Goal: Information Seeking & Learning: Learn about a topic

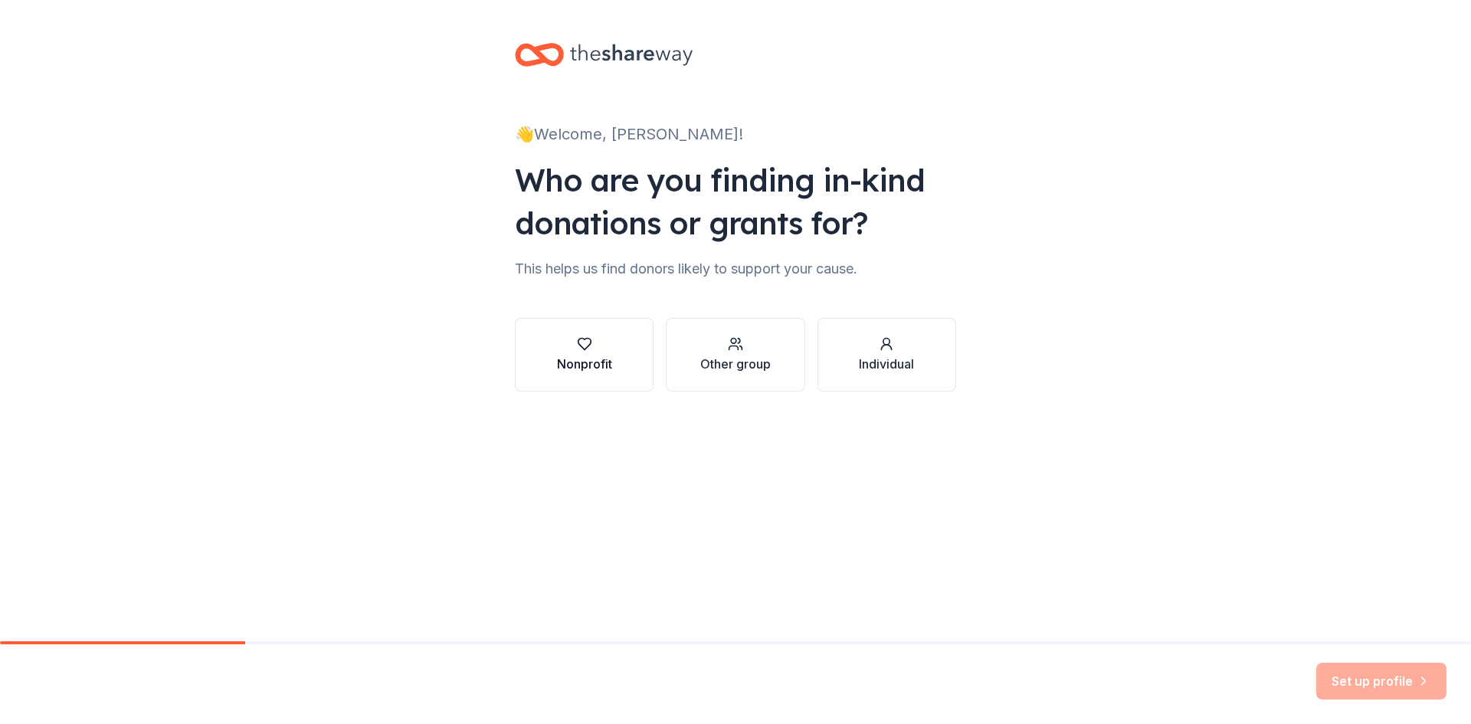
click at [589, 349] on icon "button" at bounding box center [584, 343] width 15 height 15
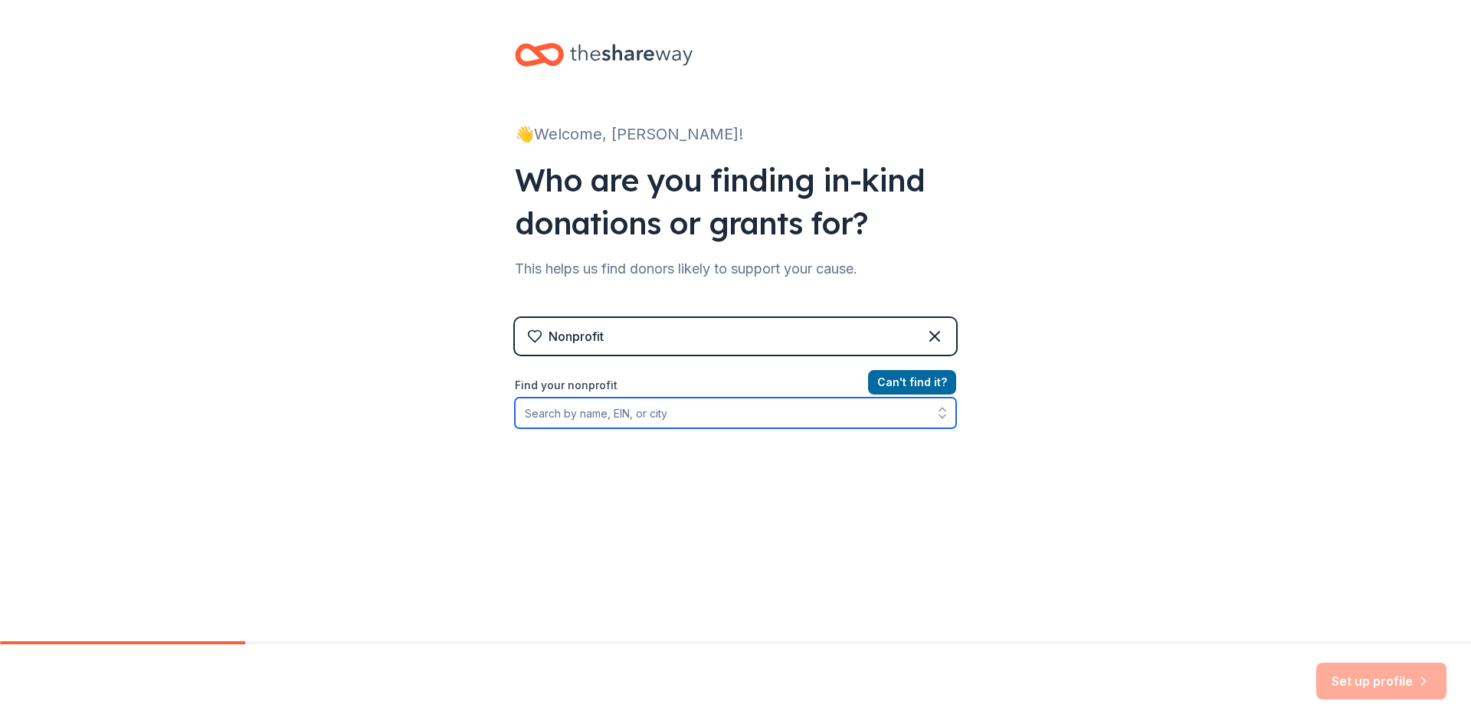
click at [643, 415] on input "Find your nonprofit" at bounding box center [735, 413] width 441 height 31
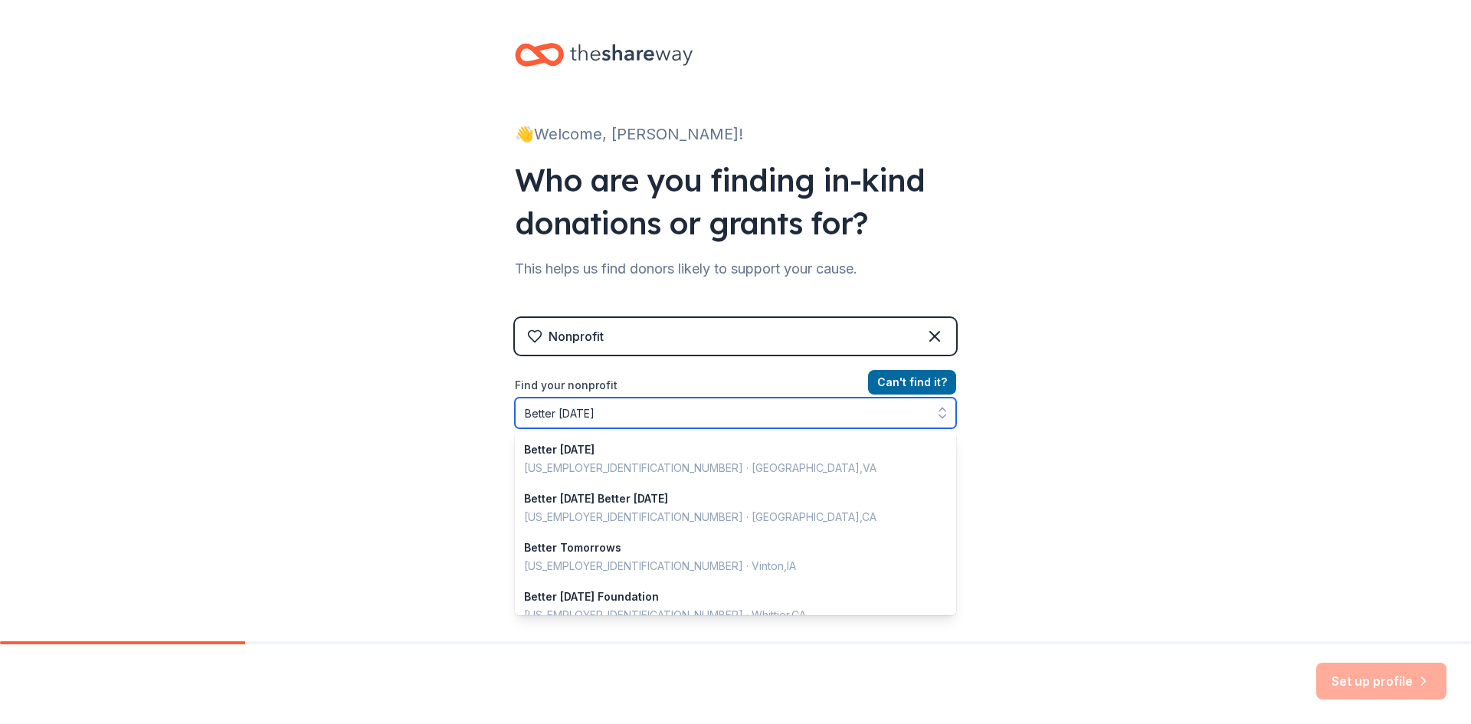
type input "Better Tomorrows"
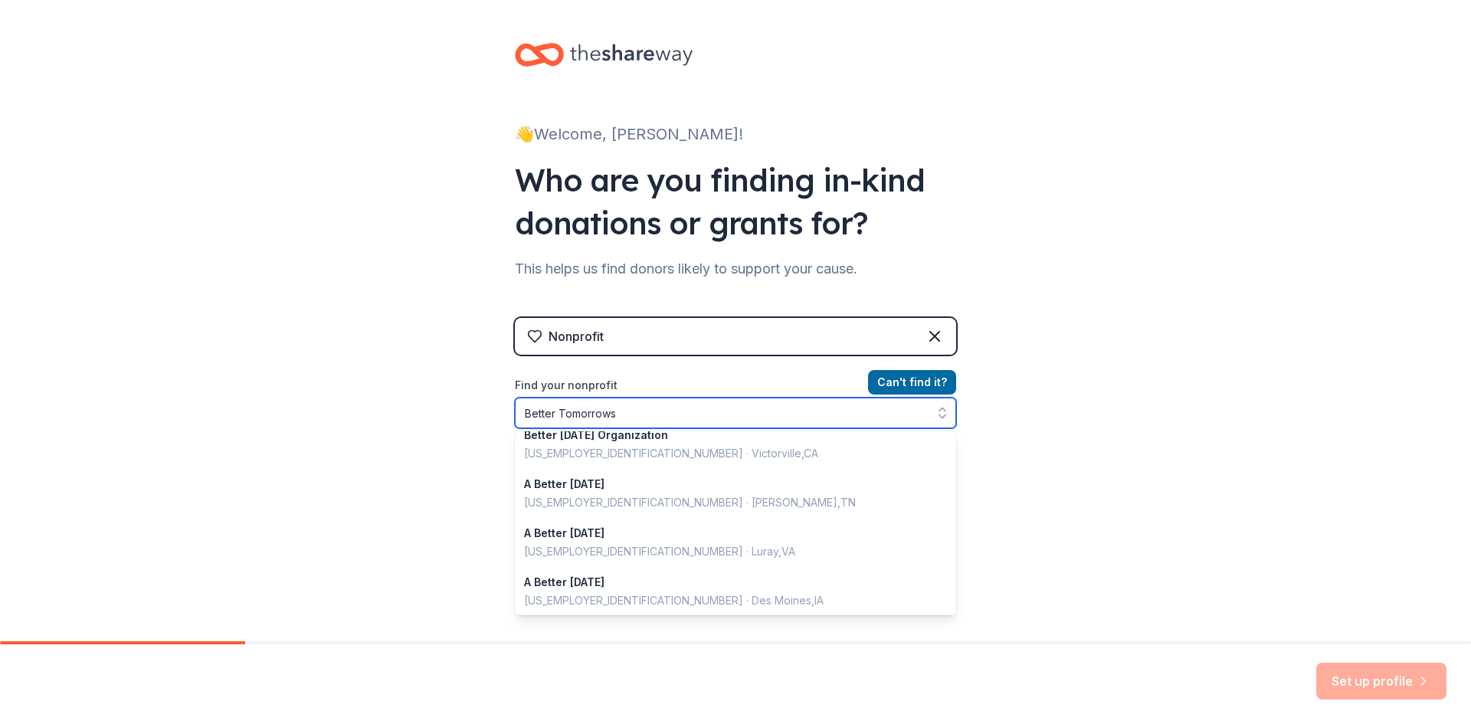
scroll to position [511, 0]
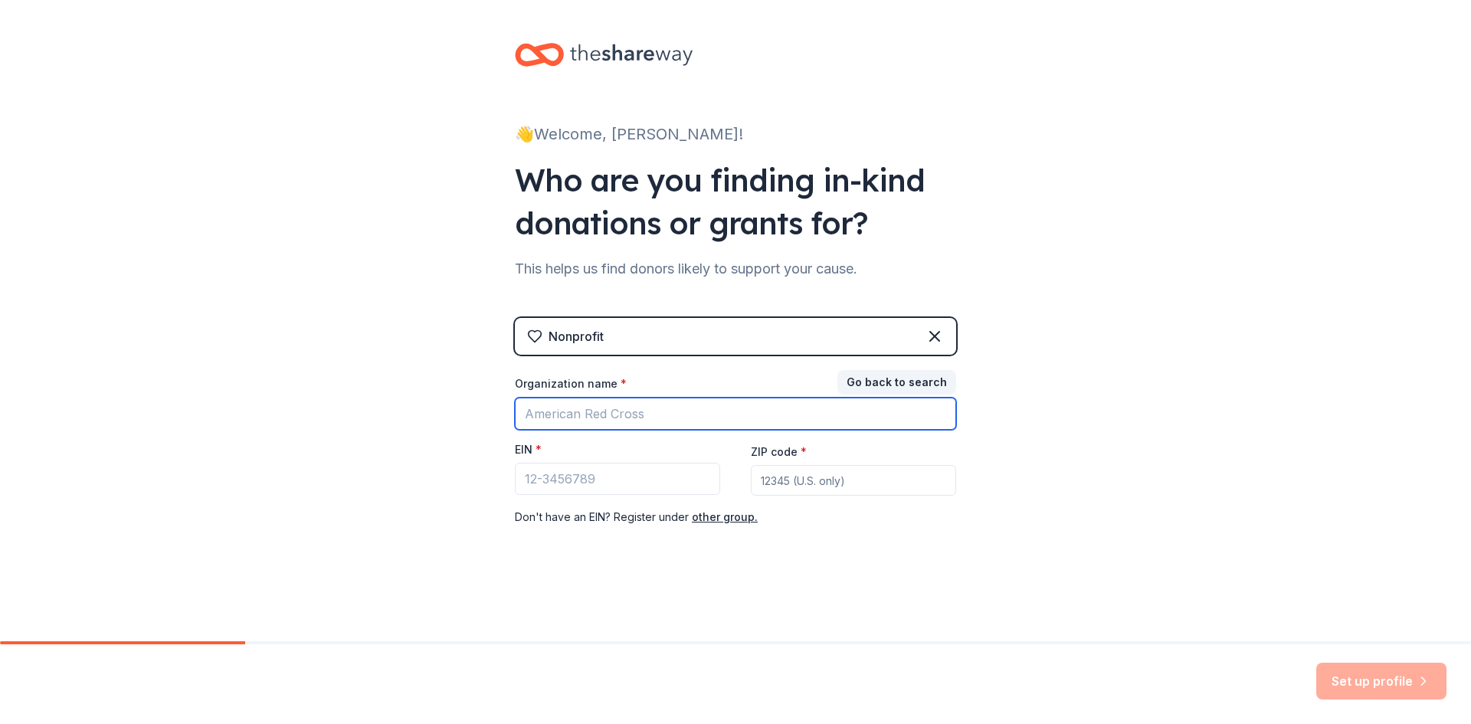
click at [664, 418] on input "Organization name *" at bounding box center [735, 414] width 441 height 32
type input "bETTER tOMORROWS"
drag, startPoint x: 641, startPoint y: 415, endPoint x: 513, endPoint y: 424, distance: 128.3
click at [513, 424] on div "👋 Welcome, Maryn! Who are you finding in-kind donations or grants for? This hel…" at bounding box center [735, 315] width 490 height 631
type input "Better Tomorrows"
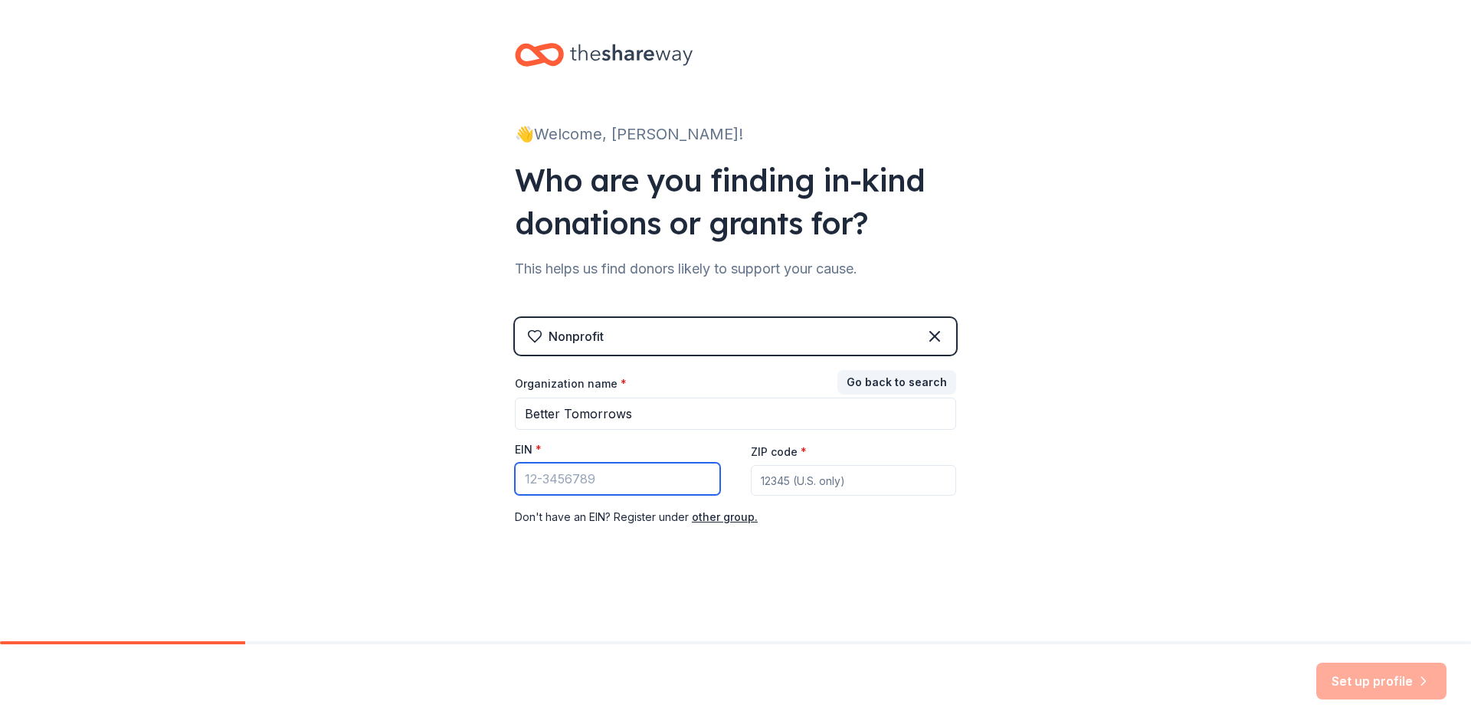
click at [566, 489] on input "EIN *" at bounding box center [617, 479] width 205 height 32
type input "99-1196742"
click at [827, 482] on input "ZIP code *" at bounding box center [853, 480] width 205 height 31
type input "08103"
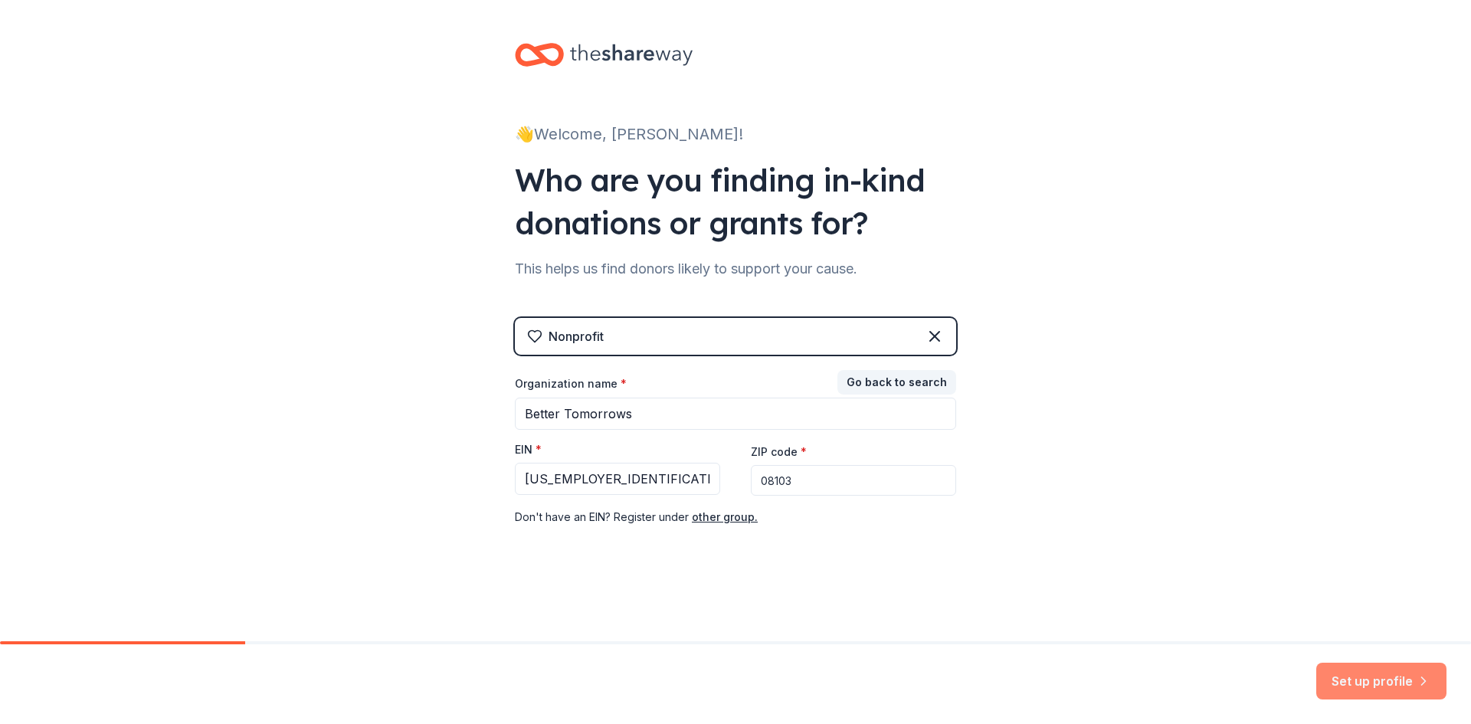
click at [1381, 673] on button "Set up profile" at bounding box center [1381, 681] width 130 height 37
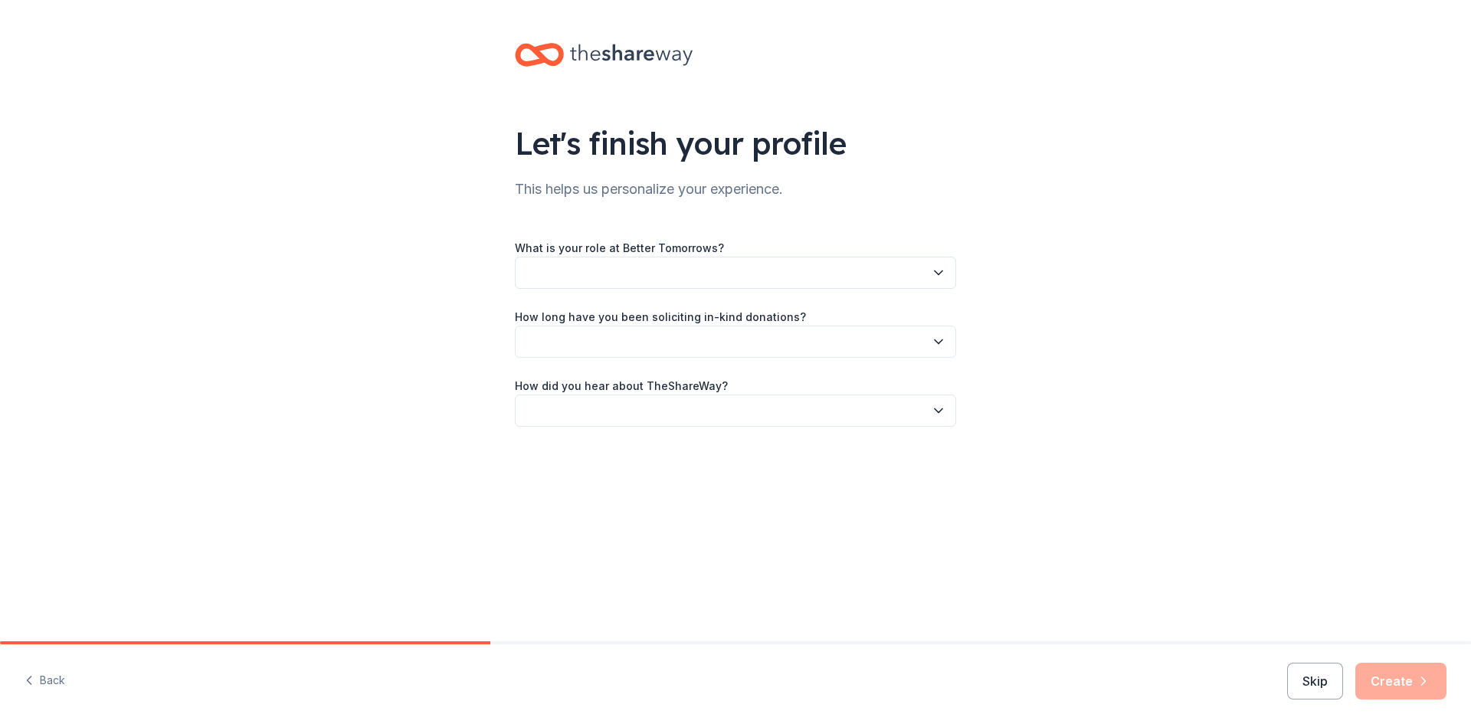
click at [931, 277] on icon "button" at bounding box center [938, 272] width 15 height 15
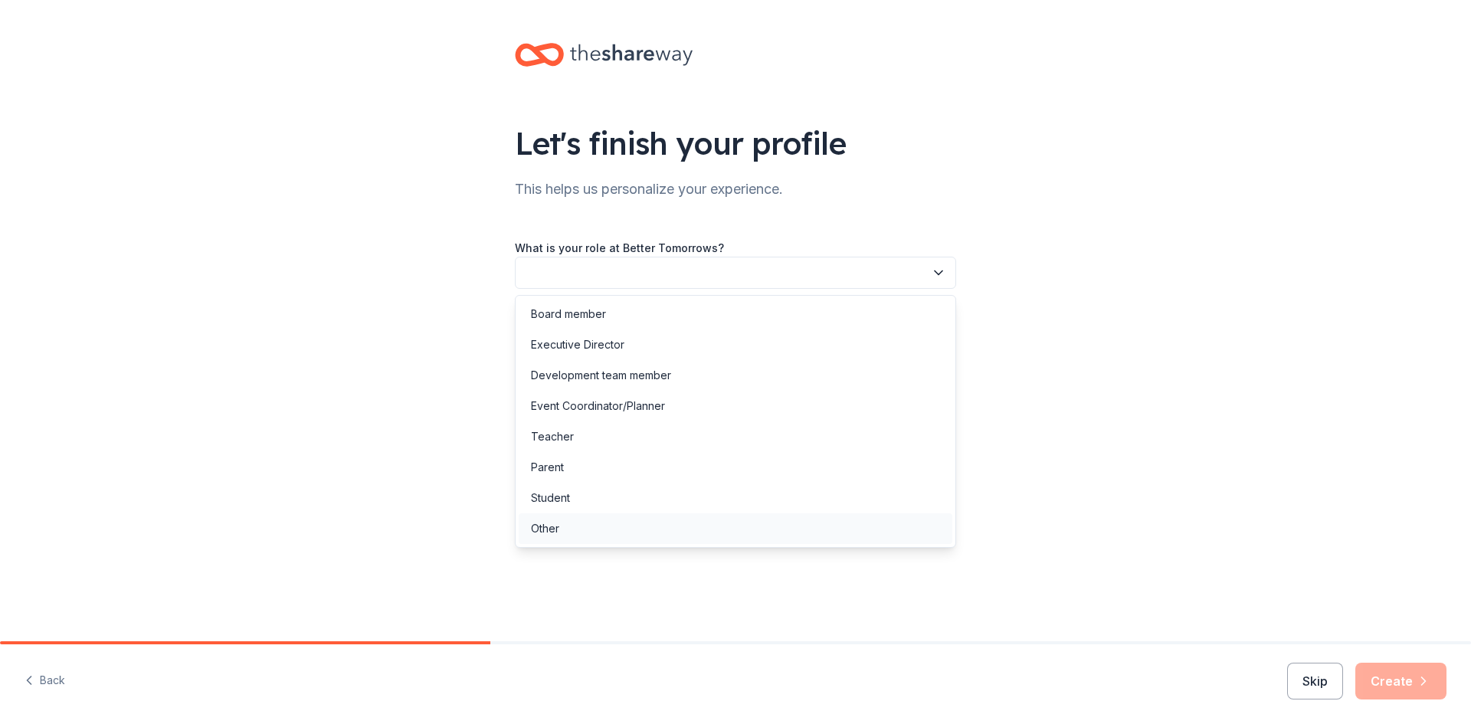
click at [552, 525] on div "Other" at bounding box center [545, 528] width 28 height 18
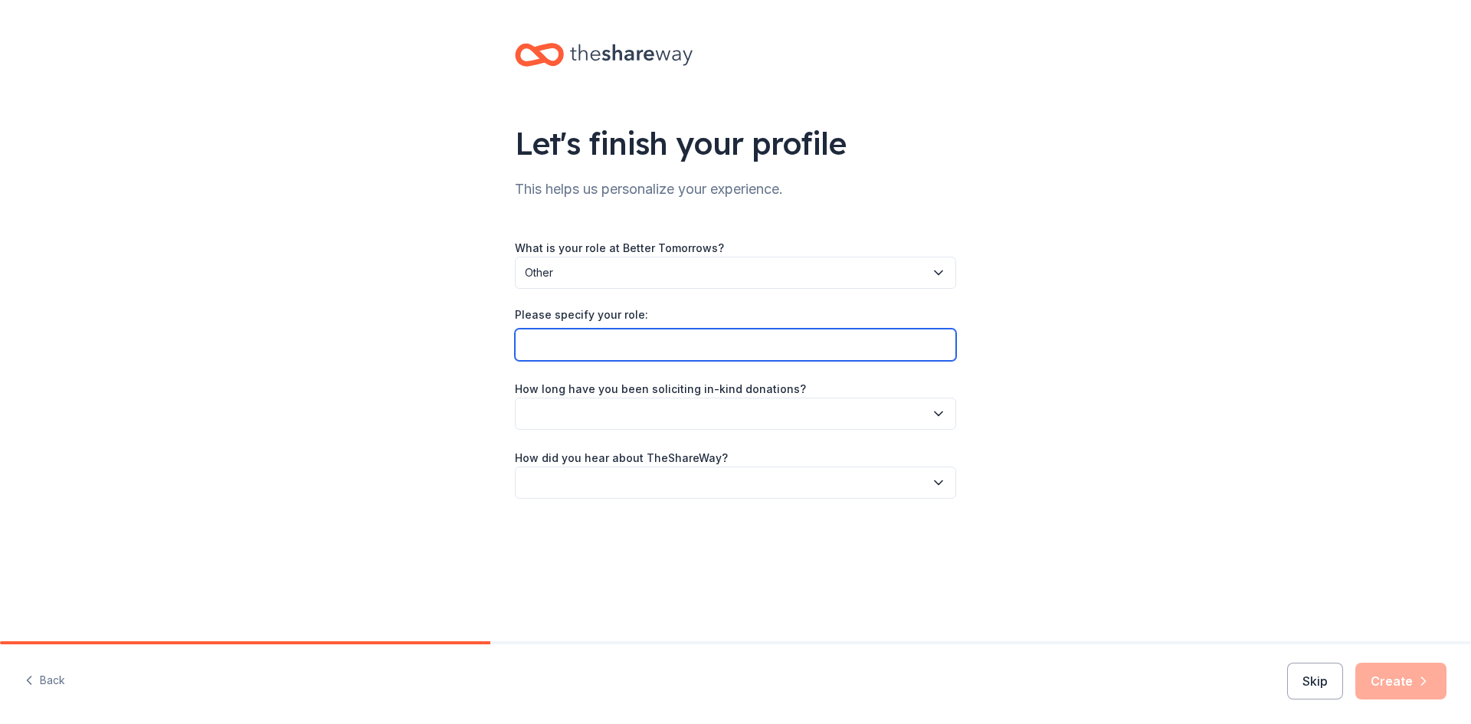
click at [937, 347] on input "Please specify your role:" at bounding box center [735, 345] width 441 height 32
type input "Administrative Support Specialist"
click at [940, 416] on icon "button" at bounding box center [938, 413] width 15 height 15
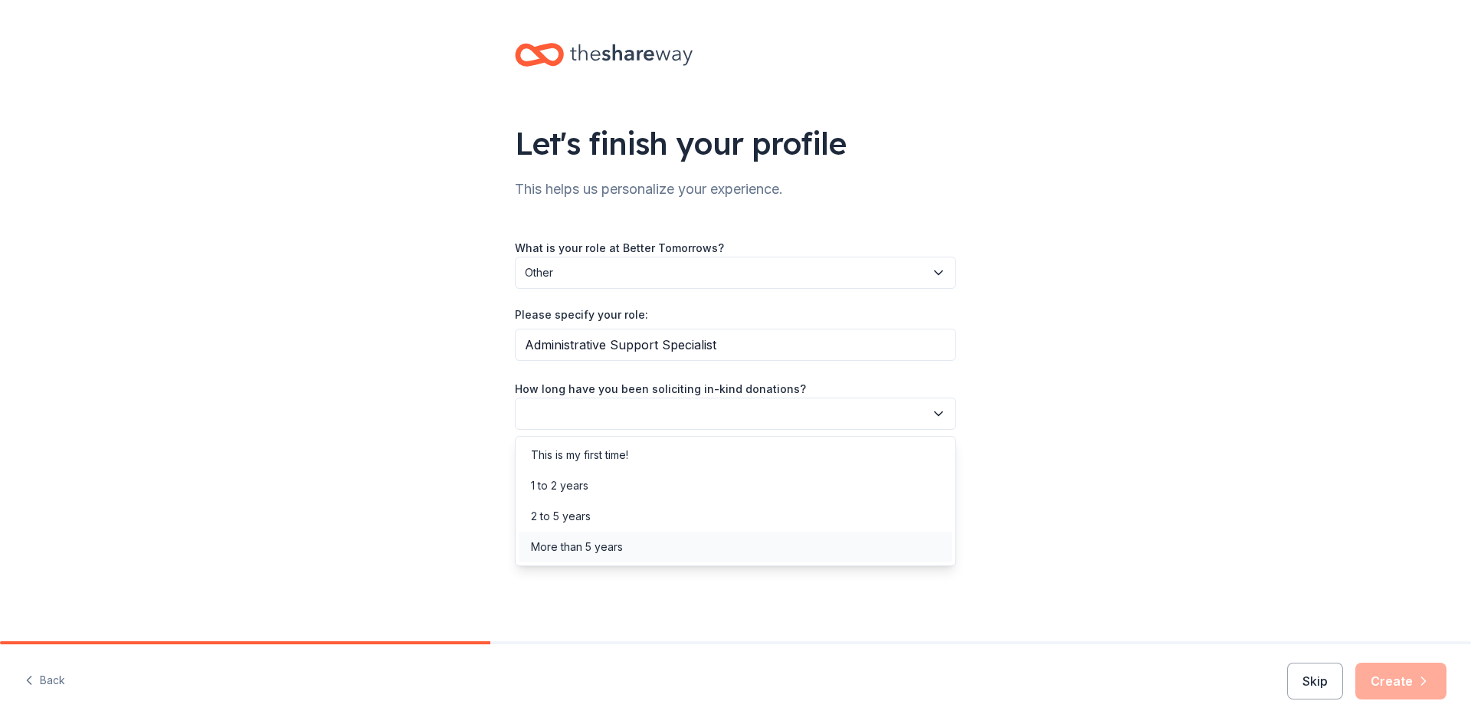
click at [585, 542] on div "More than 5 years" at bounding box center [577, 547] width 92 height 18
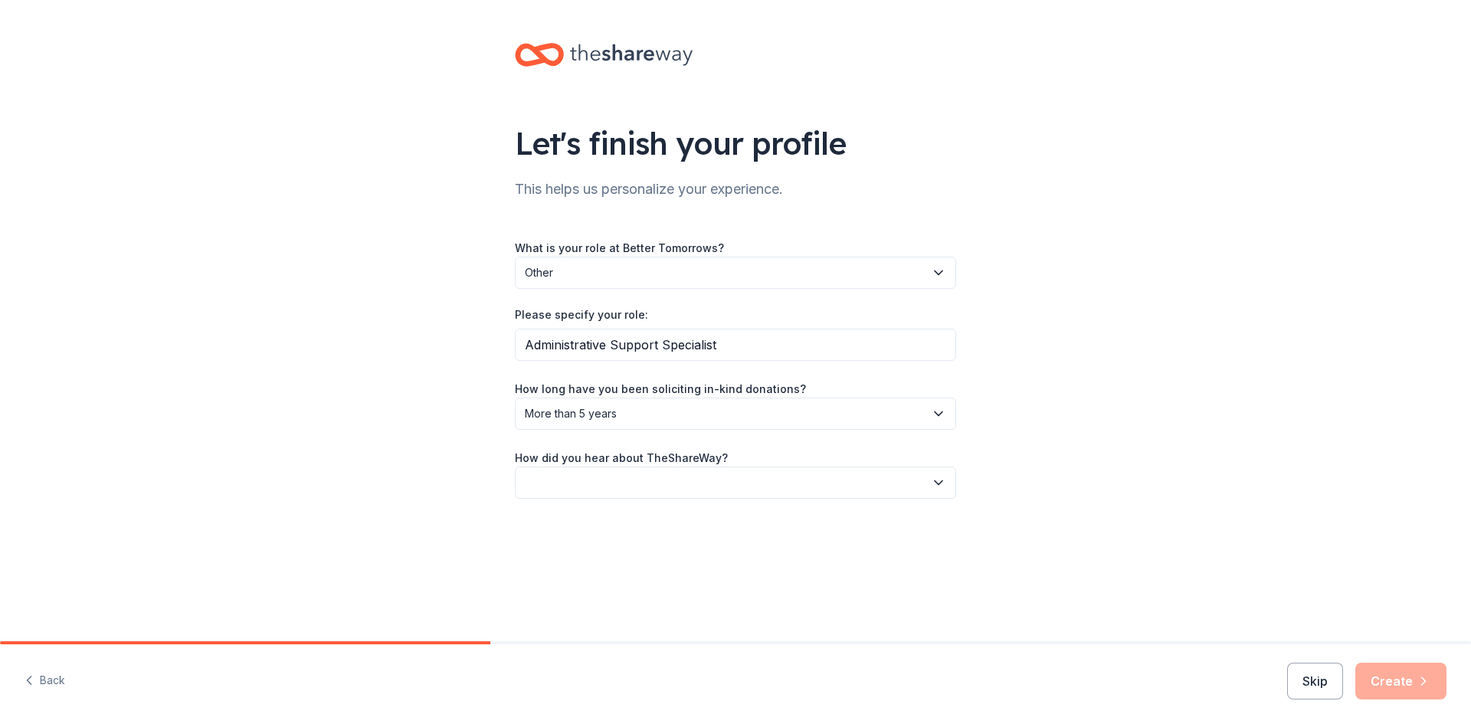
click at [936, 476] on icon "button" at bounding box center [938, 482] width 15 height 15
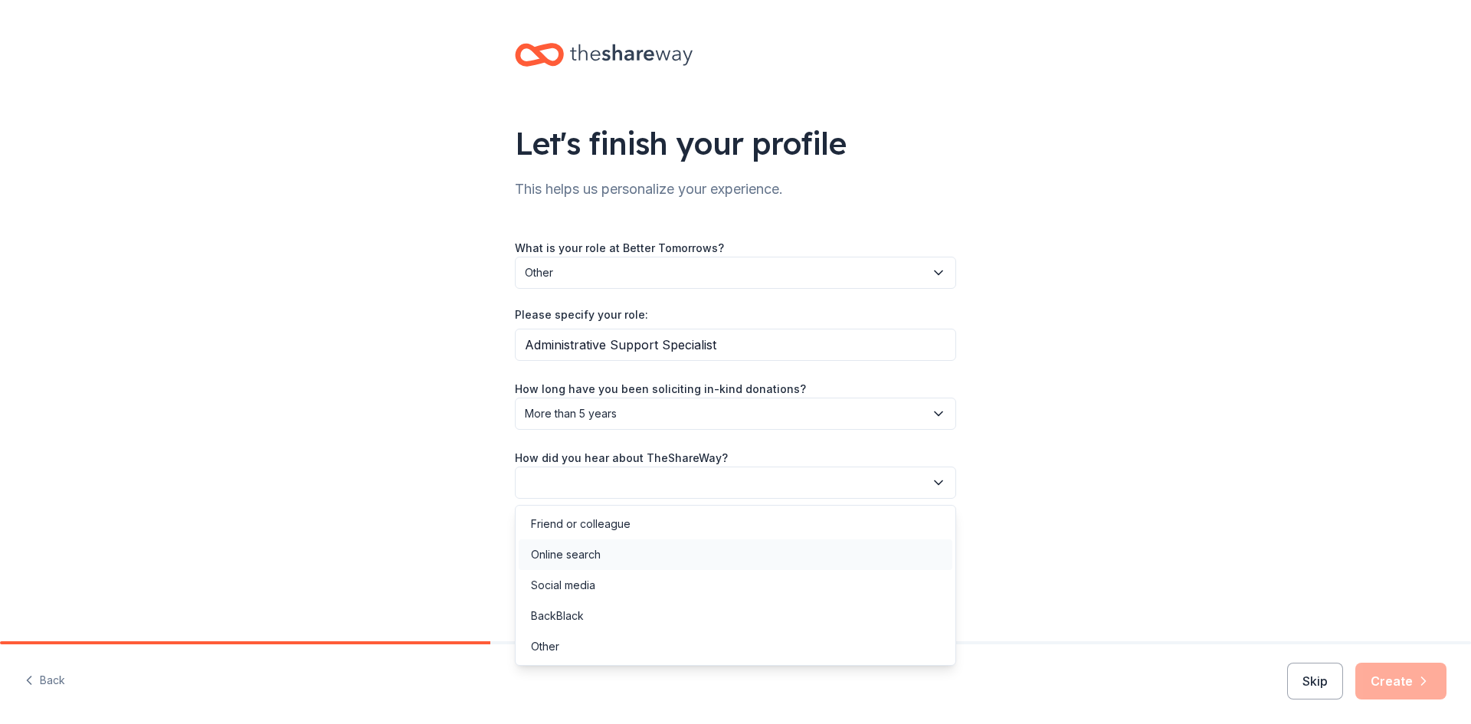
click at [623, 551] on div "Online search" at bounding box center [736, 554] width 434 height 31
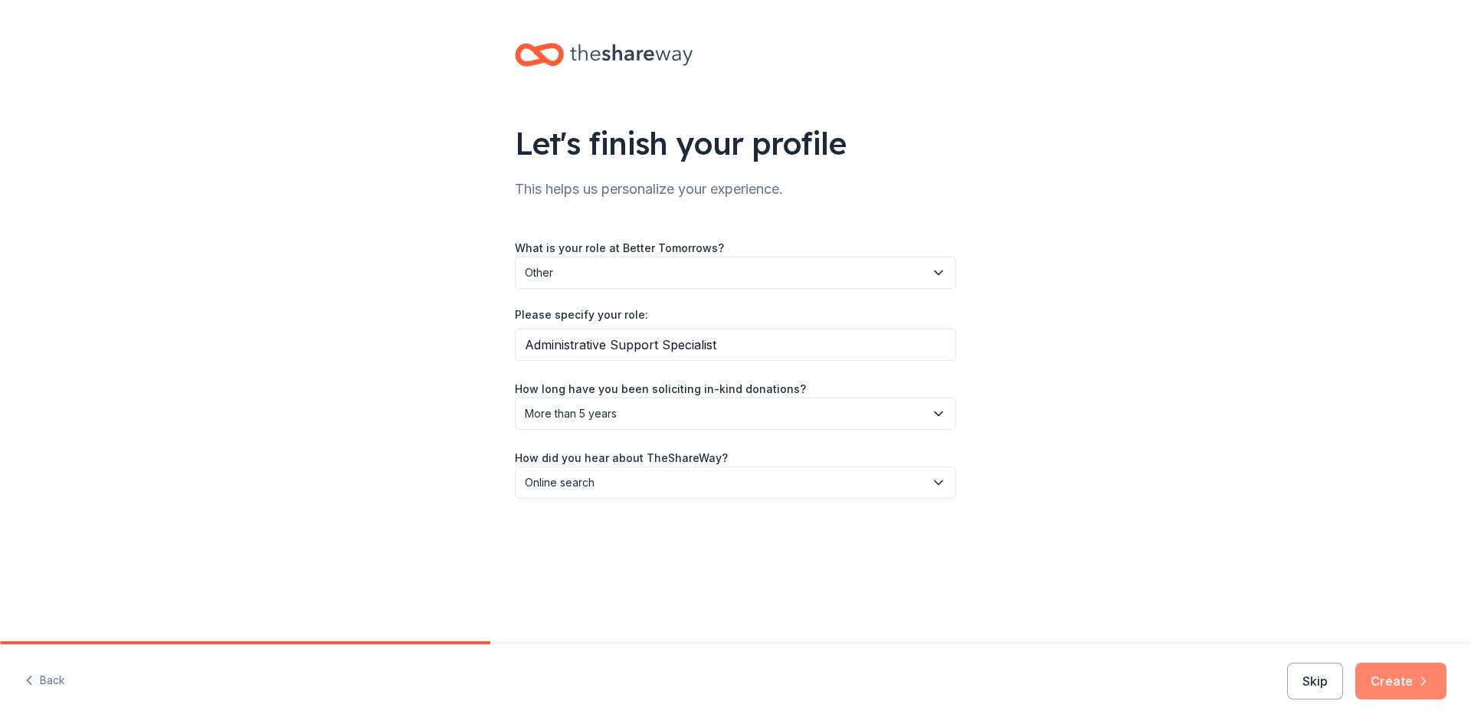
click at [1405, 678] on button "Create" at bounding box center [1400, 681] width 91 height 37
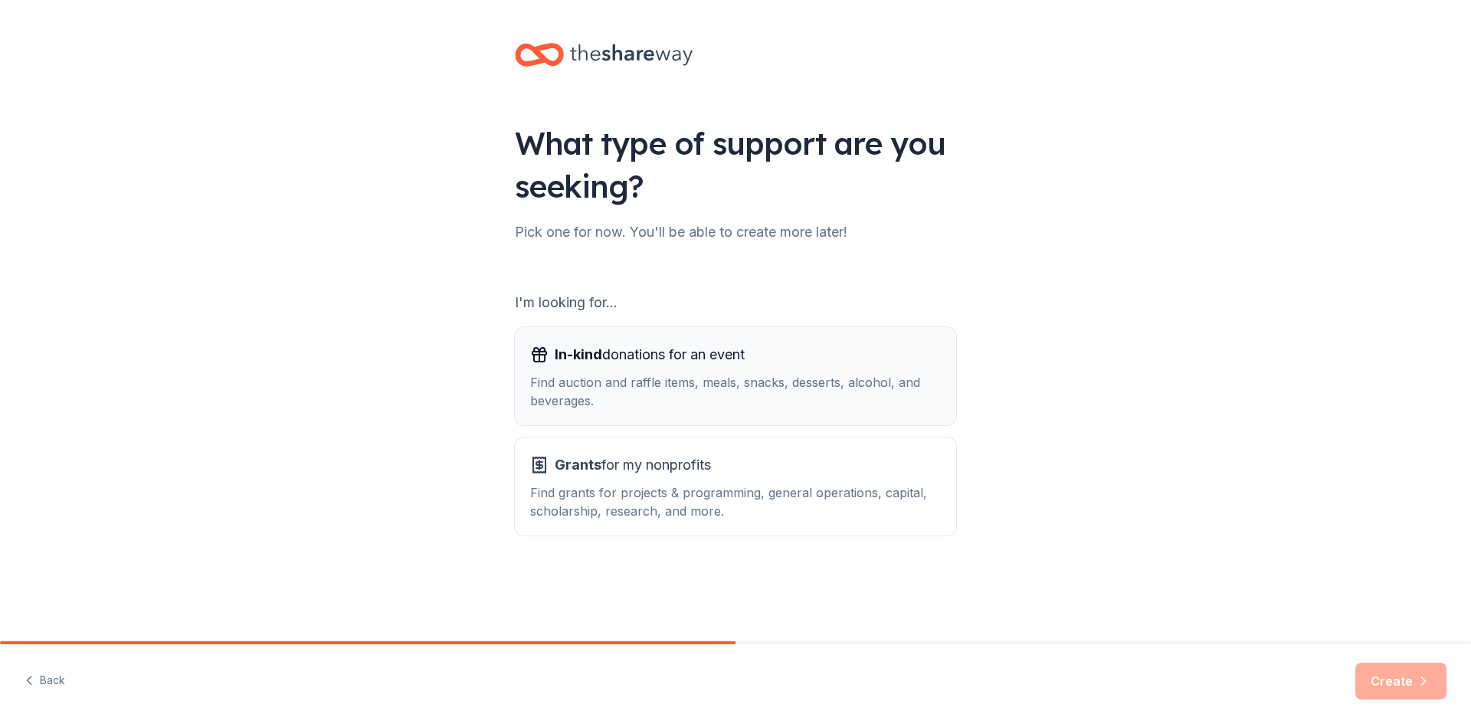
click at [791, 386] on div "Find auction and raffle items, meals, snacks, desserts, alcohol, and beverages." at bounding box center [735, 391] width 411 height 37
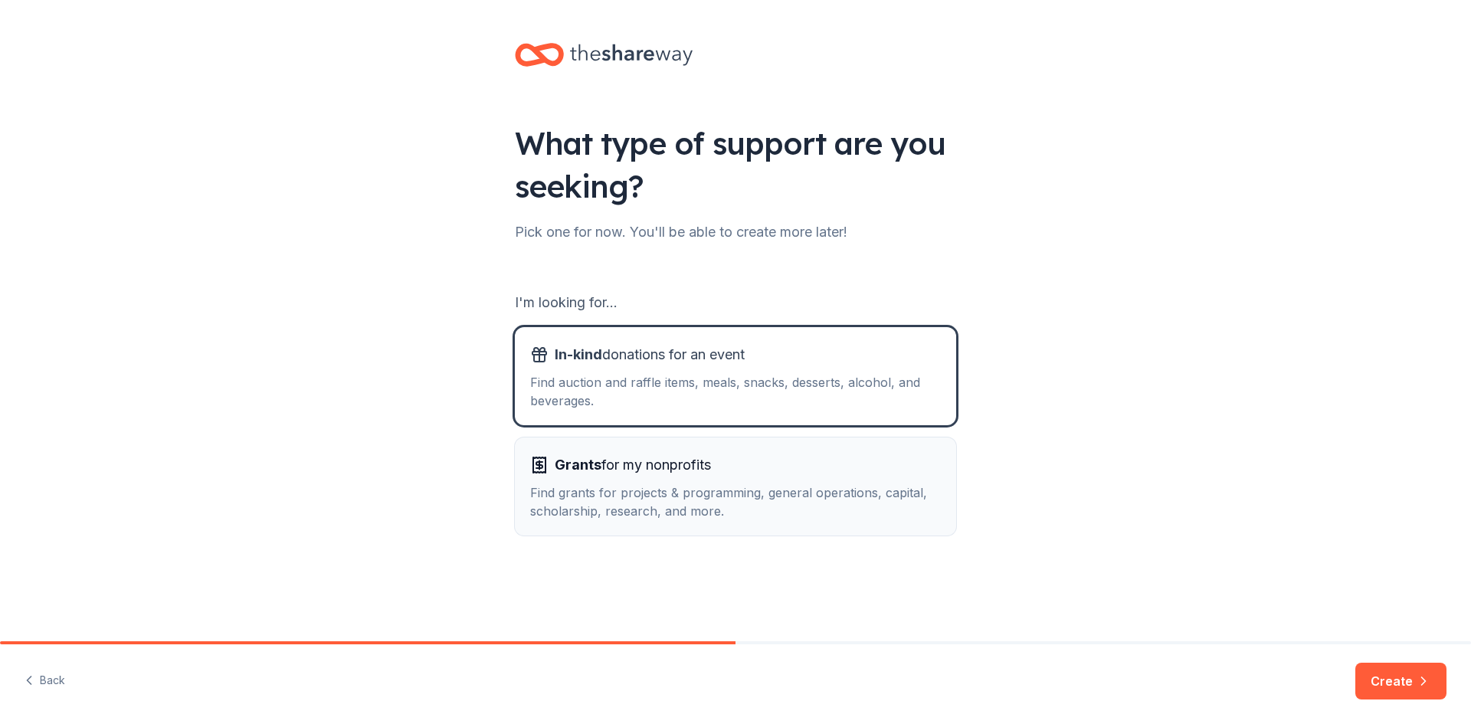
click at [806, 468] on div "Grants for my nonprofits" at bounding box center [735, 465] width 411 height 25
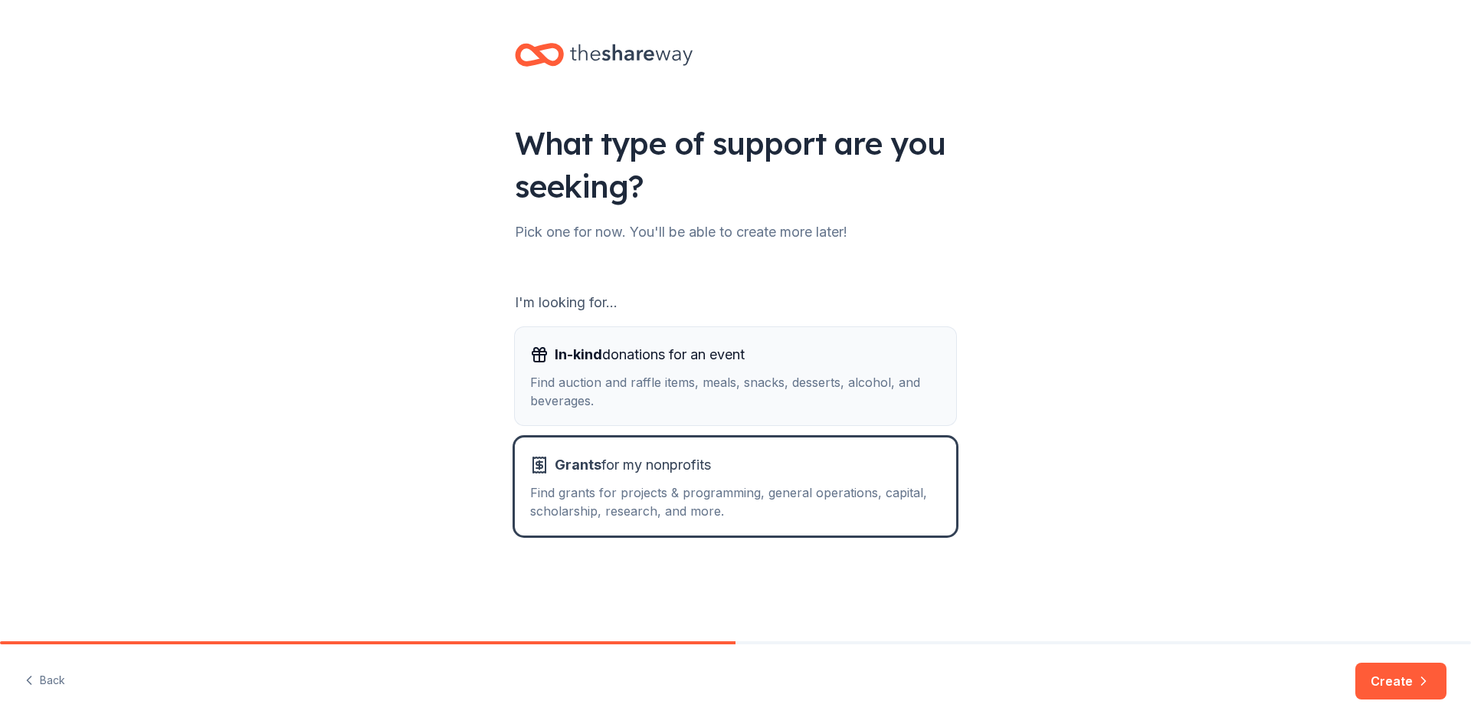
click at [796, 370] on div "In-kind donations for an event Find auction and raffle items, meals, snacks, de…" at bounding box center [735, 375] width 411 height 67
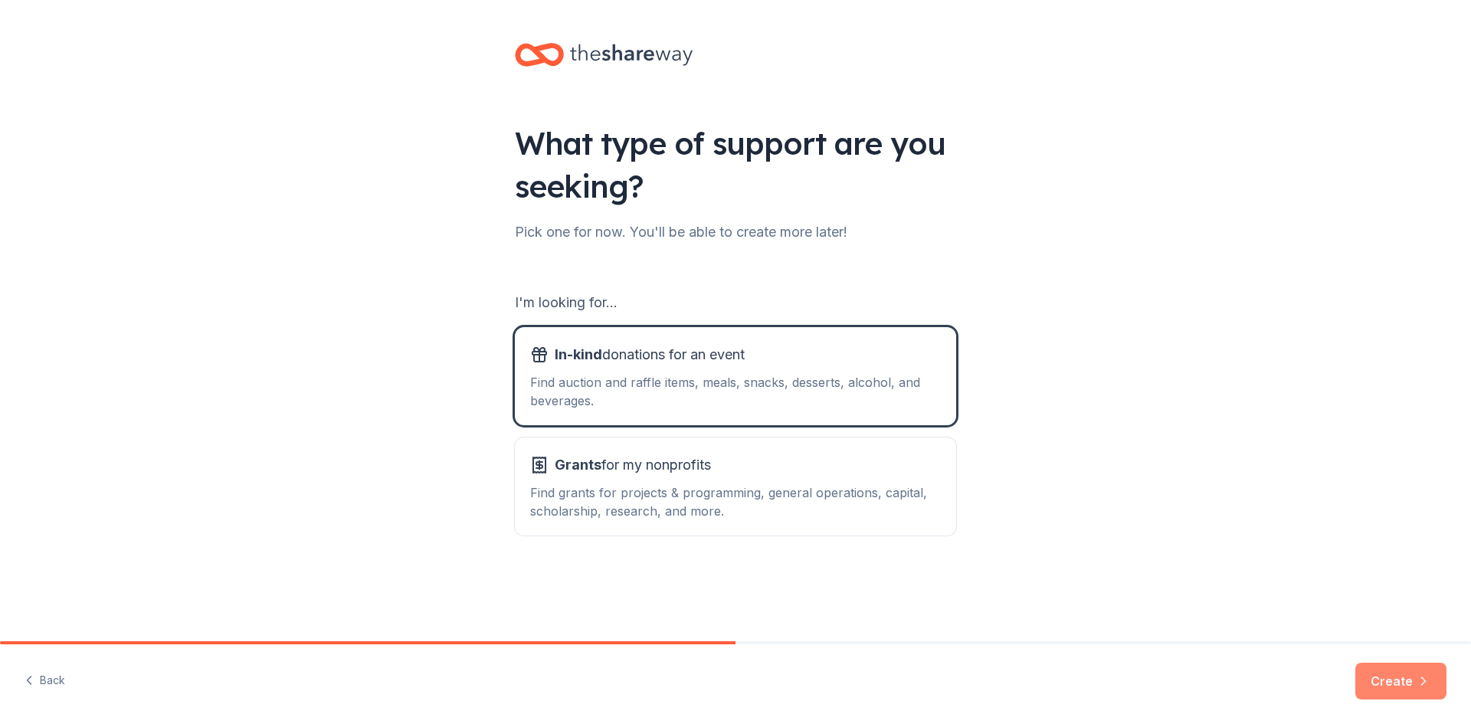
click at [1407, 685] on button "Create" at bounding box center [1400, 681] width 91 height 37
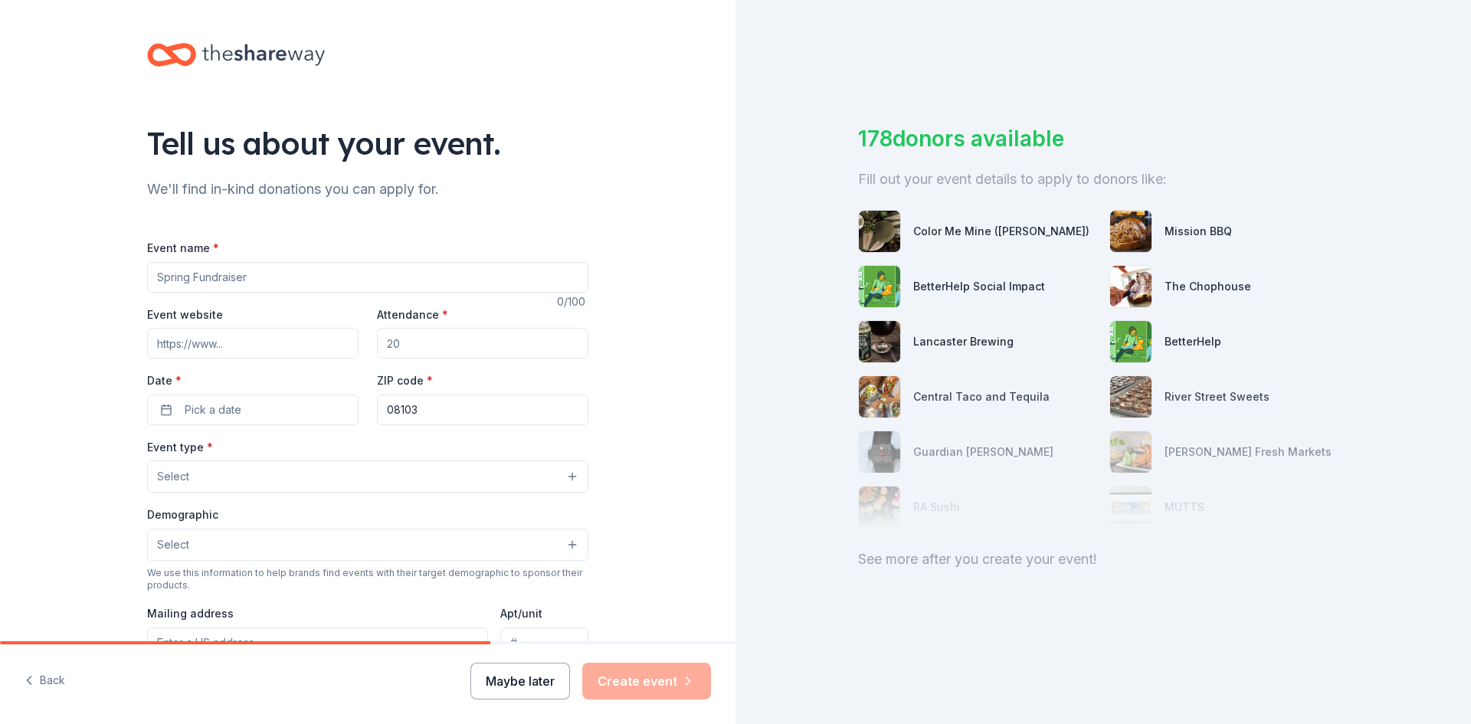
click at [532, 687] on button "Maybe later" at bounding box center [520, 681] width 100 height 37
click at [534, 685] on button "Maybe later" at bounding box center [520, 681] width 100 height 37
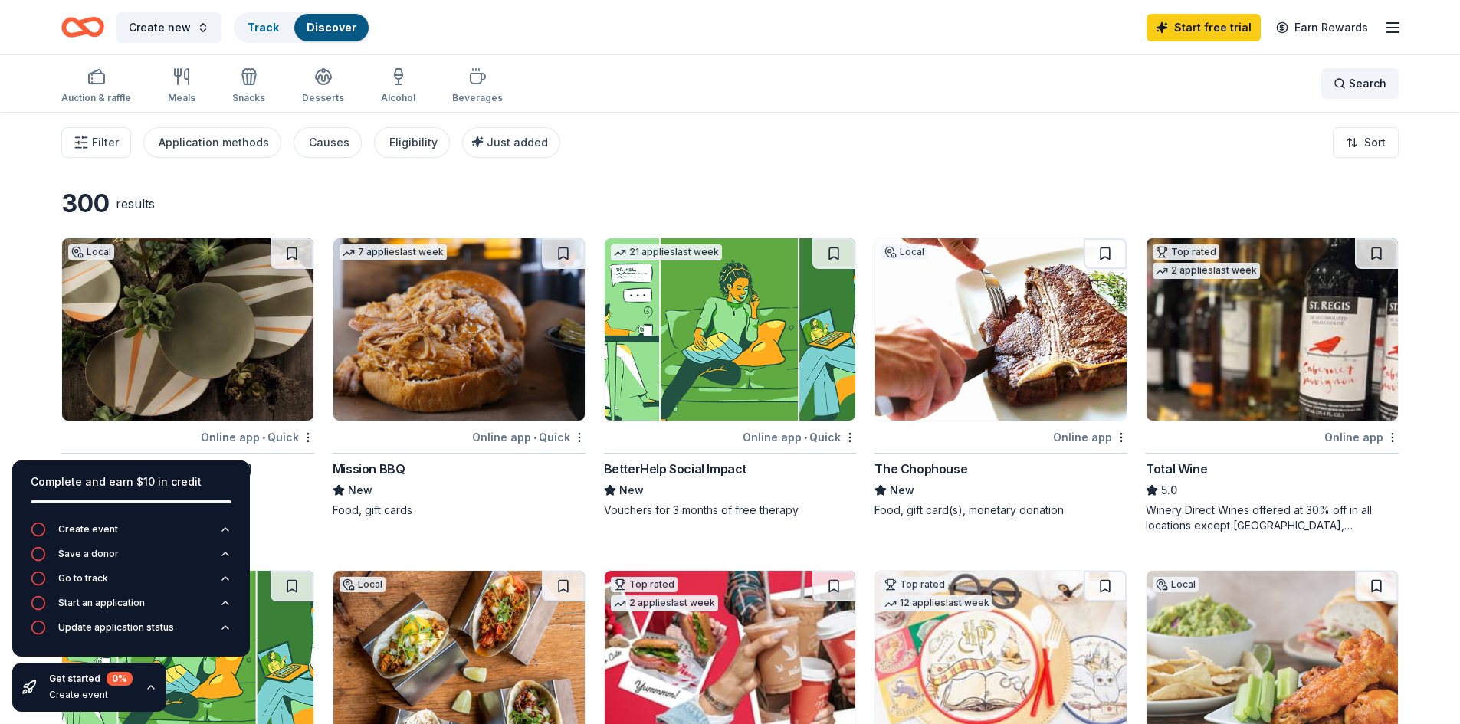
click at [1350, 77] on span "Search" at bounding box center [1367, 83] width 38 height 18
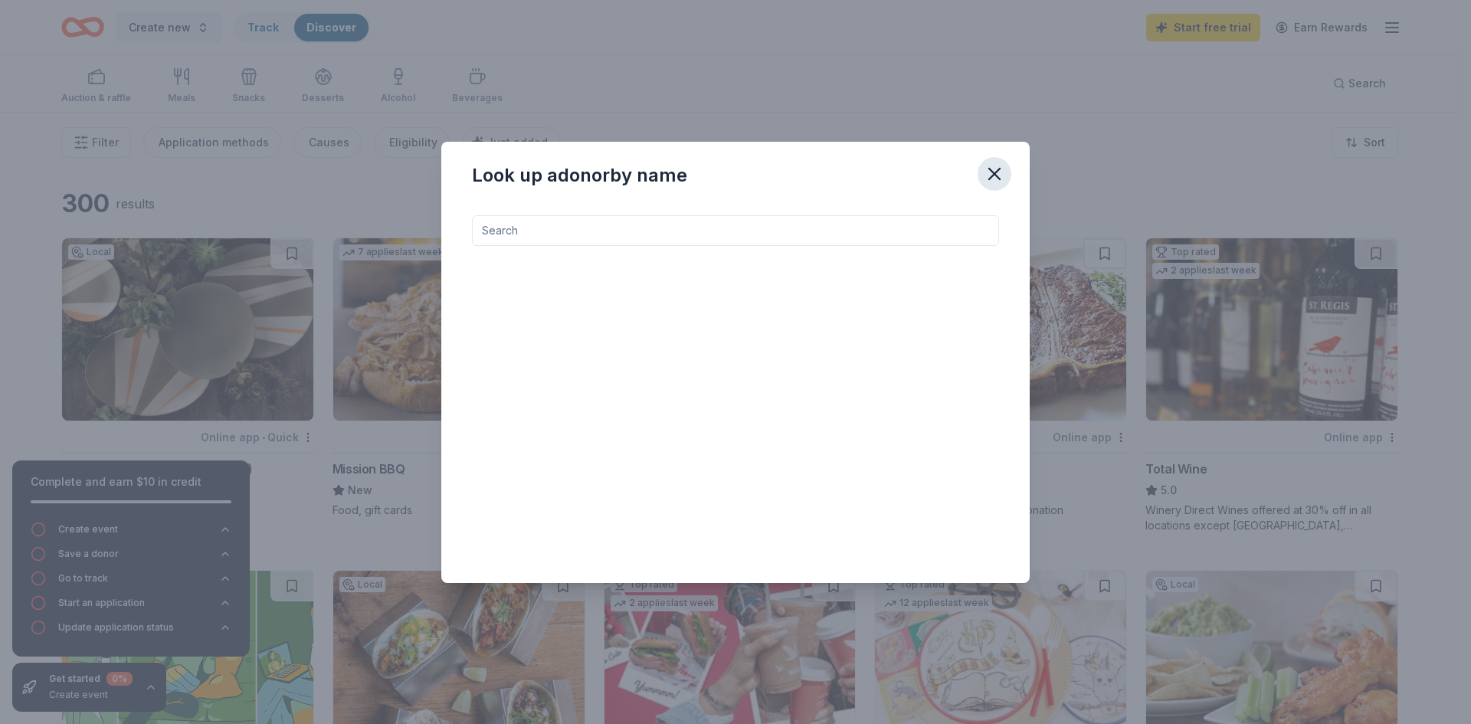
click at [998, 168] on icon "button" at bounding box center [994, 173] width 21 height 21
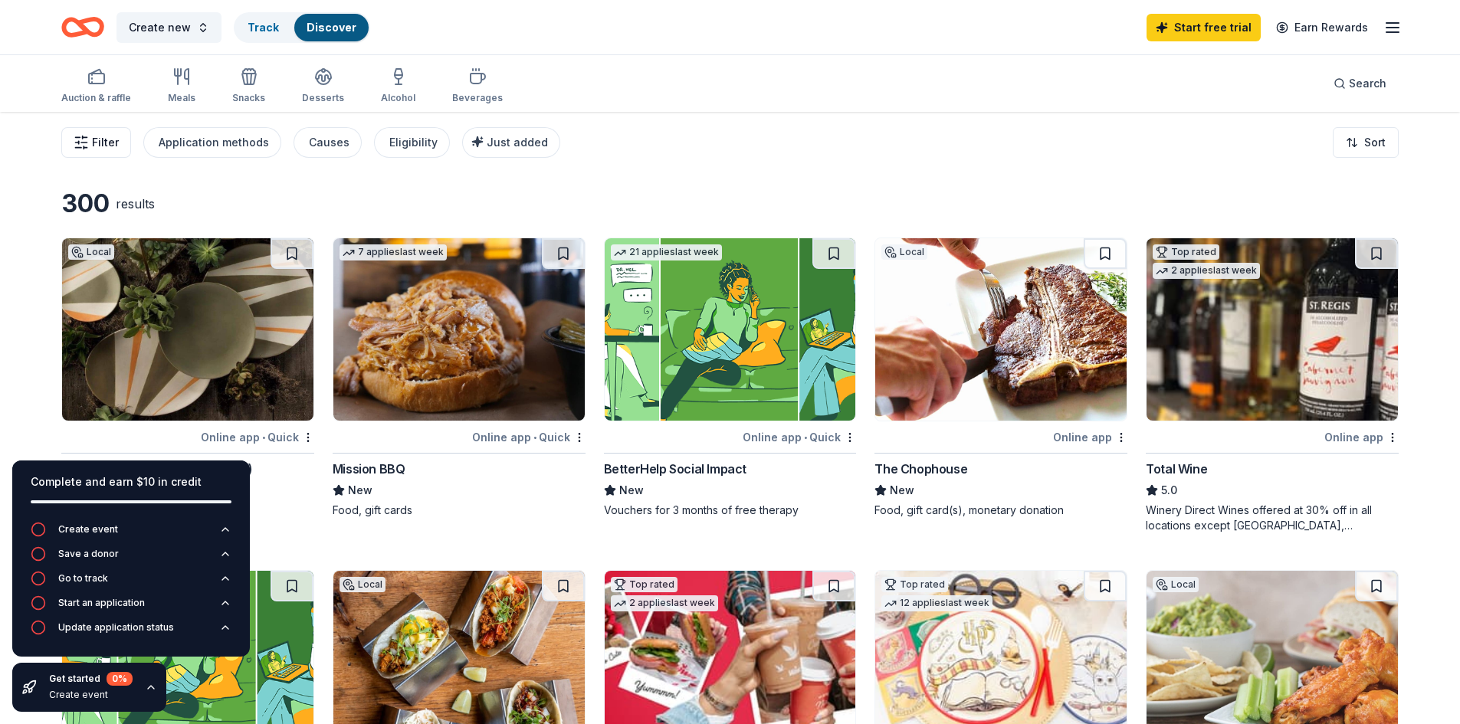
click at [107, 140] on span "Filter" at bounding box center [105, 142] width 27 height 18
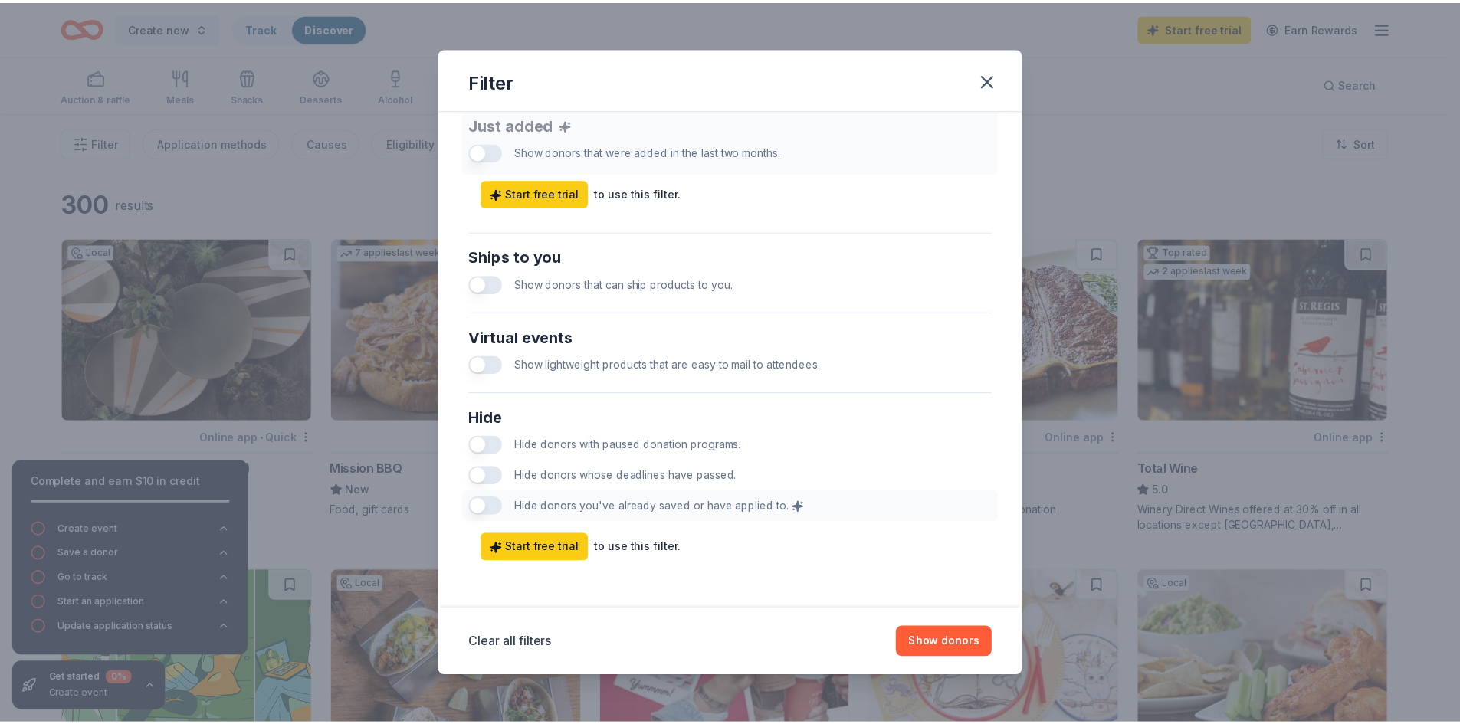
scroll to position [614, 0]
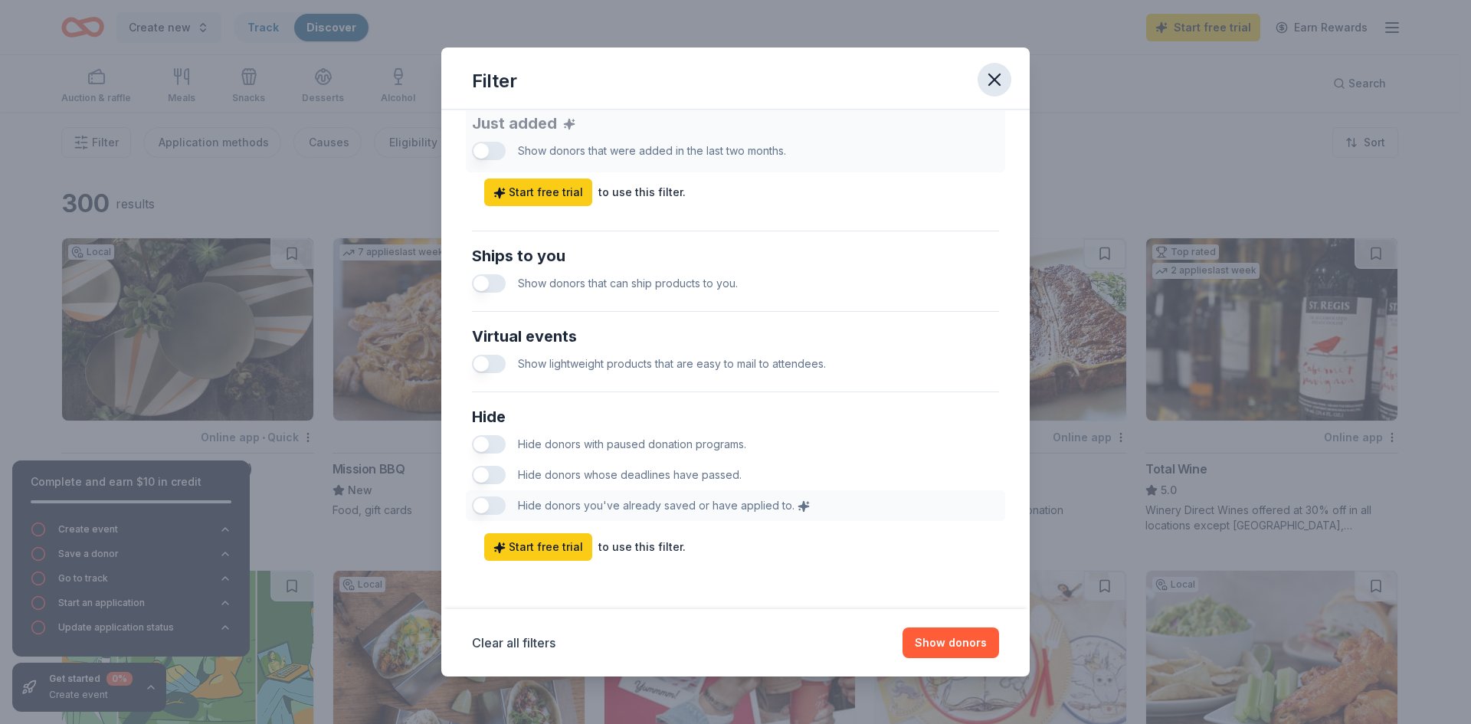
click at [994, 75] on icon "button" at bounding box center [994, 79] width 21 height 21
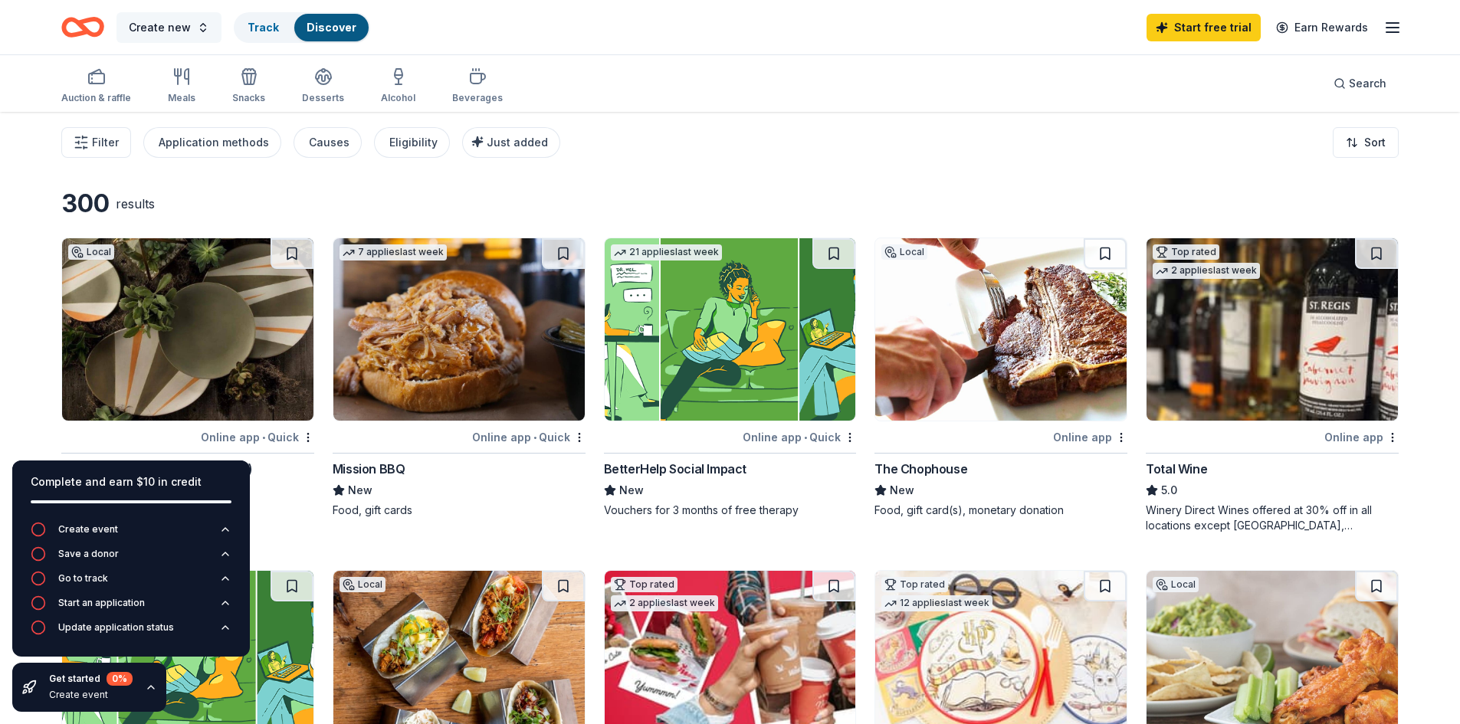
click at [187, 27] on span "Create new" at bounding box center [160, 27] width 62 height 18
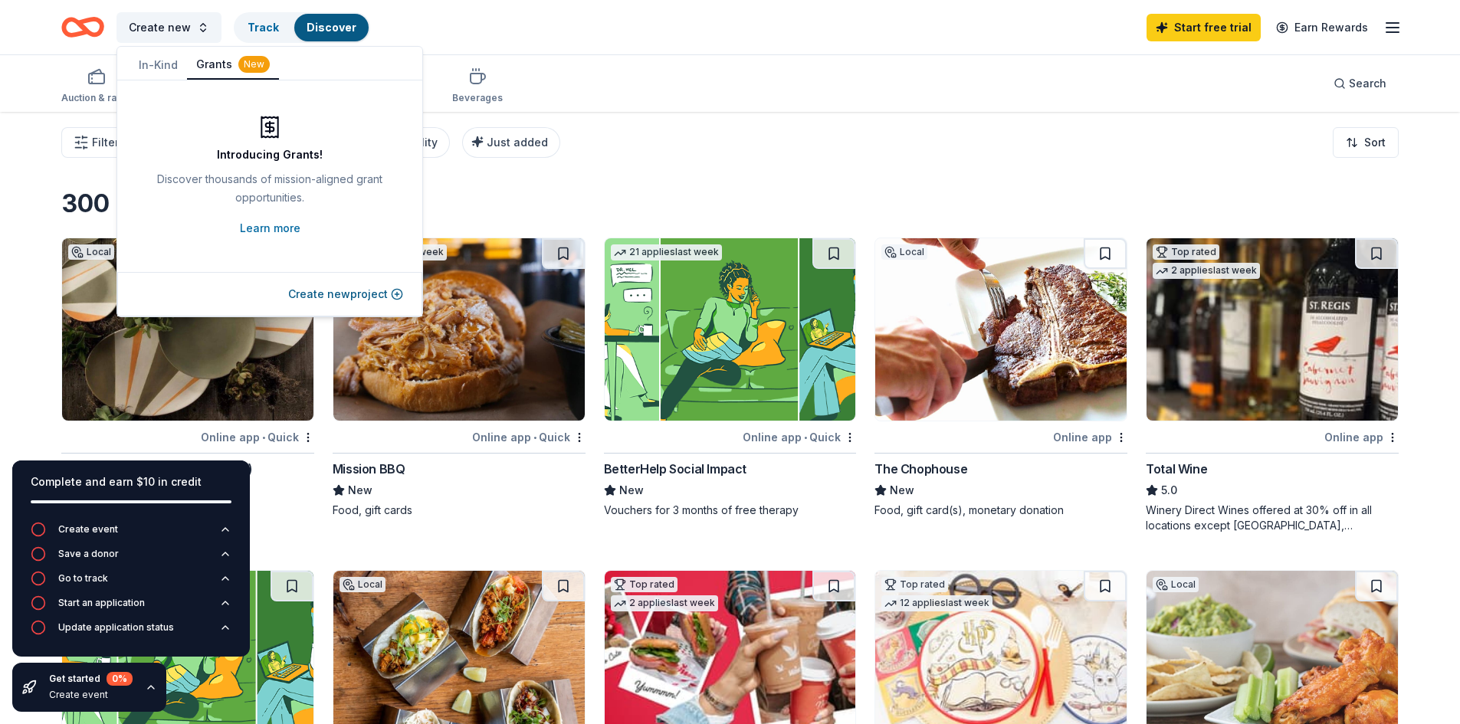
click at [285, 489] on div "New" at bounding box center [187, 490] width 253 height 18
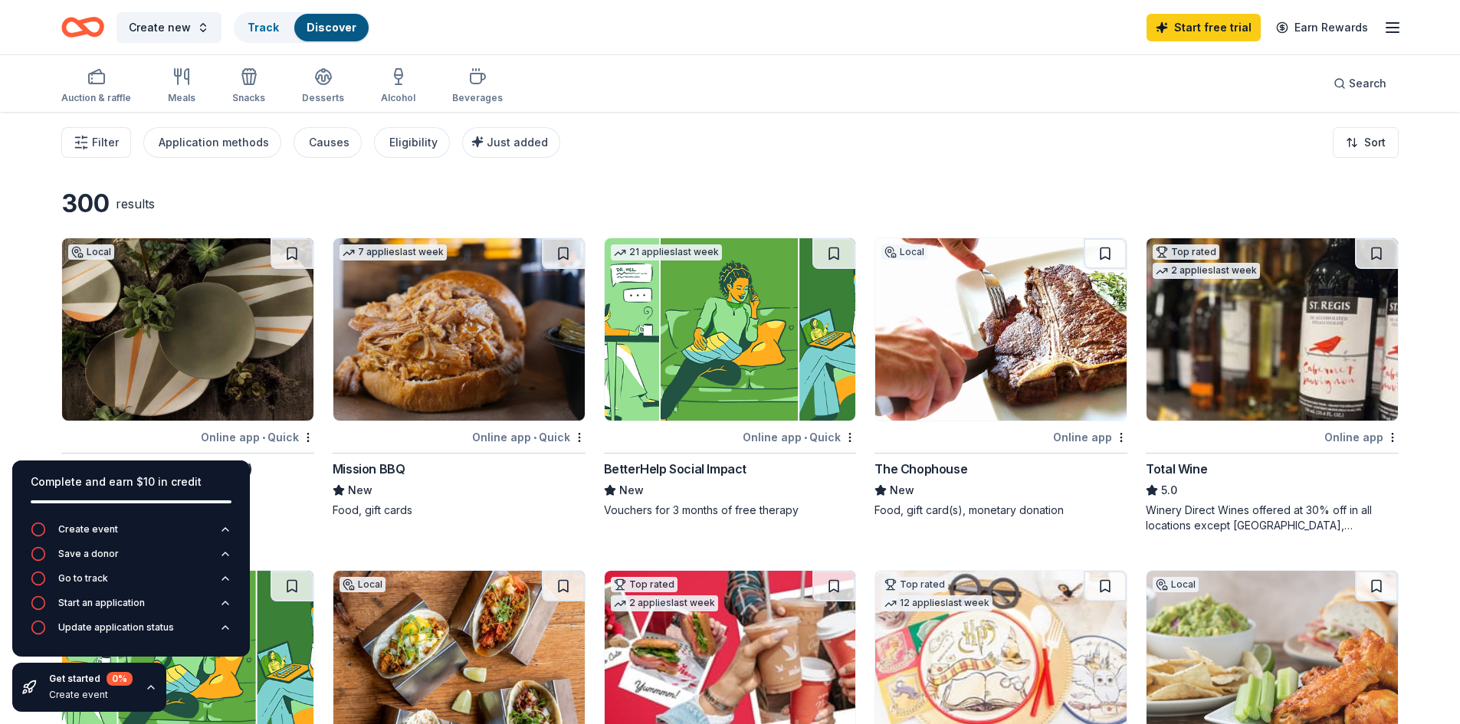
click at [147, 691] on icon "button" at bounding box center [151, 687] width 12 height 12
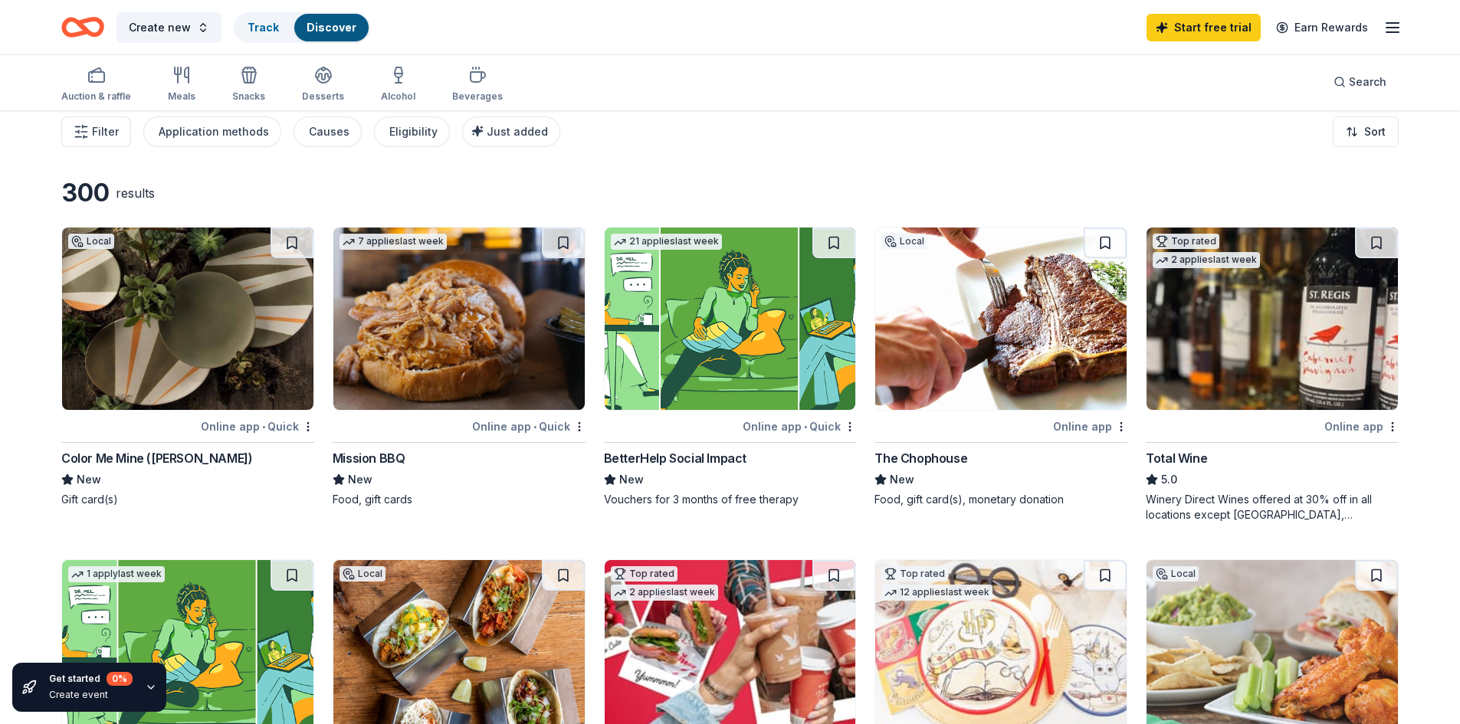
scroll to position [0, 0]
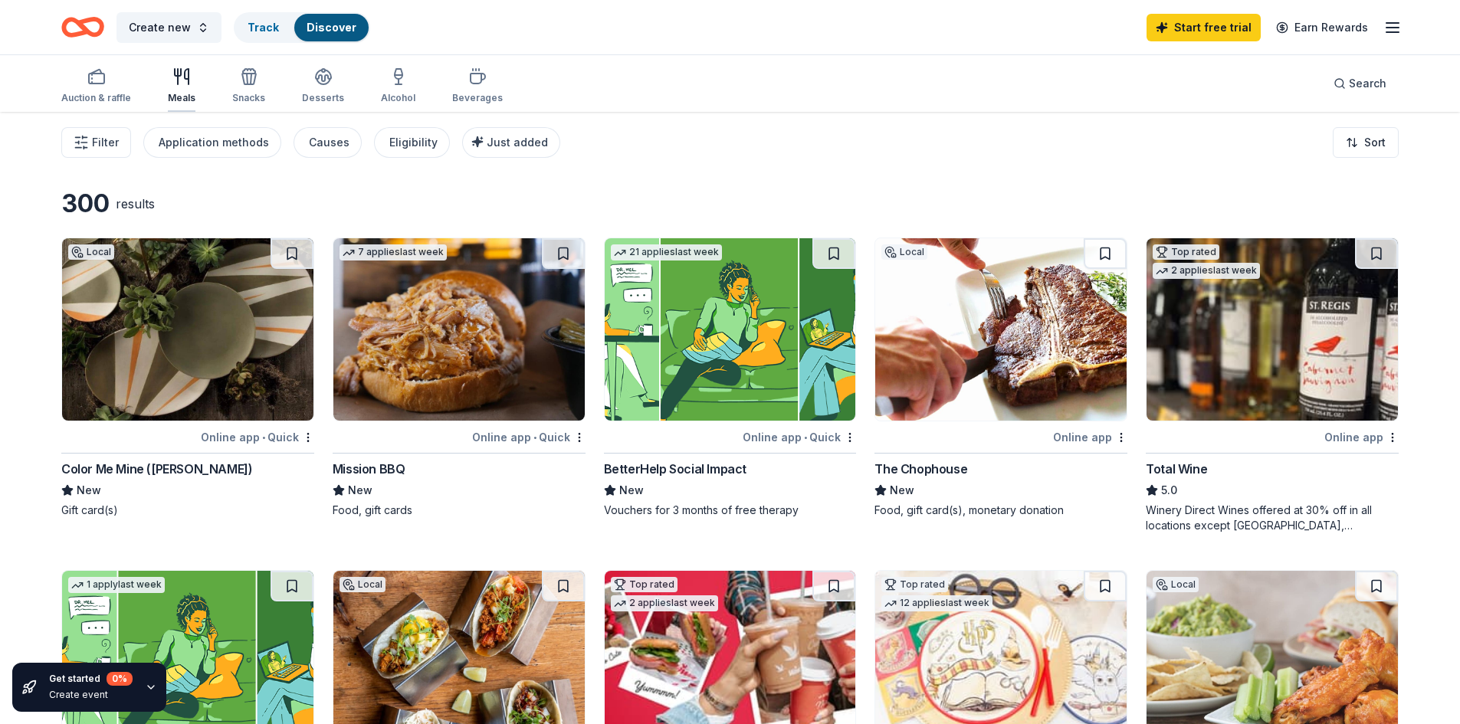
click at [176, 89] on div "Meals" at bounding box center [182, 85] width 28 height 37
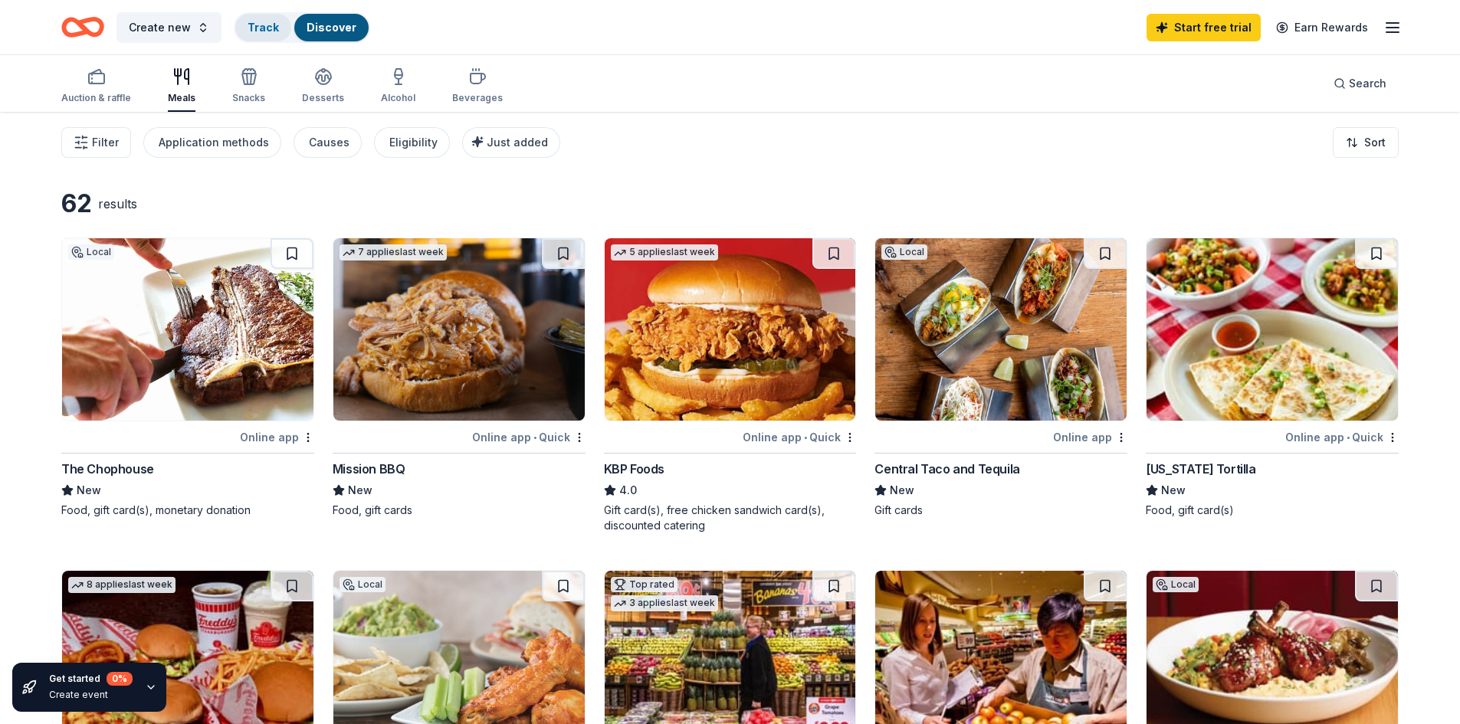
click at [255, 28] on link "Track" at bounding box center [262, 27] width 31 height 13
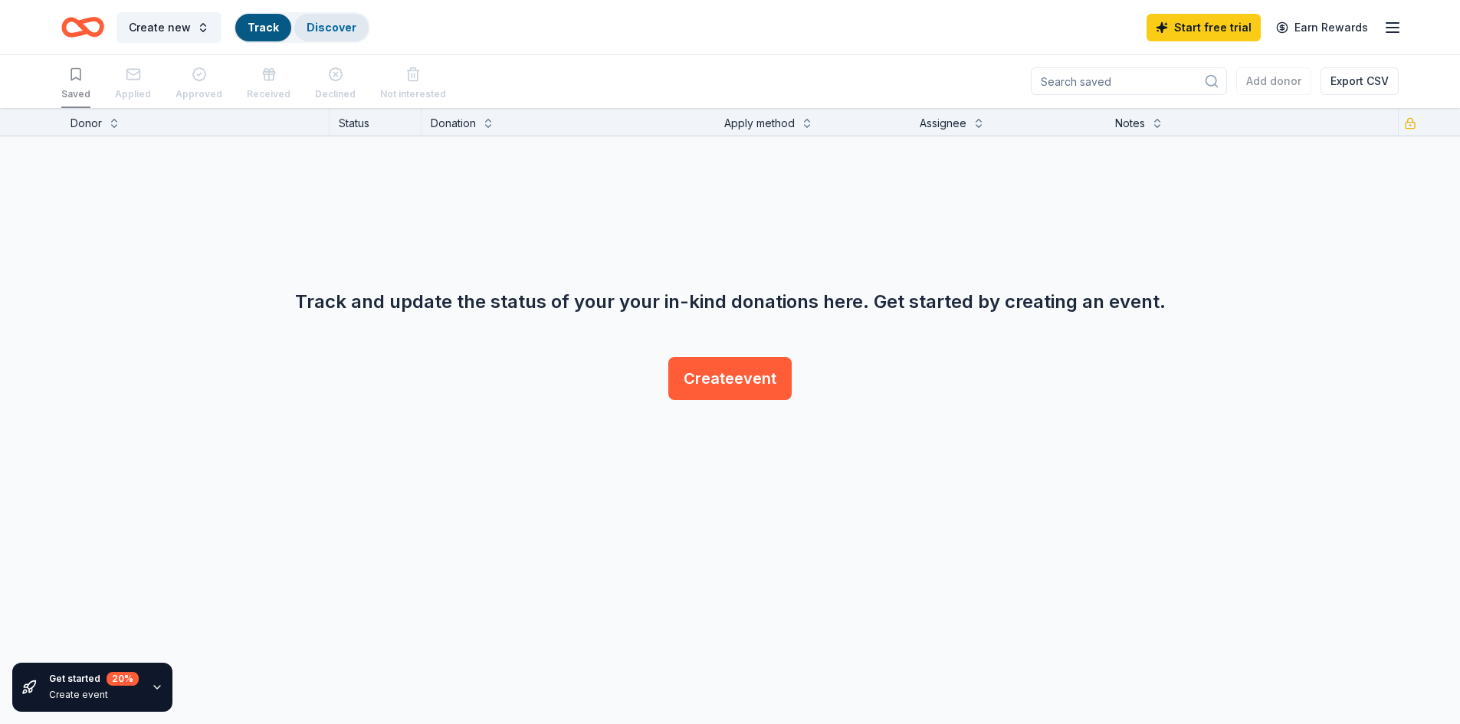
click at [321, 26] on link "Discover" at bounding box center [331, 27] width 50 height 13
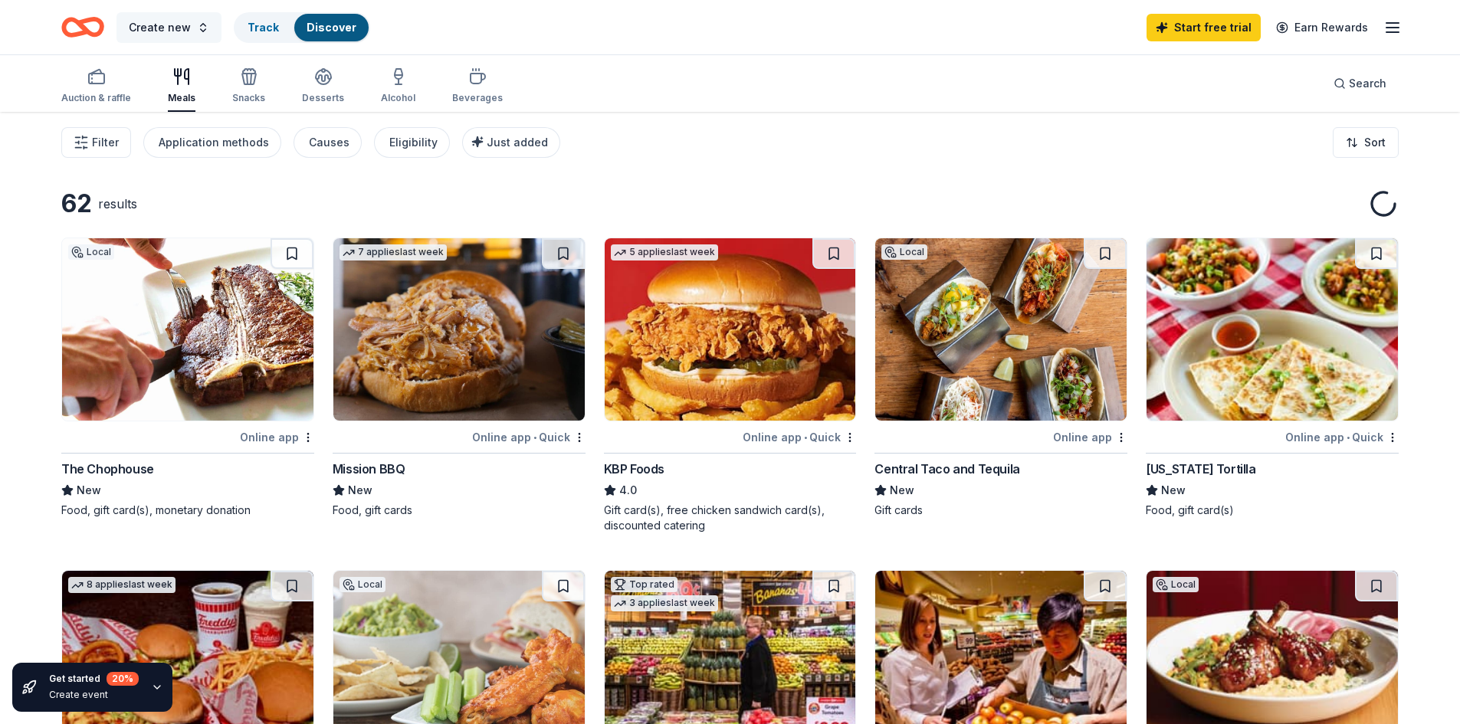
click at [186, 31] on span "Create new" at bounding box center [160, 27] width 62 height 18
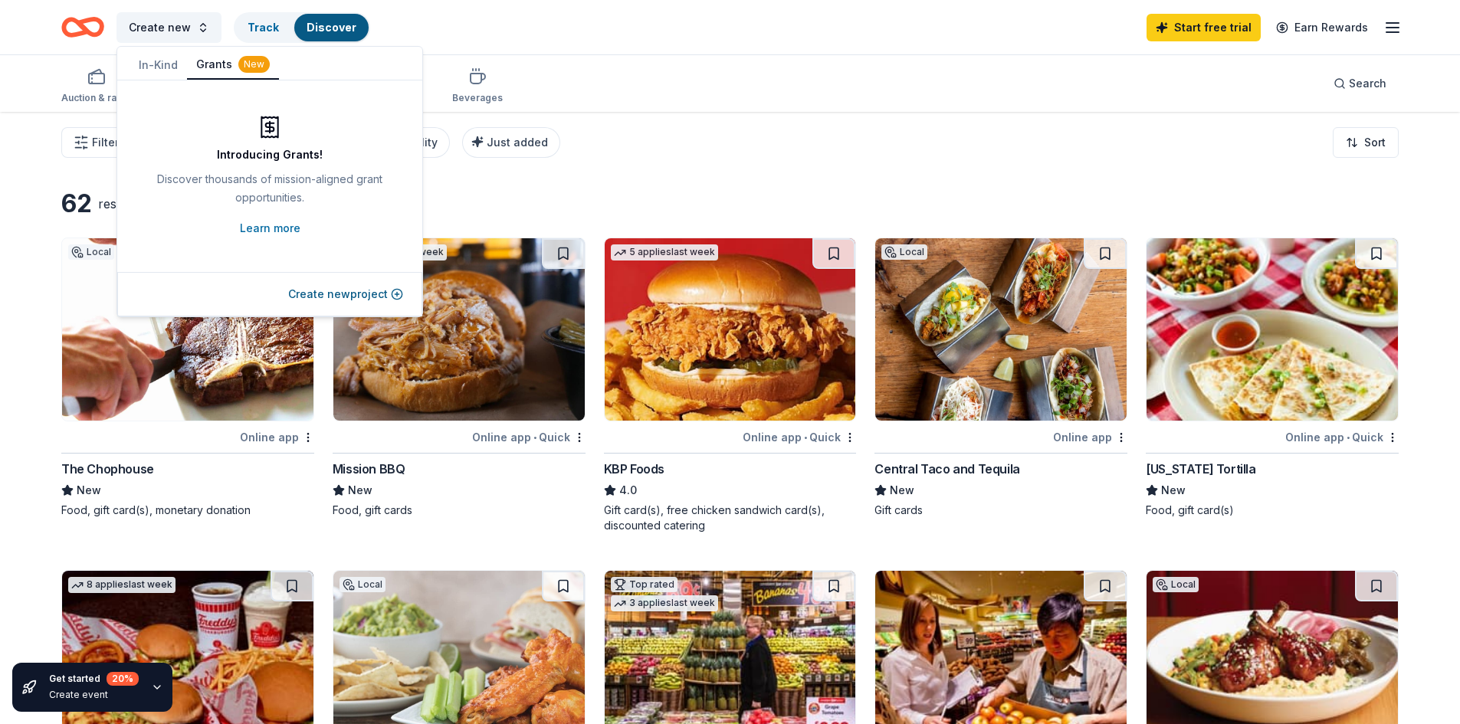
click at [161, 68] on button "In-Kind" at bounding box center [157, 65] width 57 height 28
click at [211, 65] on button "Grants New" at bounding box center [233, 65] width 92 height 29
click at [332, 25] on link "Discover" at bounding box center [331, 27] width 50 height 13
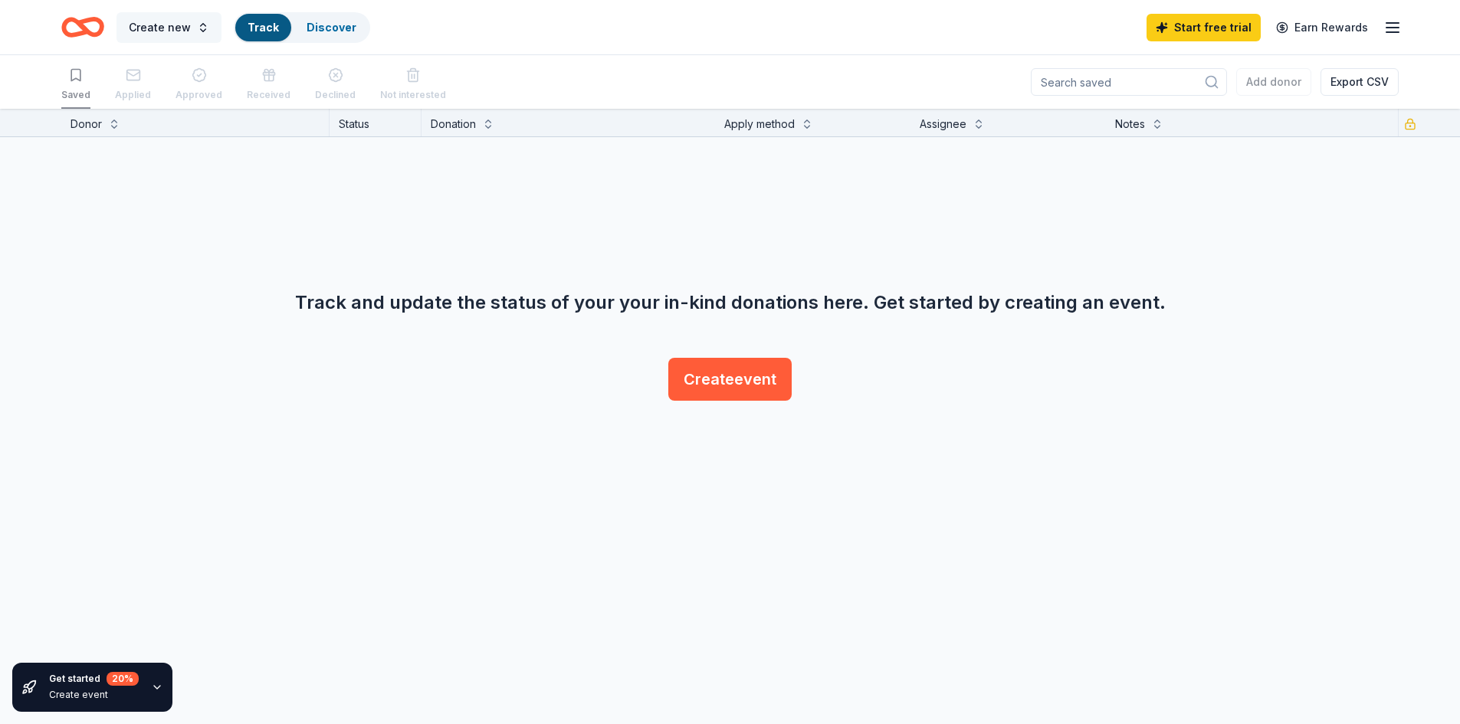
scroll to position [1, 0]
click at [323, 25] on link "Discover" at bounding box center [331, 27] width 50 height 13
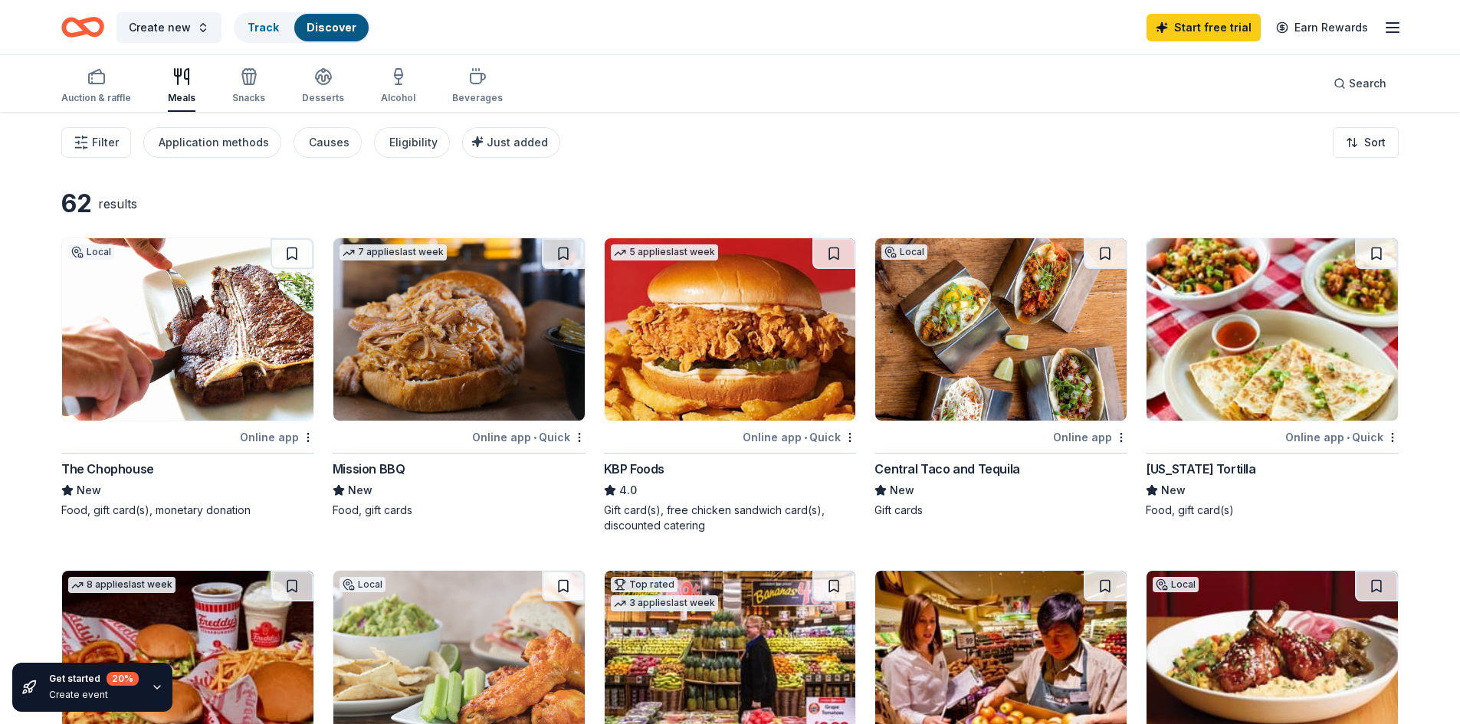
click at [1391, 26] on icon "button" at bounding box center [1392, 27] width 18 height 18
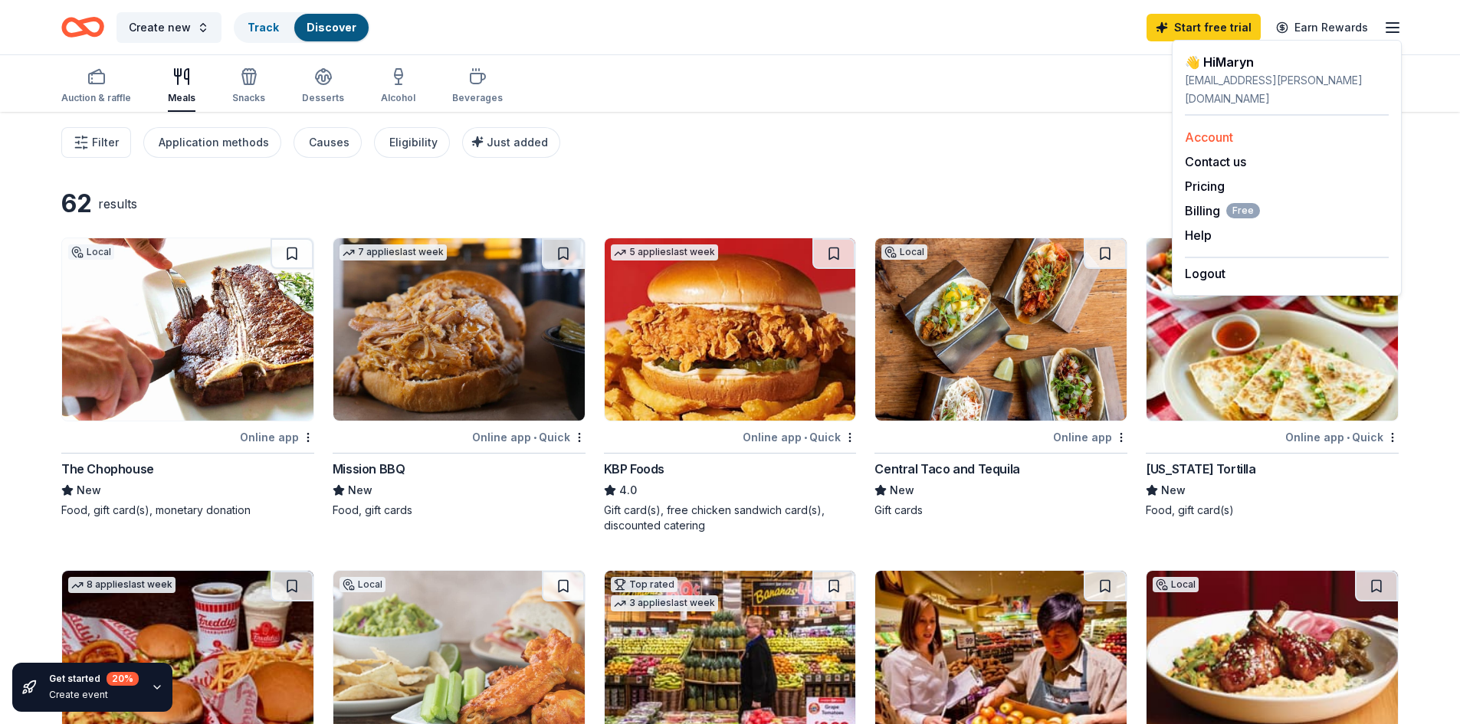
click at [1217, 129] on link "Account" at bounding box center [1209, 136] width 48 height 15
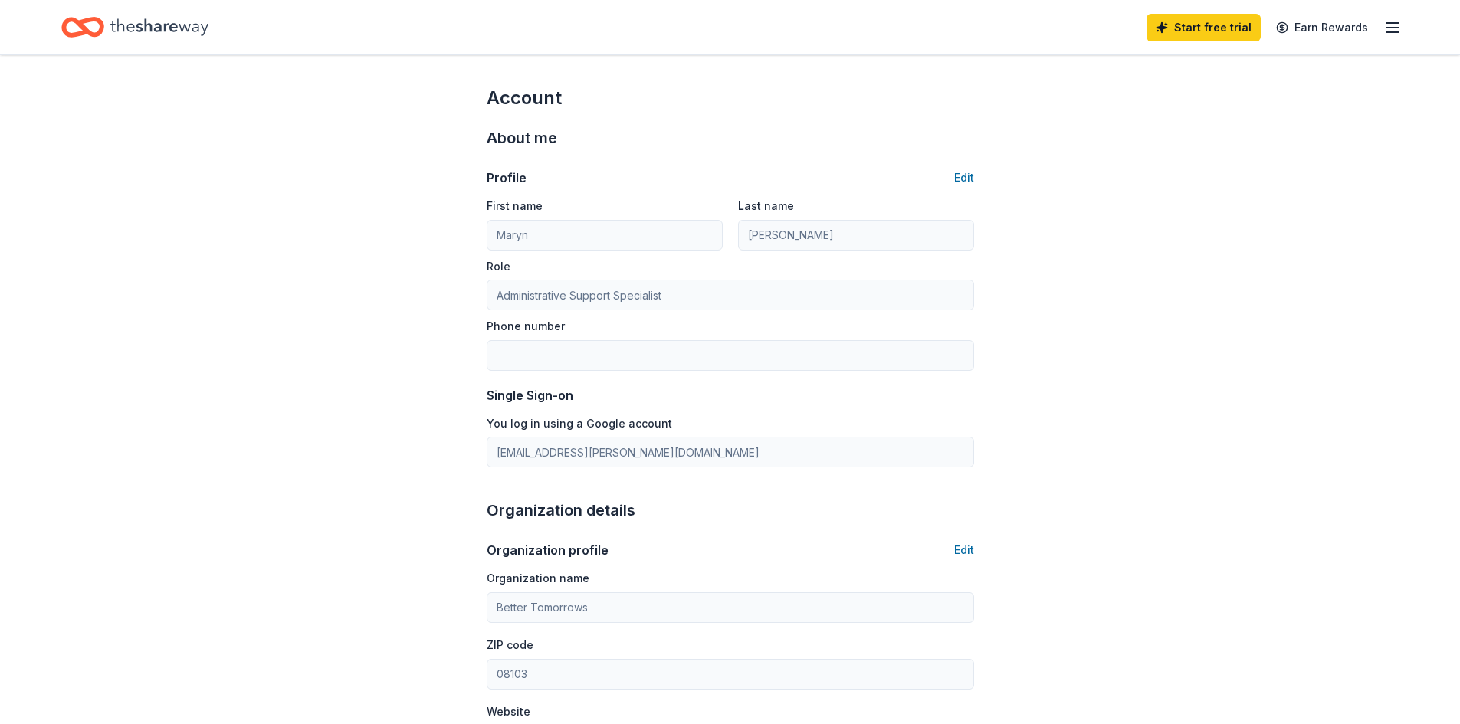
click at [140, 18] on icon "Home" at bounding box center [159, 26] width 98 height 31
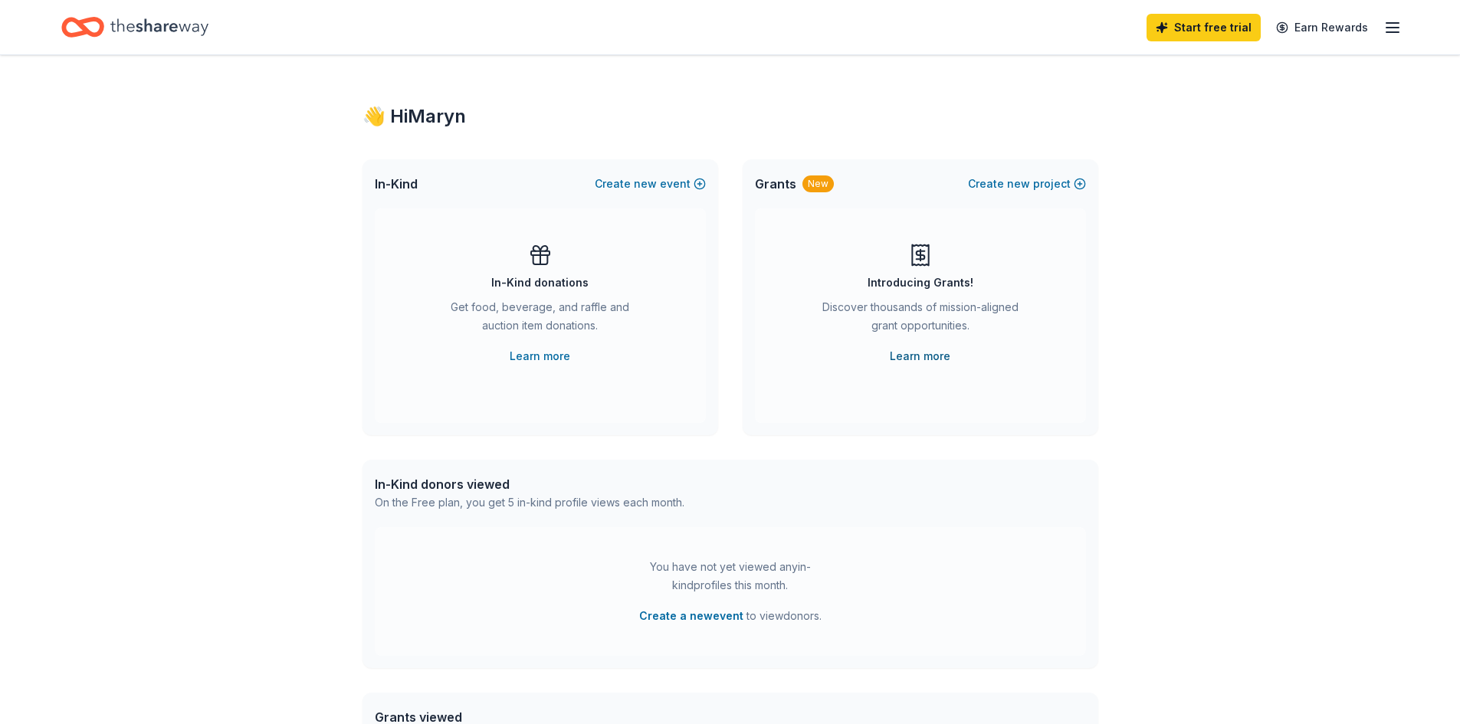
click at [913, 356] on link "Learn more" at bounding box center [920, 356] width 61 height 18
click at [170, 25] on icon "Home" at bounding box center [159, 26] width 98 height 17
click at [1400, 27] on icon "button" at bounding box center [1392, 27] width 18 height 18
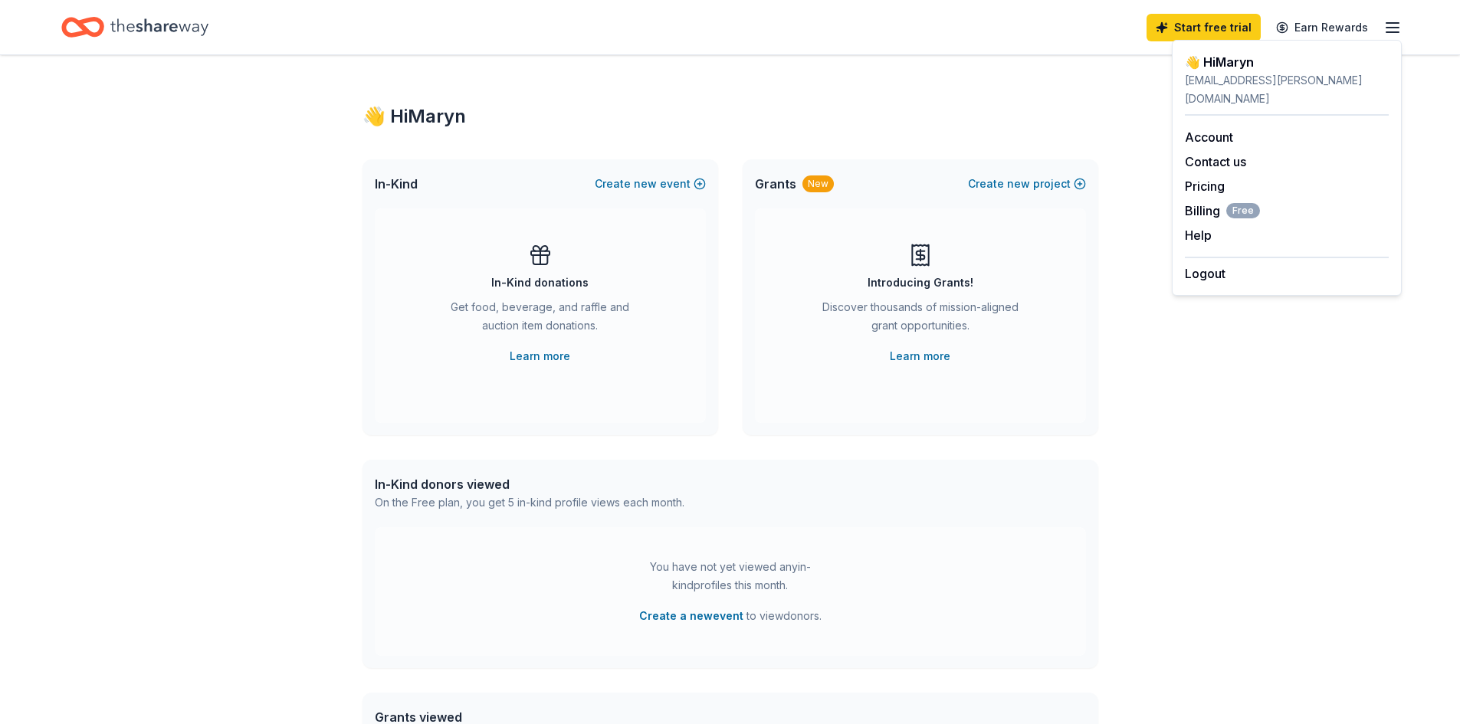
click at [172, 23] on icon "Home" at bounding box center [159, 26] width 98 height 31
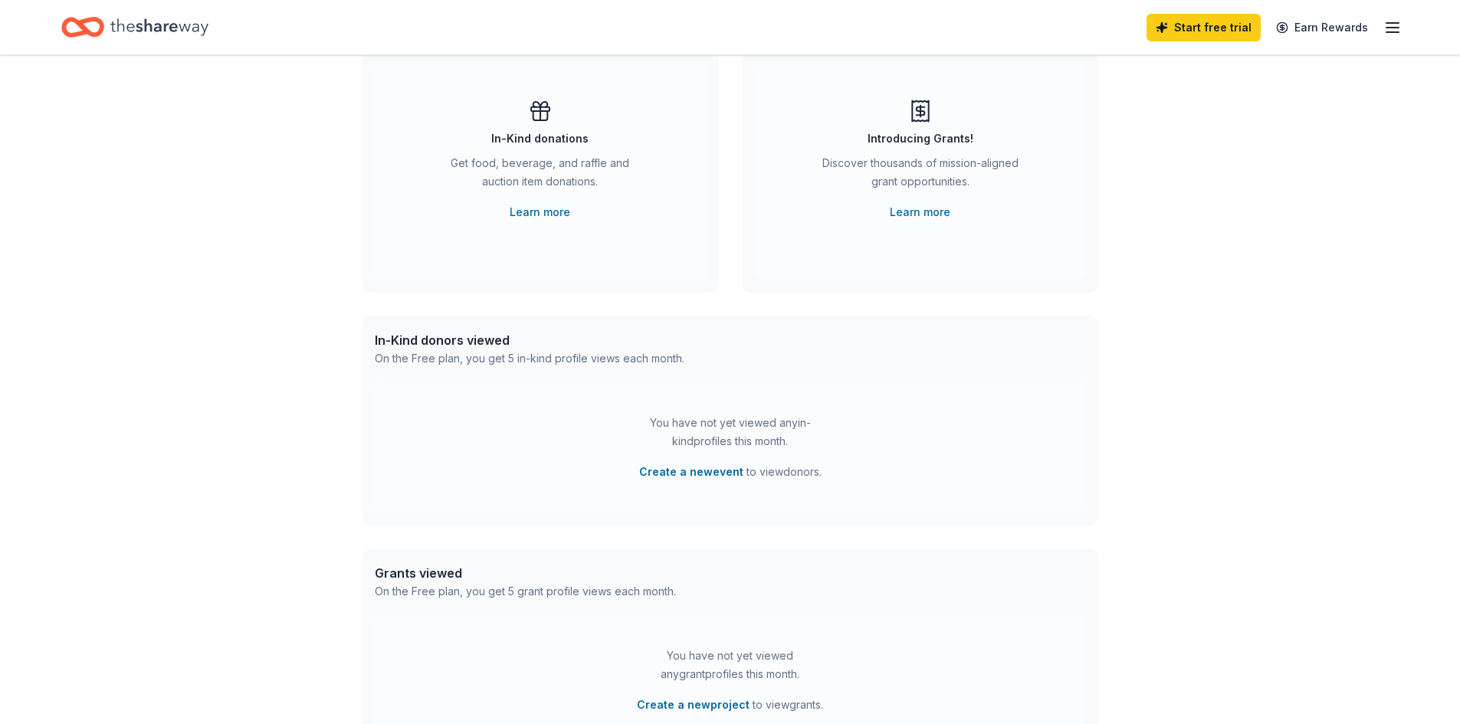
scroll to position [336, 0]
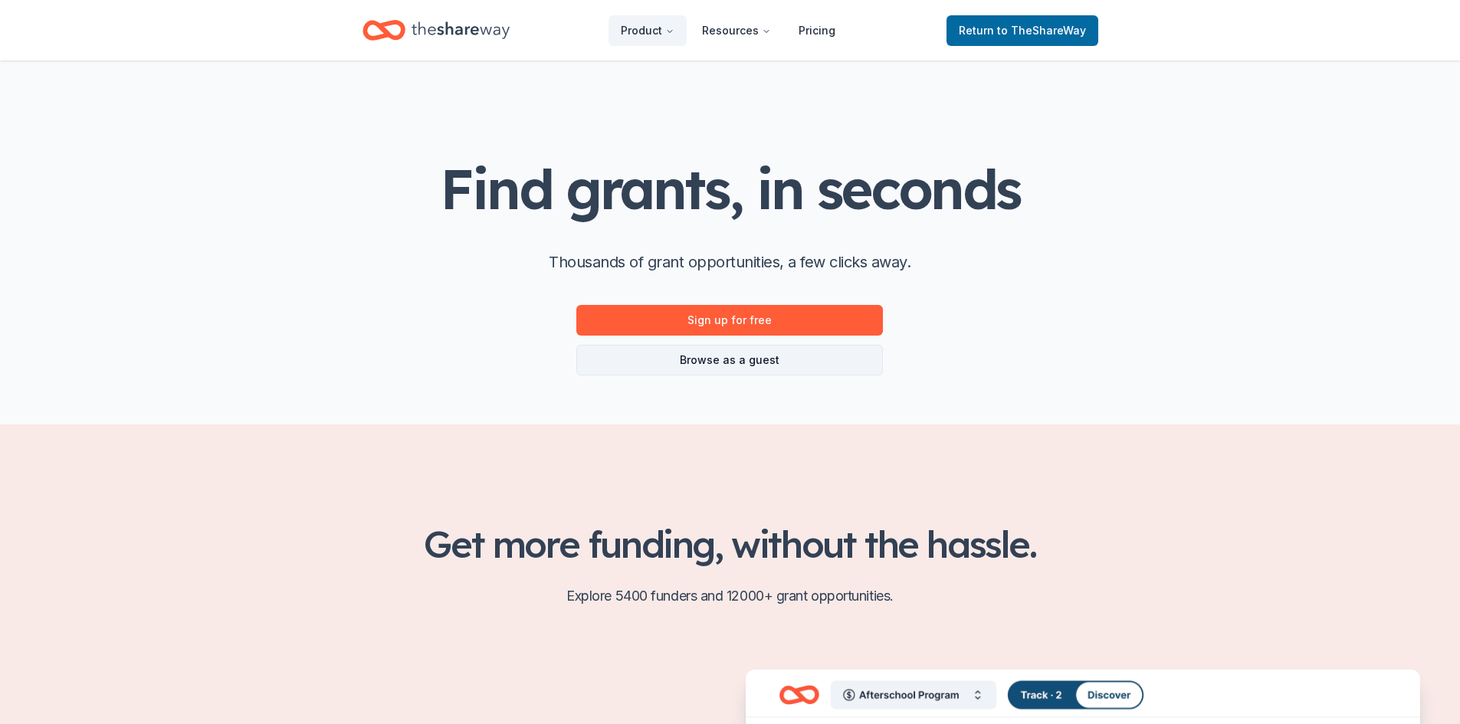
click at [762, 359] on link "Browse as a guest" at bounding box center [729, 360] width 306 height 31
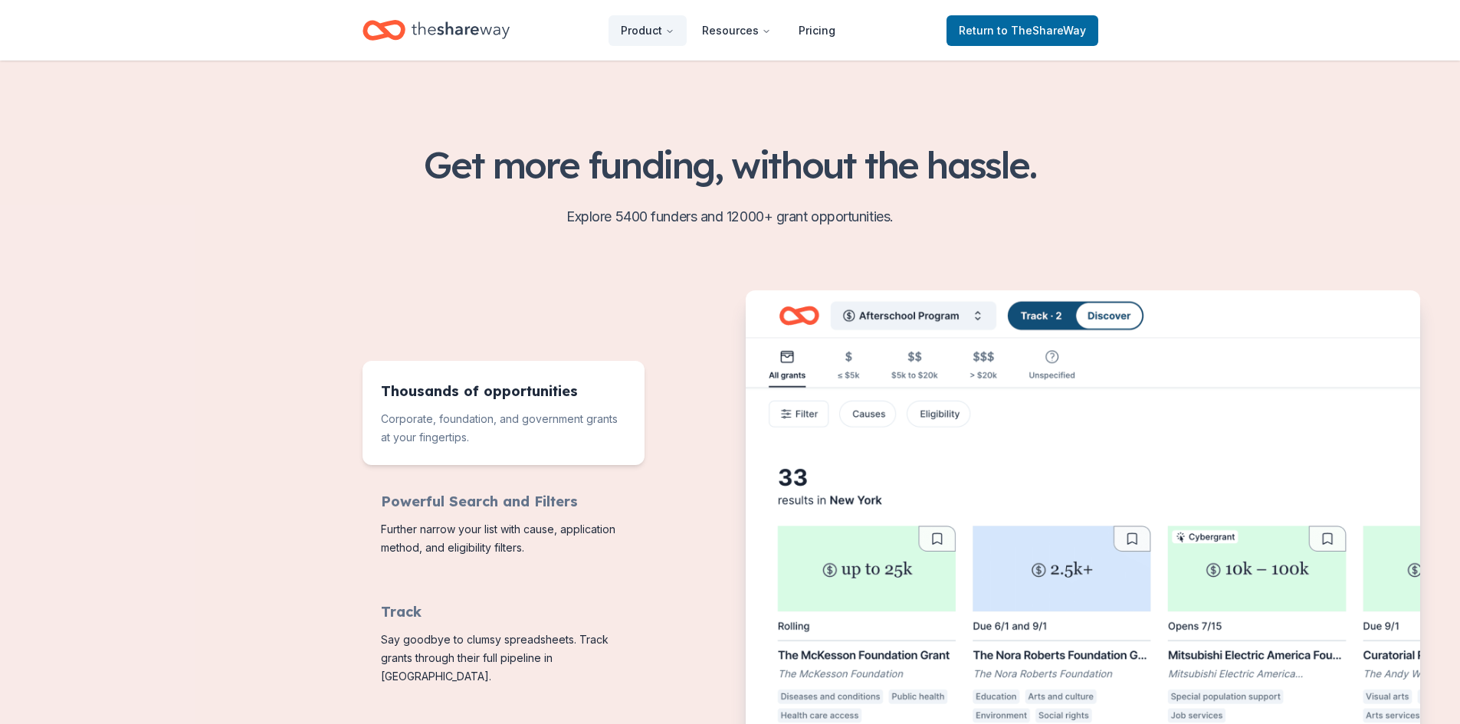
scroll to position [460, 0]
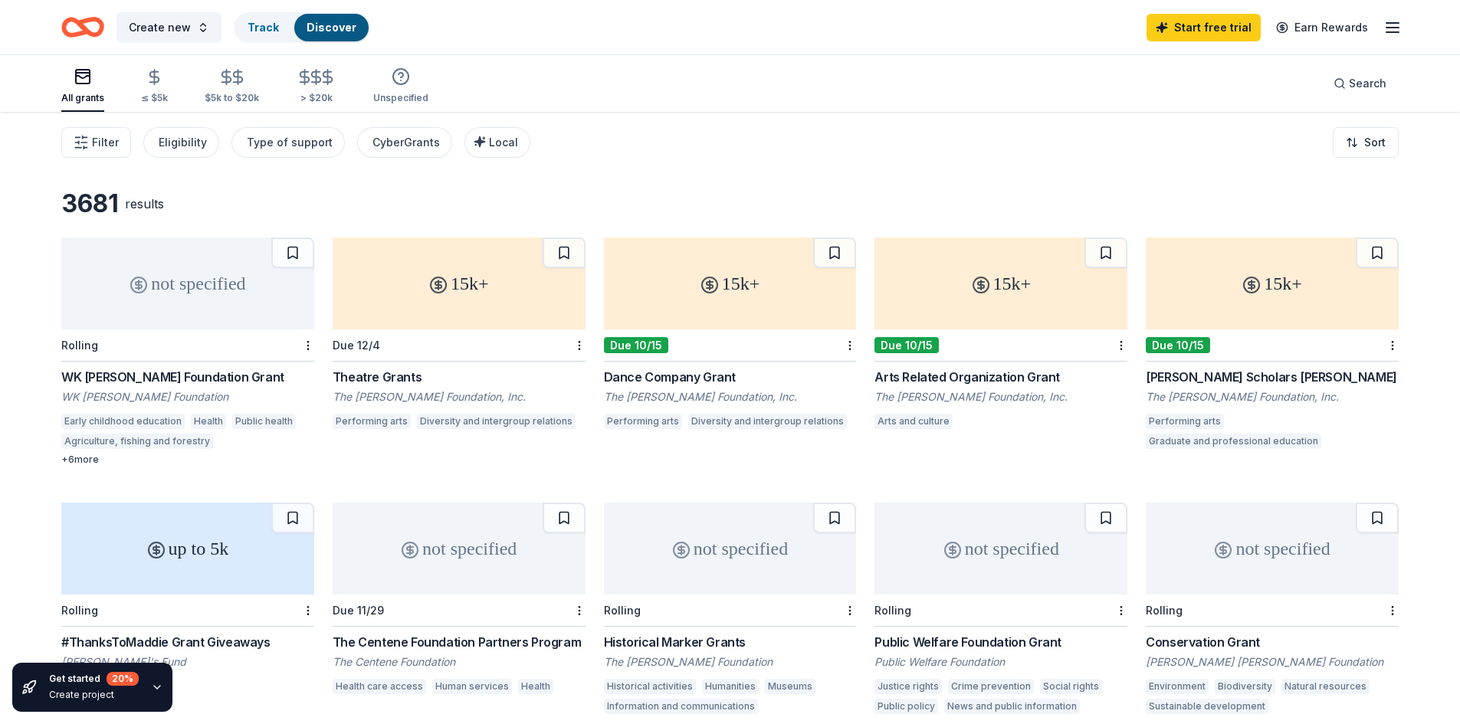
click at [1391, 24] on icon "button" at bounding box center [1392, 27] width 18 height 18
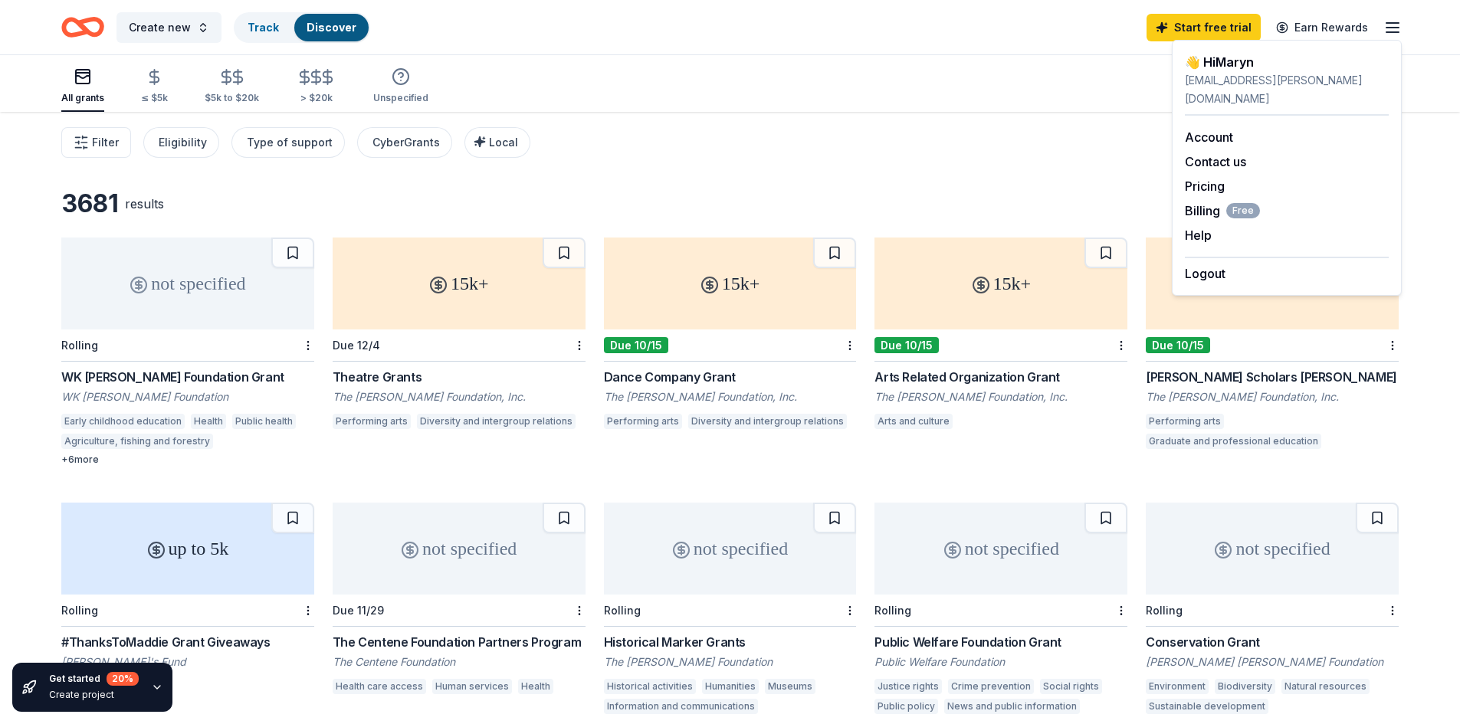
click at [1391, 24] on icon "button" at bounding box center [1392, 27] width 18 height 18
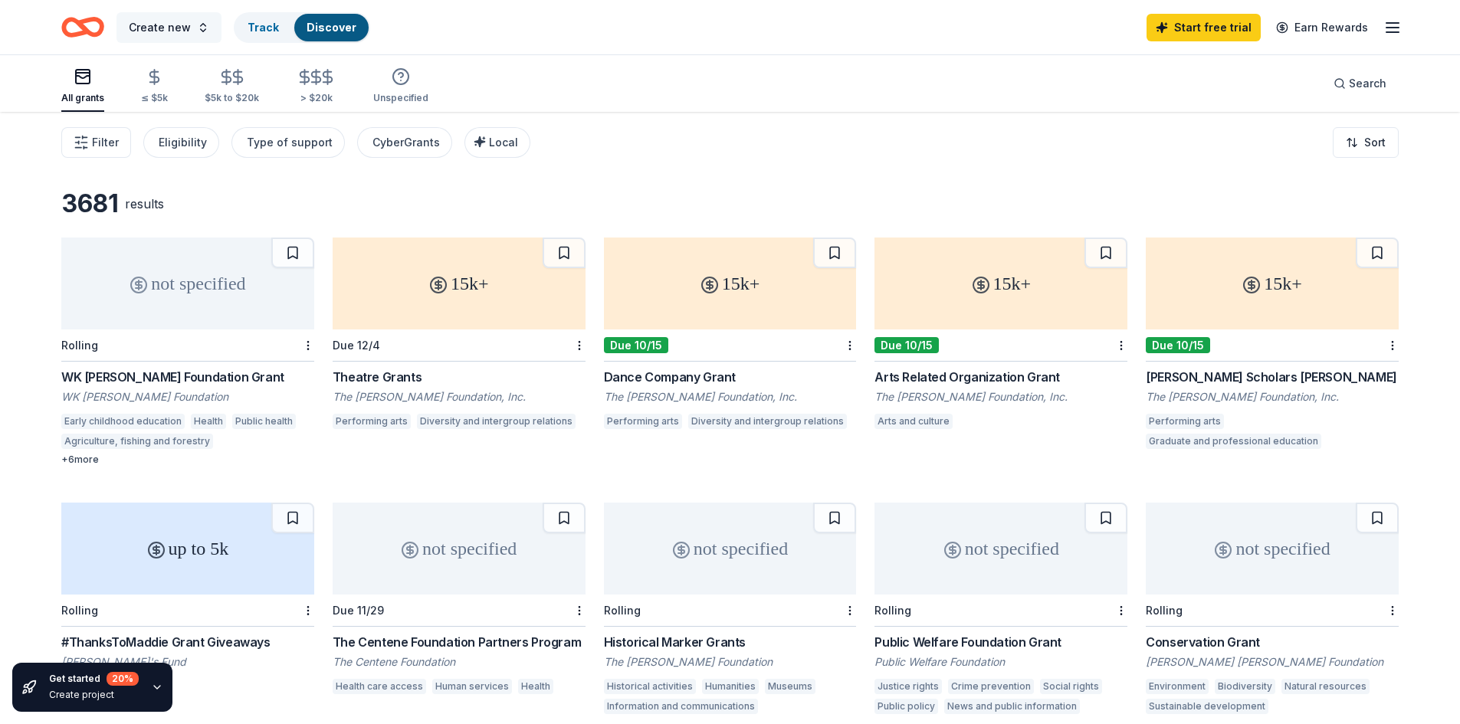
click at [139, 27] on span "Create new" at bounding box center [160, 27] width 62 height 18
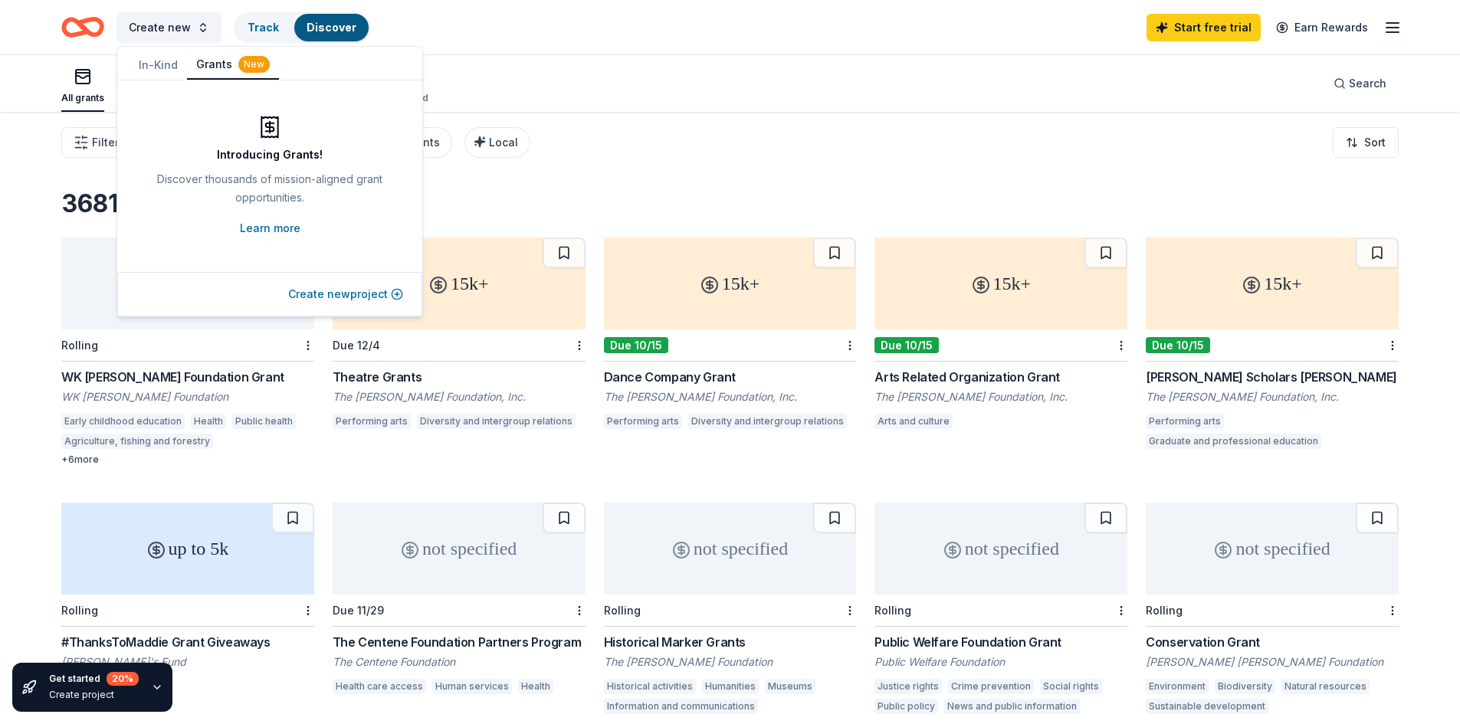
click at [341, 286] on button "Create new project" at bounding box center [345, 294] width 115 height 18
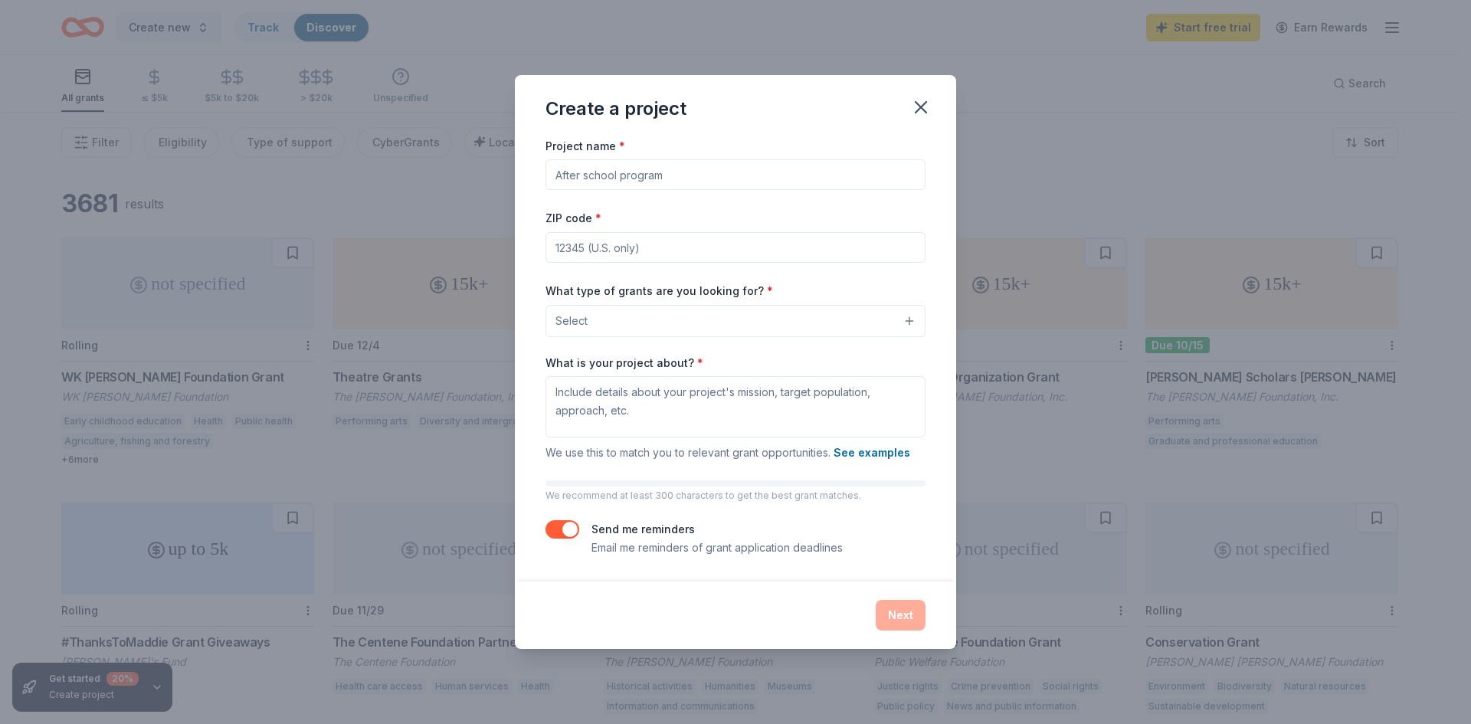
click at [703, 173] on input "Project name *" at bounding box center [736, 174] width 380 height 31
click at [556, 530] on button "button" at bounding box center [563, 529] width 34 height 18
click at [595, 172] on input "Project name *" at bounding box center [736, 174] width 380 height 31
type input "Food Donation"
click at [596, 251] on input "ZIP code *" at bounding box center [736, 247] width 380 height 31
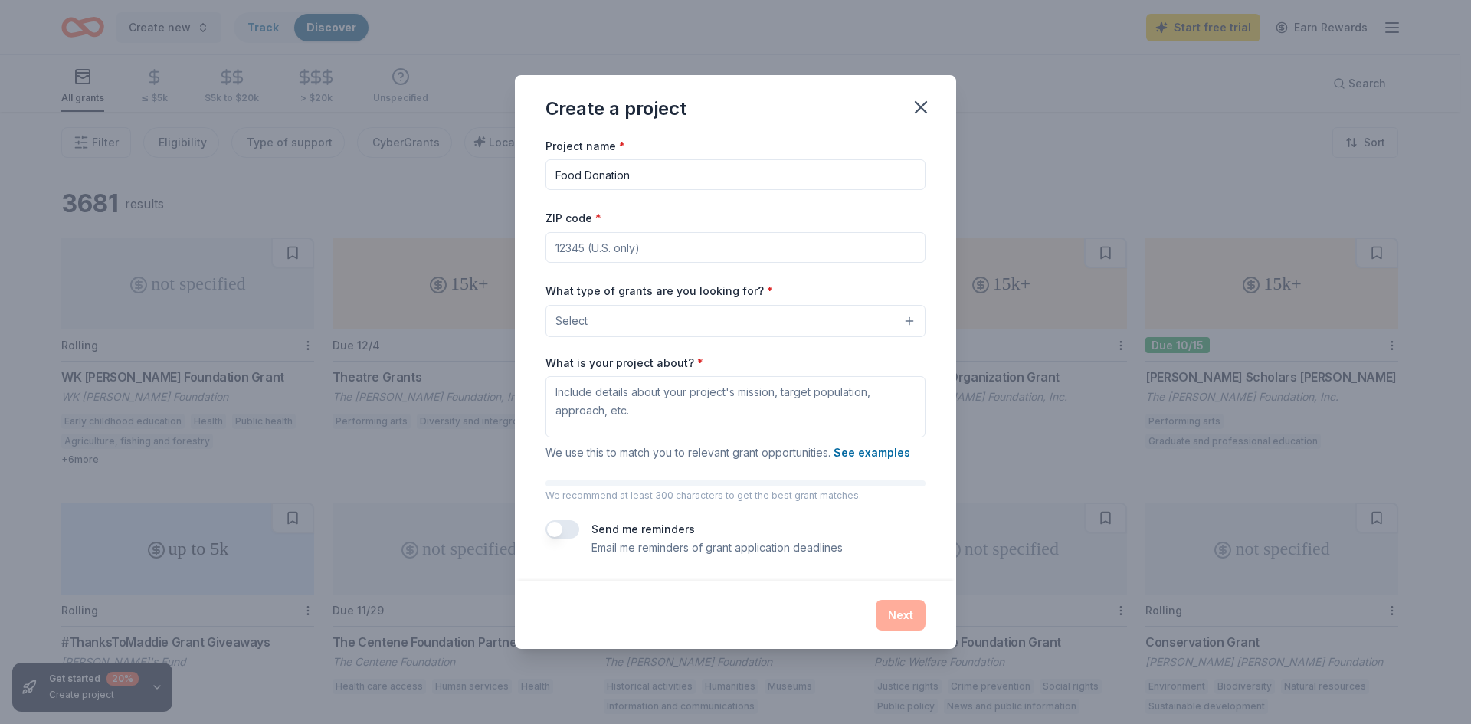
paste input "38737"
type input "38737"
click at [906, 314] on button "Select" at bounding box center [736, 321] width 380 height 32
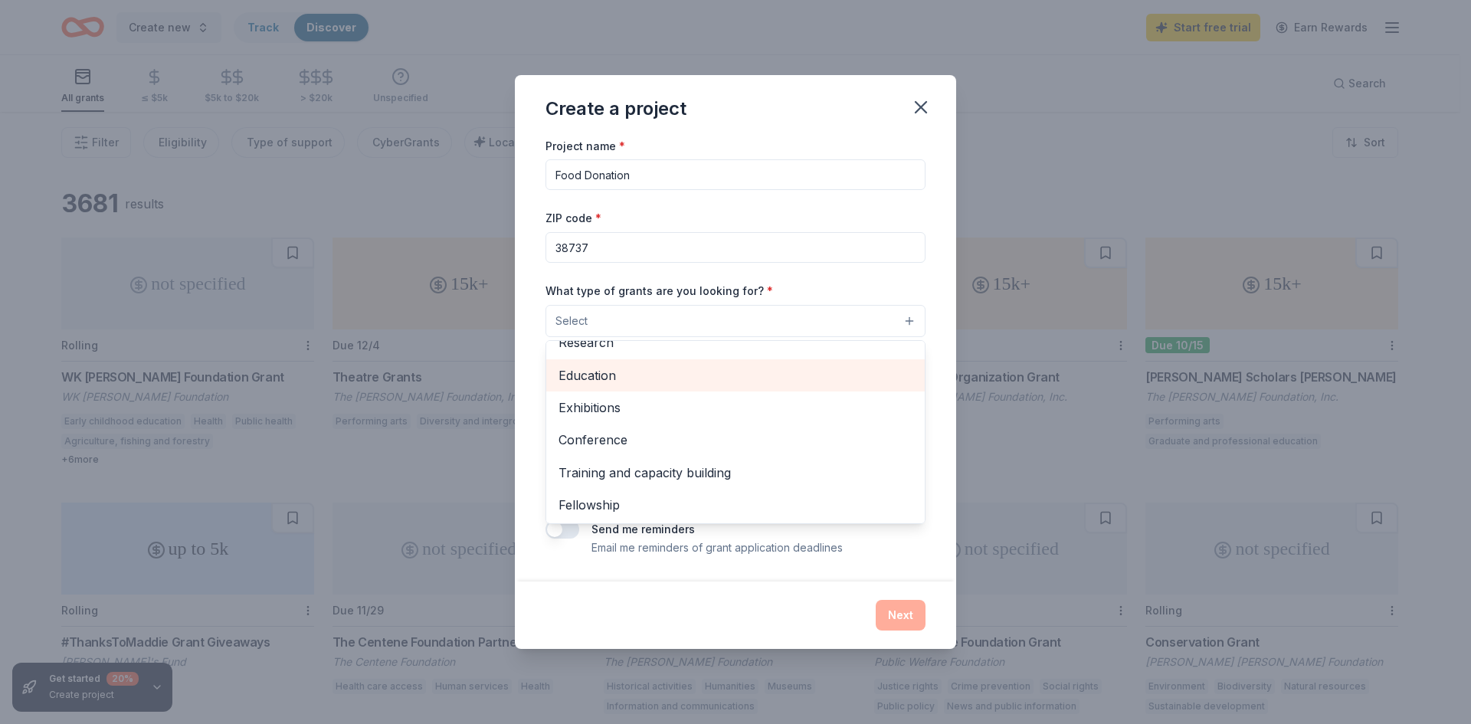
scroll to position [181, 0]
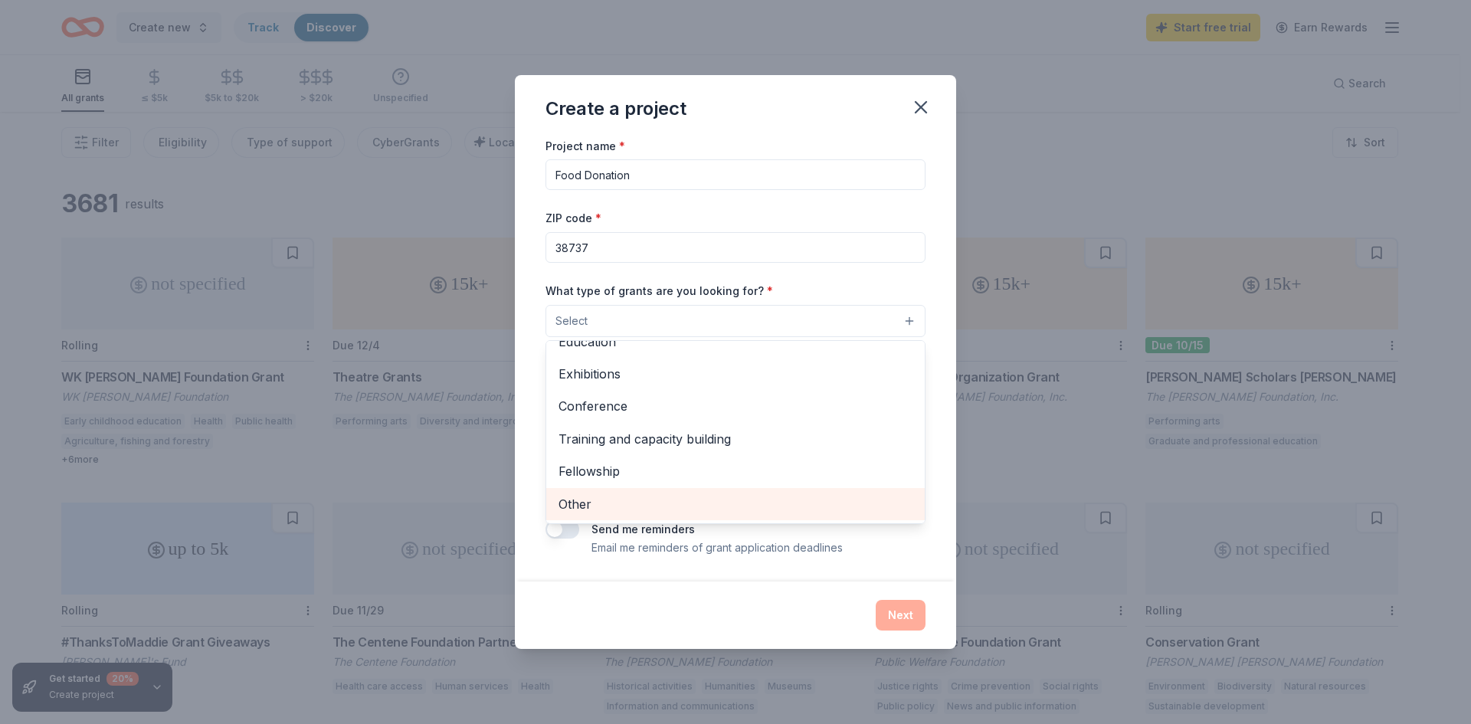
click at [634, 500] on span "Other" at bounding box center [736, 504] width 354 height 20
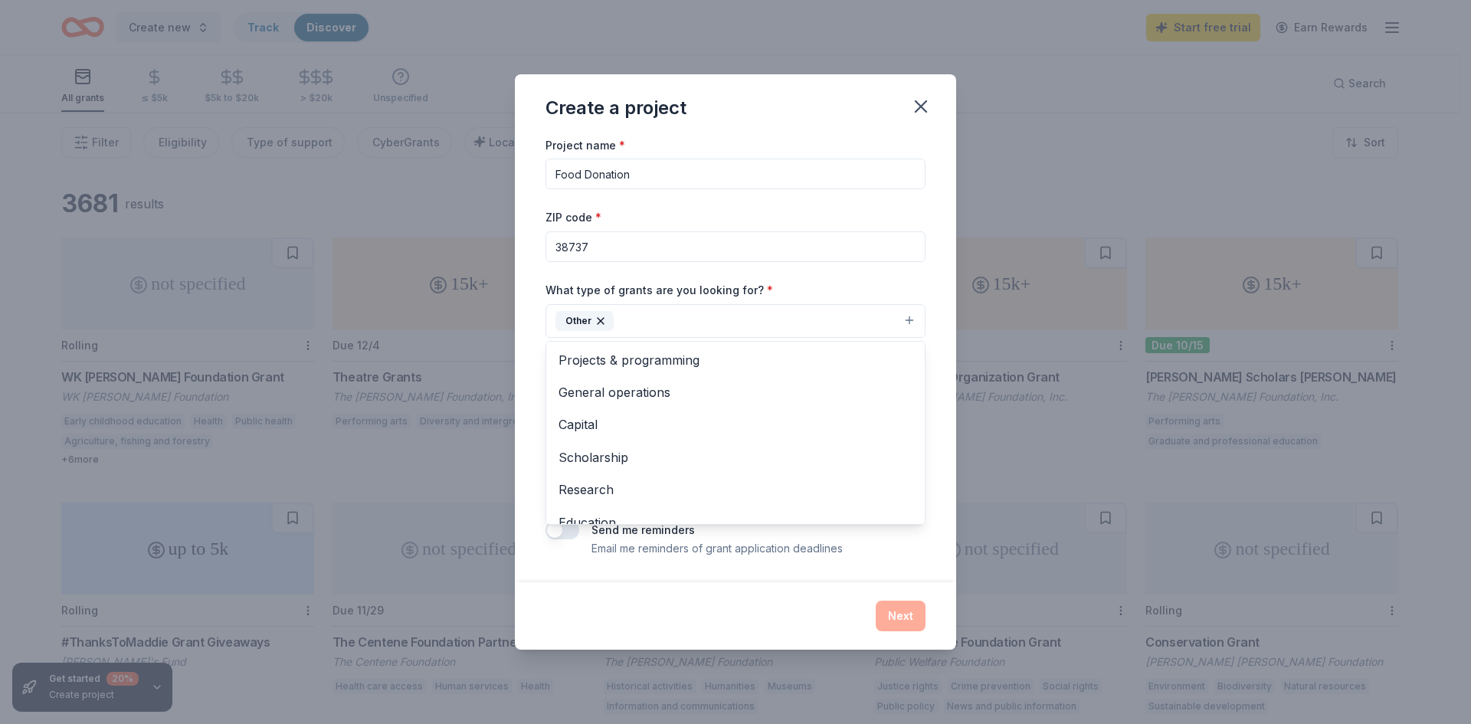
scroll to position [0, 0]
click at [685, 356] on span "Projects & programming" at bounding box center [736, 361] width 354 height 20
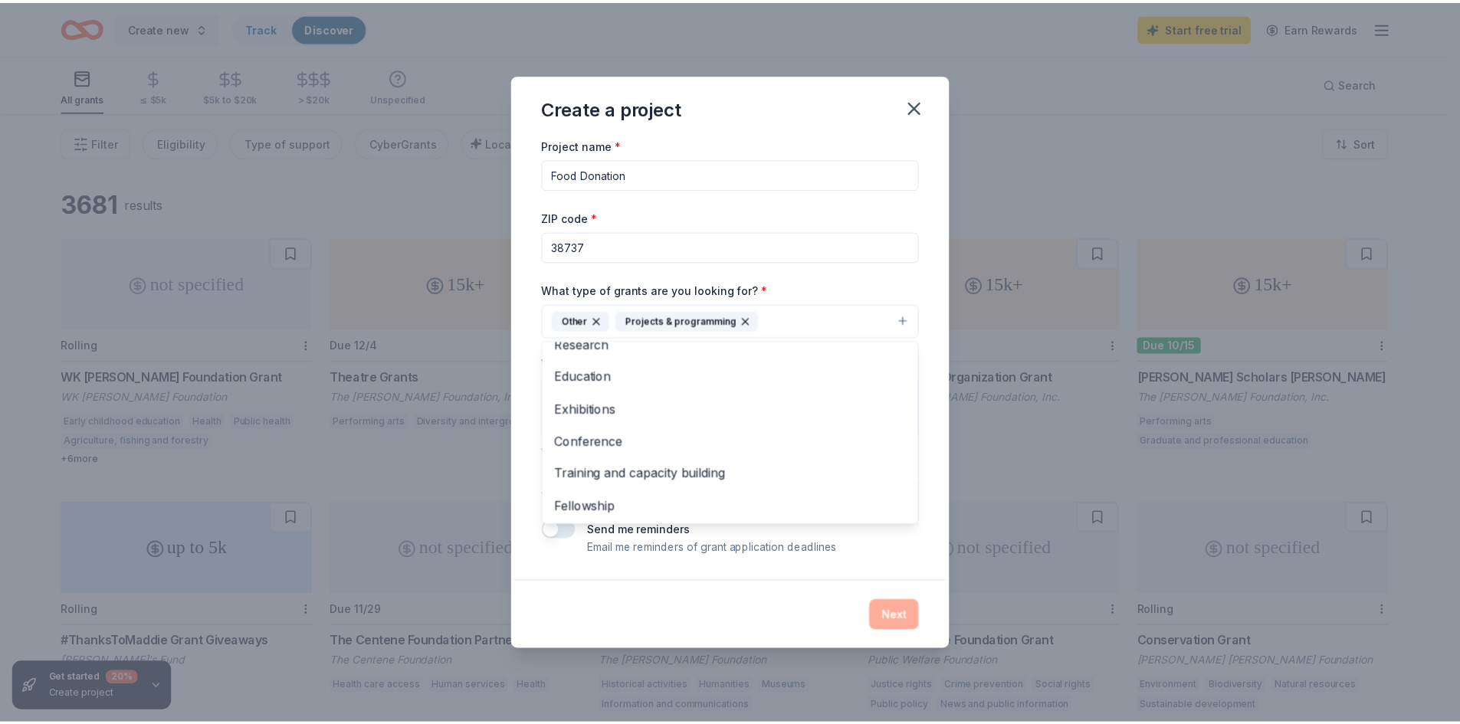
scroll to position [116, 0]
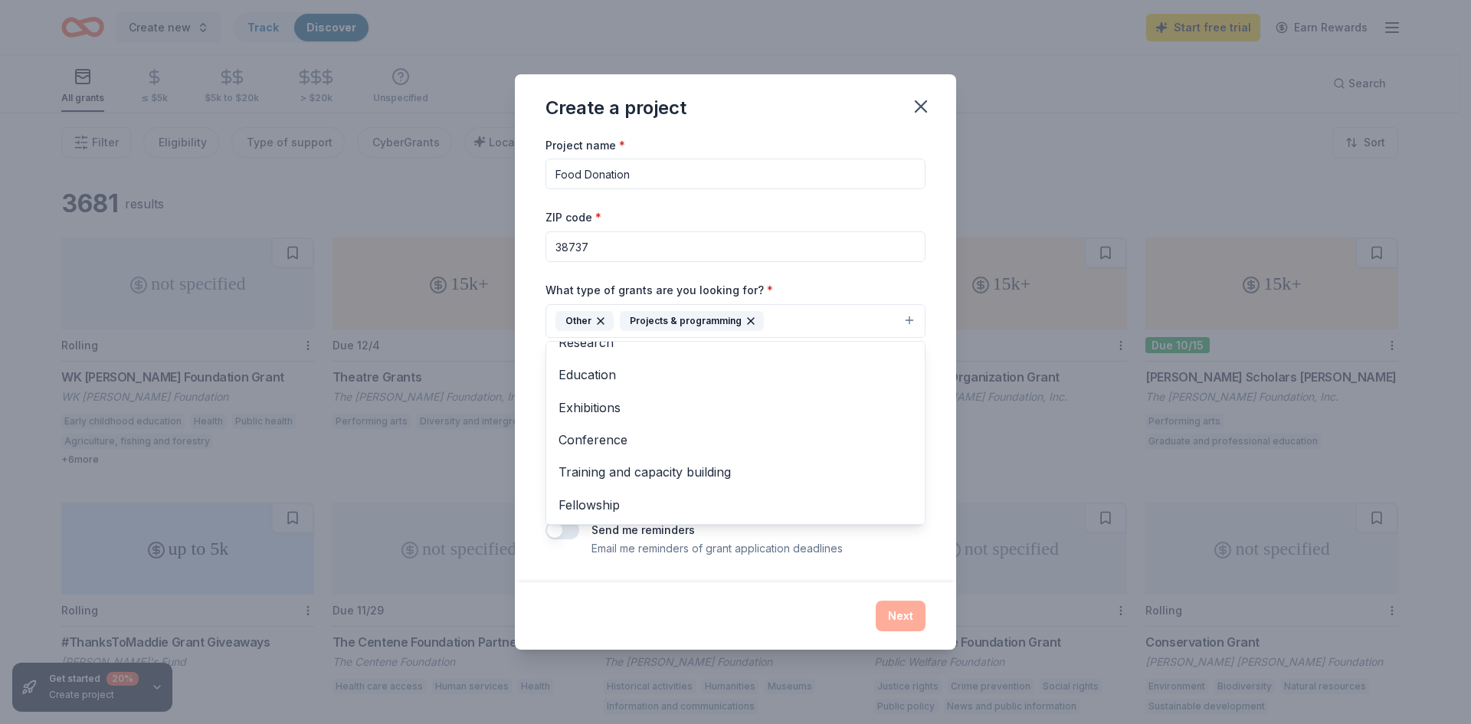
click at [881, 276] on div "Project name * Food Donation ZIP code * 38737 What type of grants are you looki…" at bounding box center [736, 347] width 380 height 422
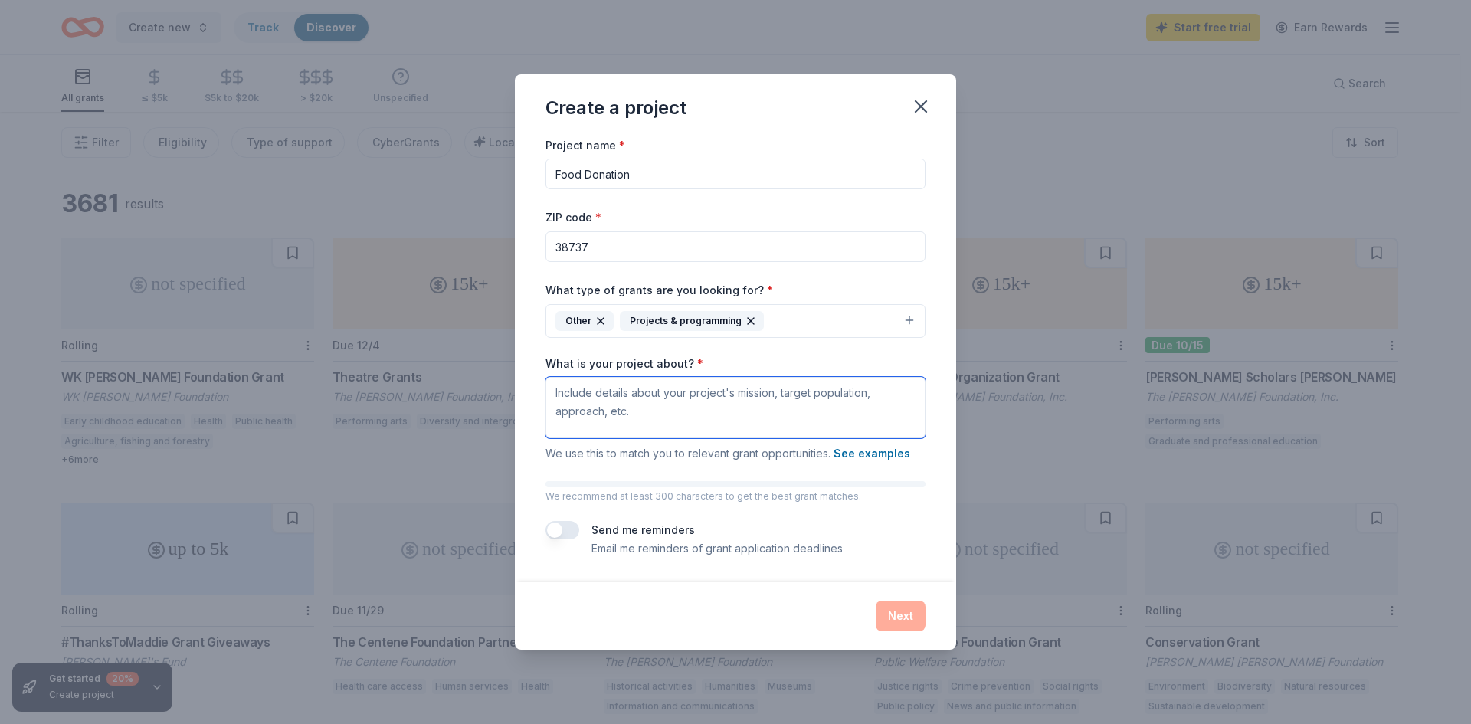
click at [602, 399] on textarea "What is your project about? *" at bounding box center [736, 407] width 380 height 61
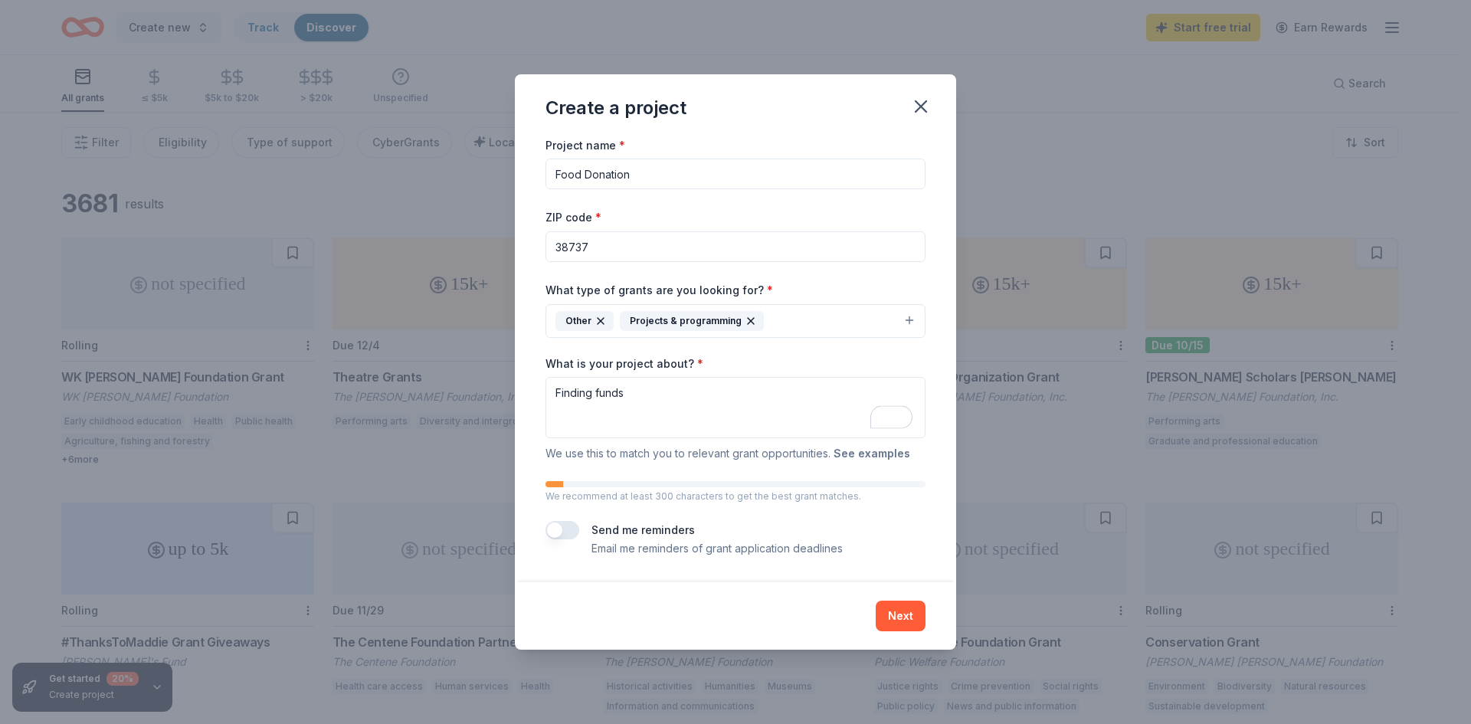
click at [862, 450] on button "See examples" at bounding box center [872, 453] width 77 height 18
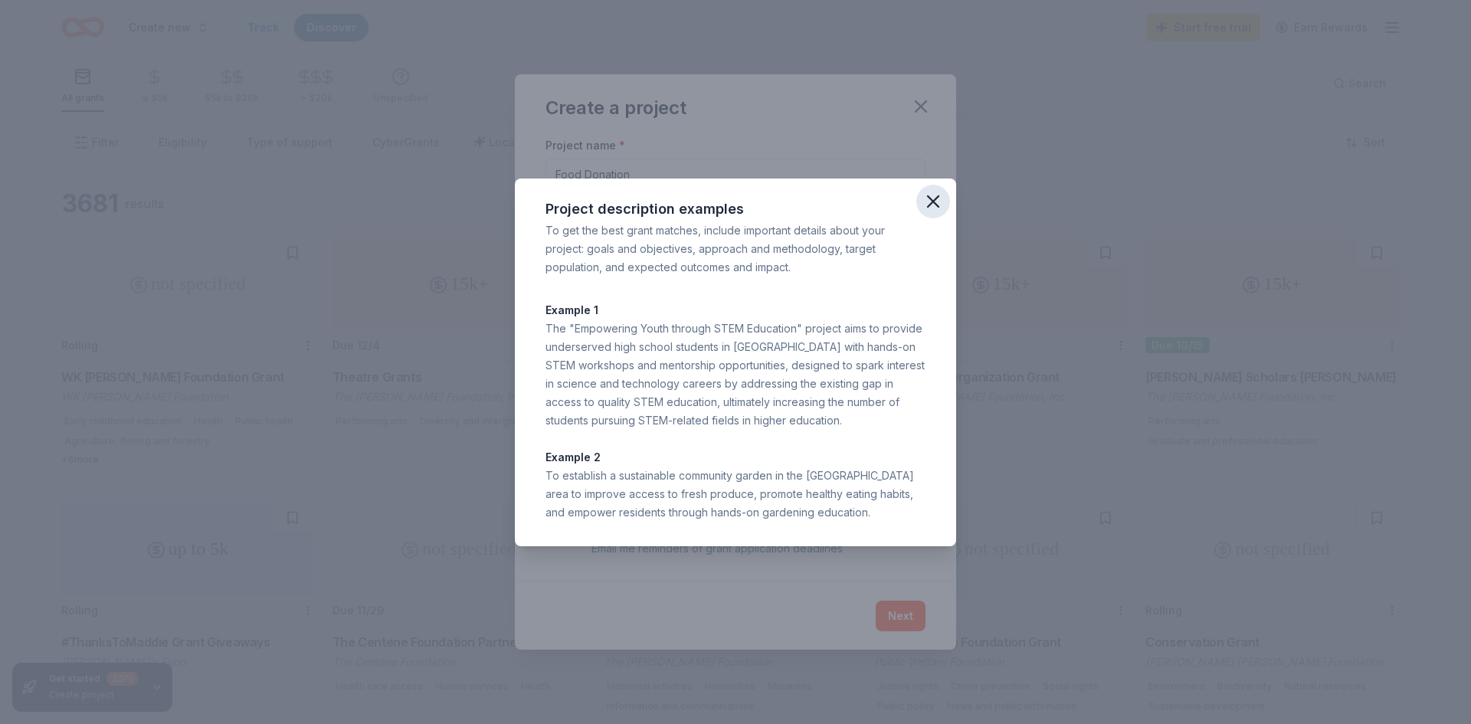
click at [939, 196] on icon "button" at bounding box center [933, 201] width 11 height 11
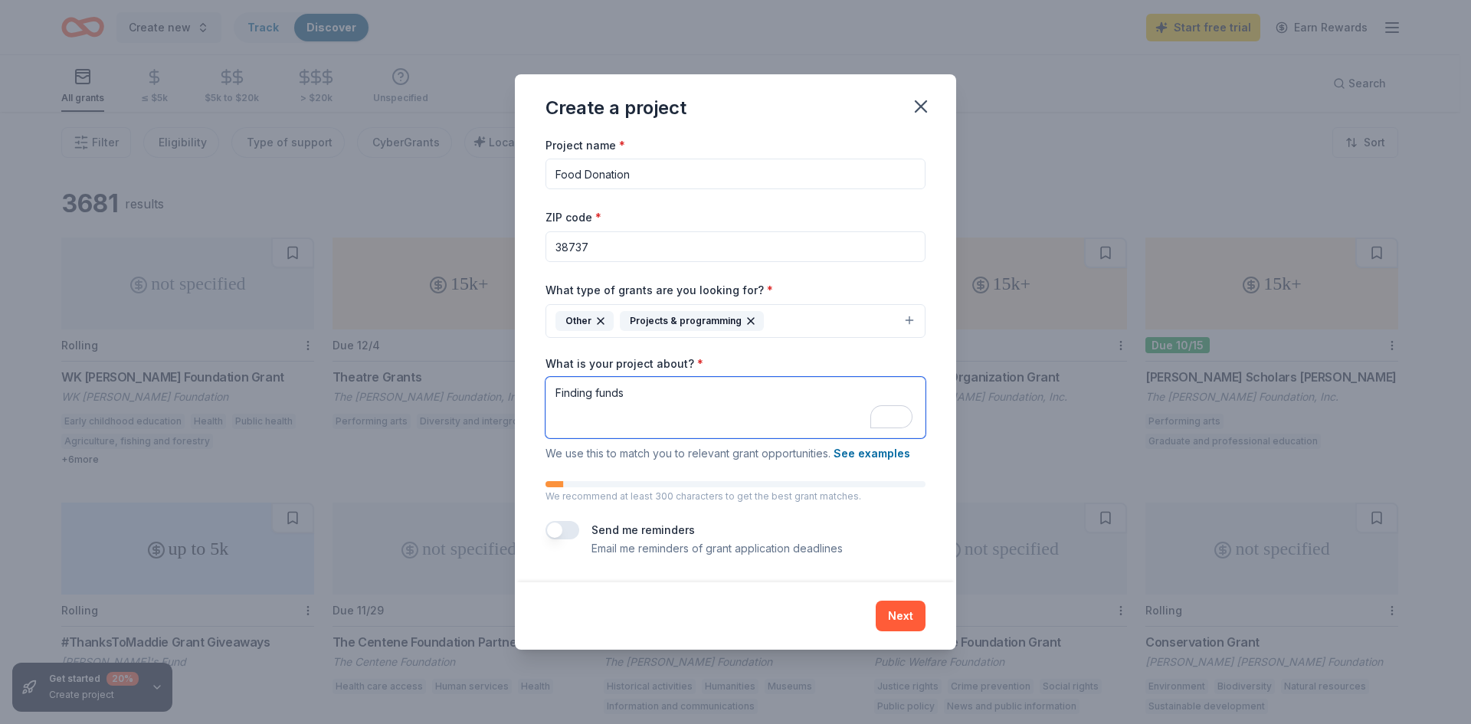
click at [549, 397] on div "Project name * Food Donation ZIP code * 38737 What type of grants are you looki…" at bounding box center [735, 359] width 441 height 447
type textarea "Best grant matches for supplying SSC at sites with funds to help get residents …"
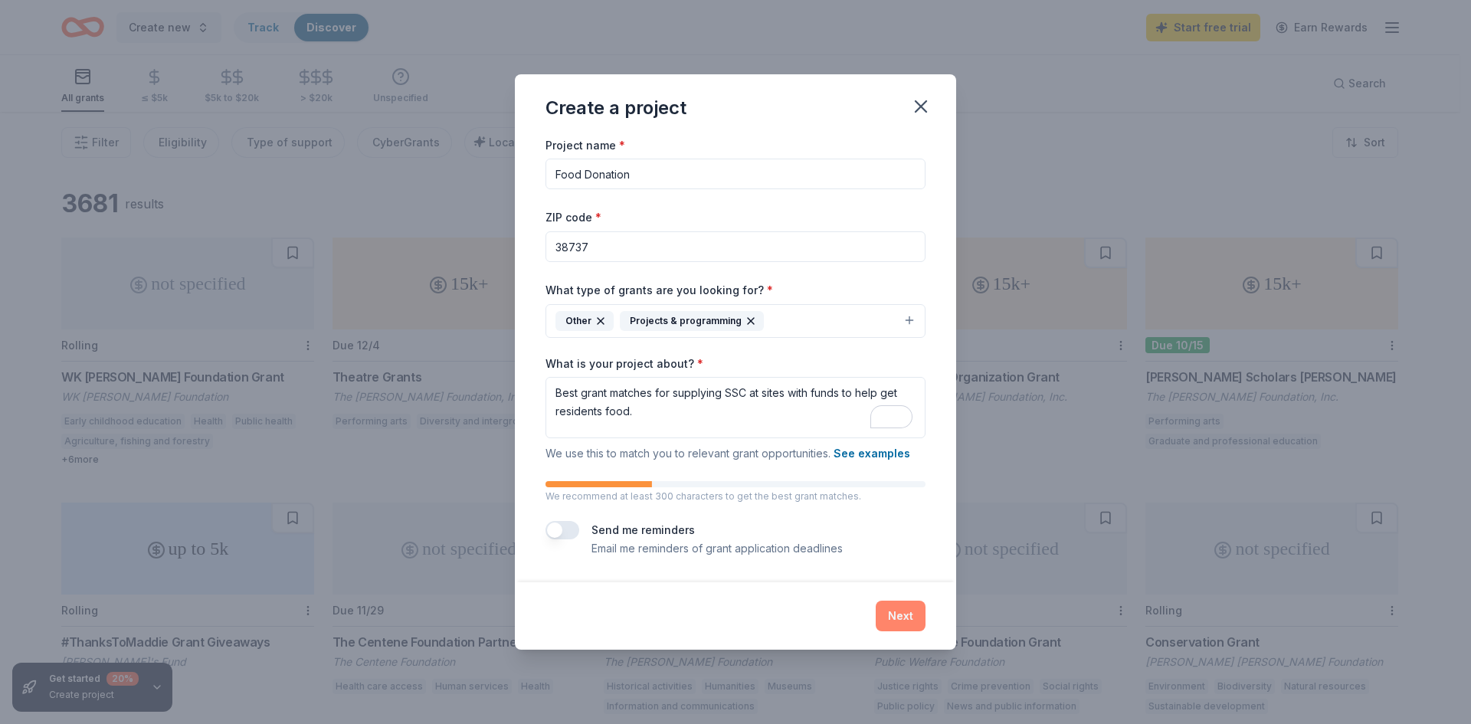
click at [913, 622] on button "Next" at bounding box center [901, 616] width 50 height 31
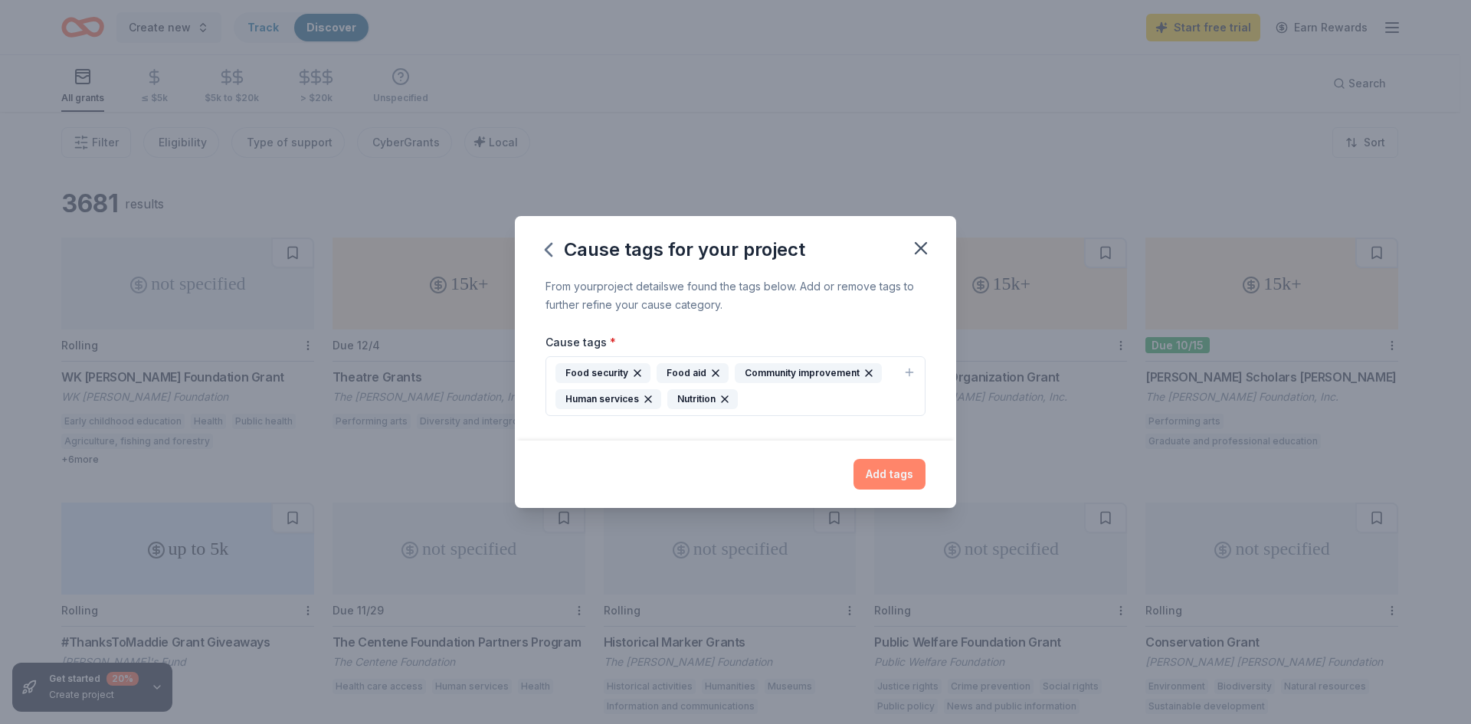
click at [891, 477] on button "Add tags" at bounding box center [890, 474] width 72 height 31
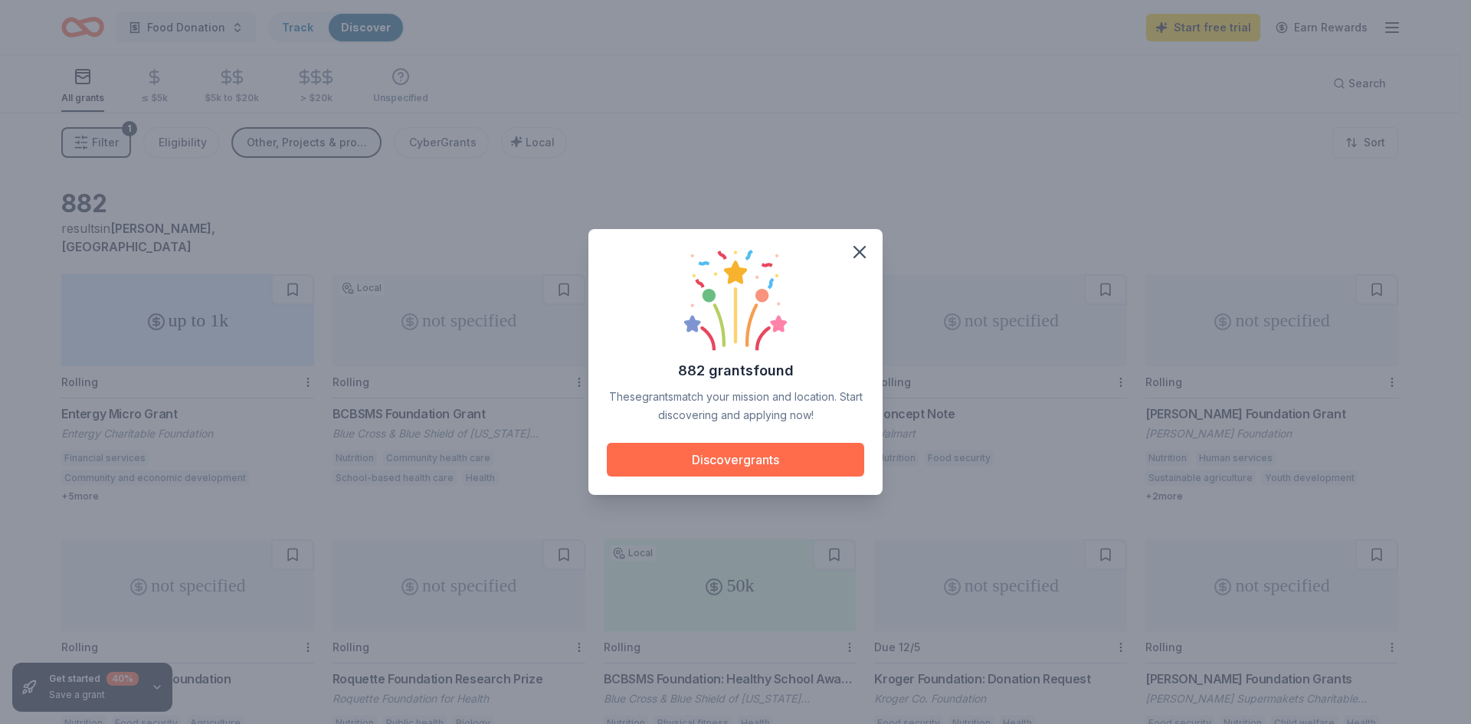
click at [775, 461] on button "Discover grants" at bounding box center [735, 460] width 257 height 34
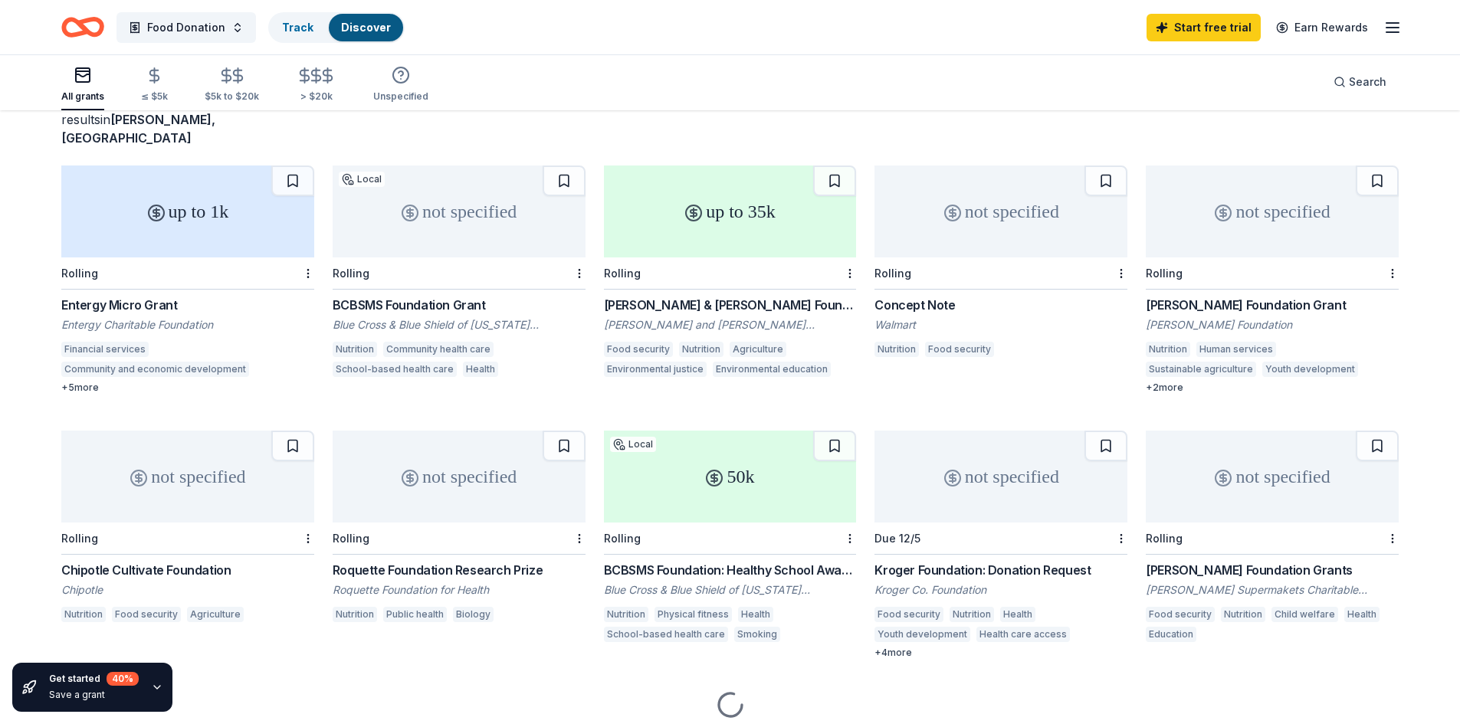
scroll to position [71, 0]
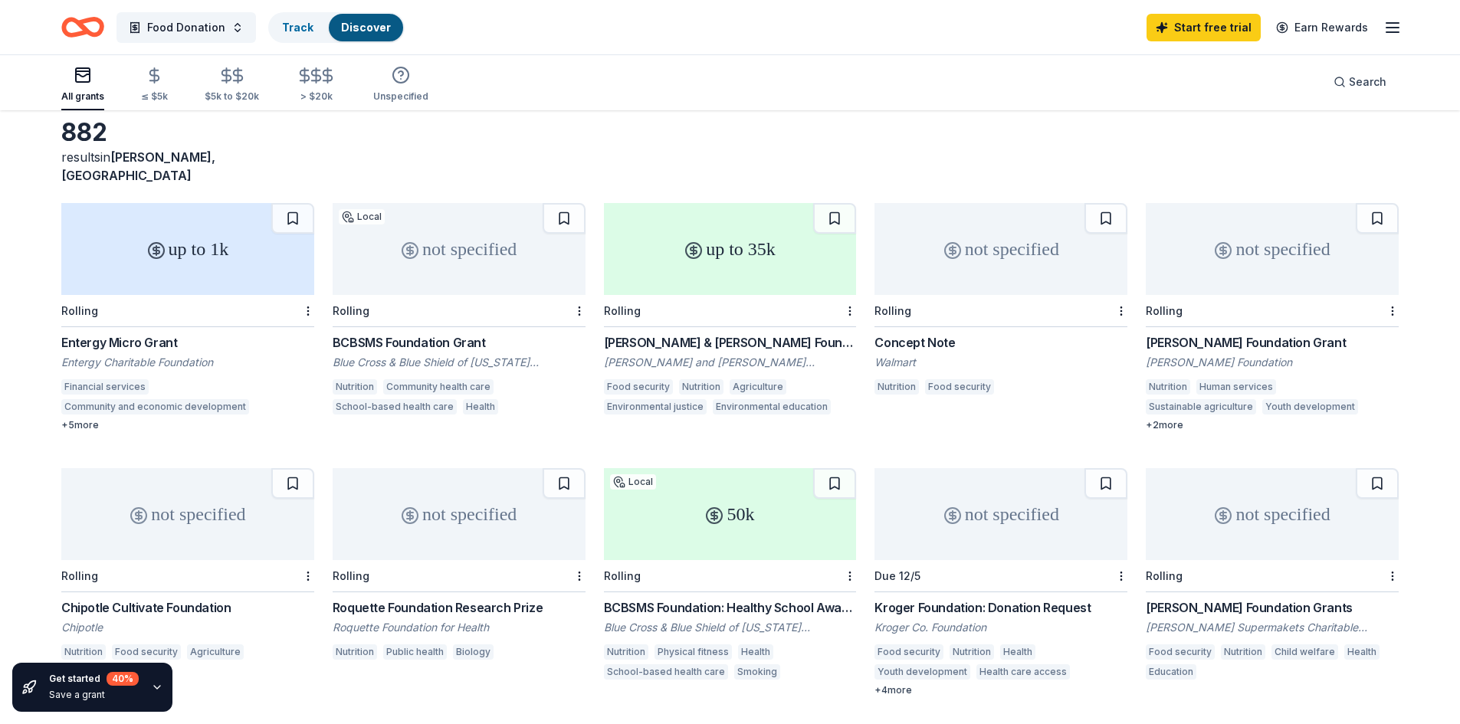
click at [436, 333] on div "BCBSMS Foundation Grant" at bounding box center [459, 342] width 253 height 18
click at [731, 333] on div "Harris & Frances Block Foundation Grant" at bounding box center [730, 342] width 253 height 18
click at [191, 598] on div "Chipotle Cultivate Foundation" at bounding box center [187, 607] width 253 height 18
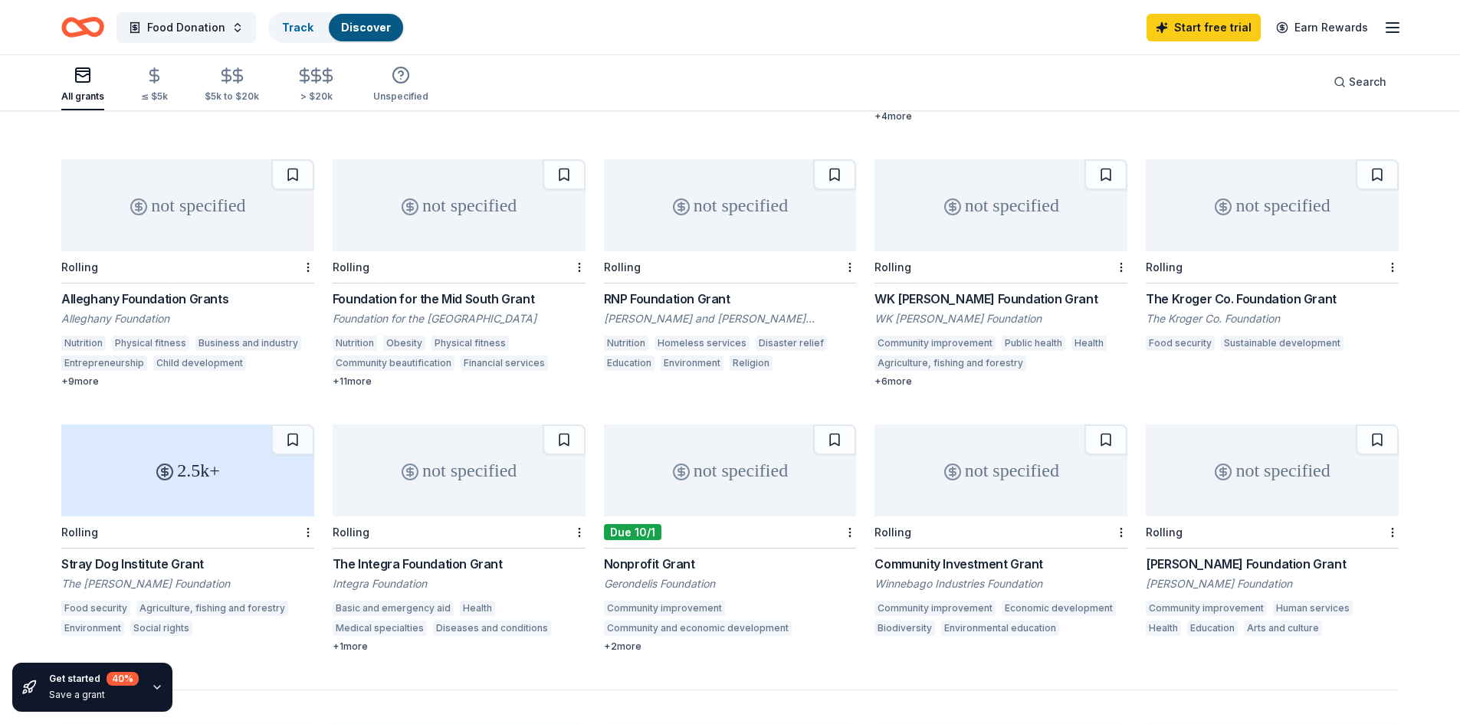
scroll to position [608, 0]
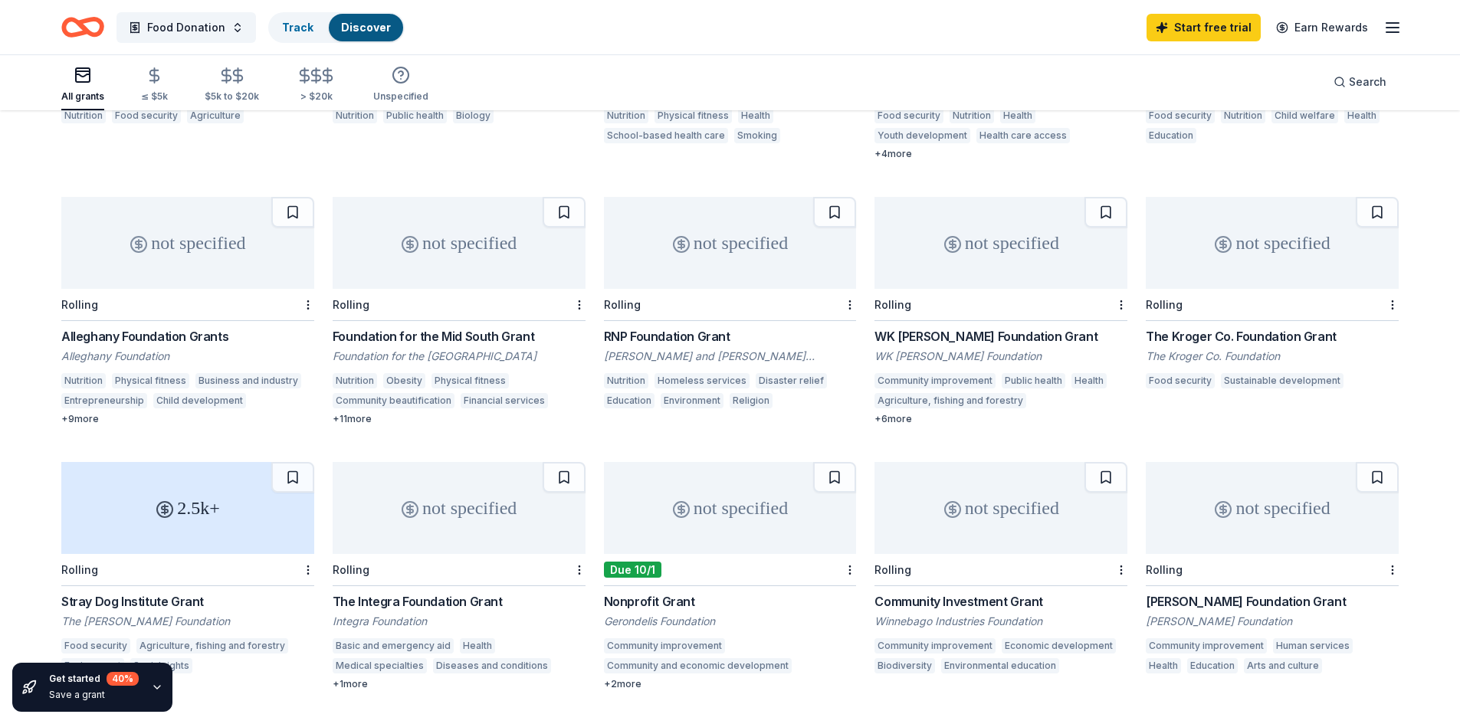
click at [1291, 327] on div "The Kroger Co. Foundation Grant" at bounding box center [1271, 336] width 253 height 18
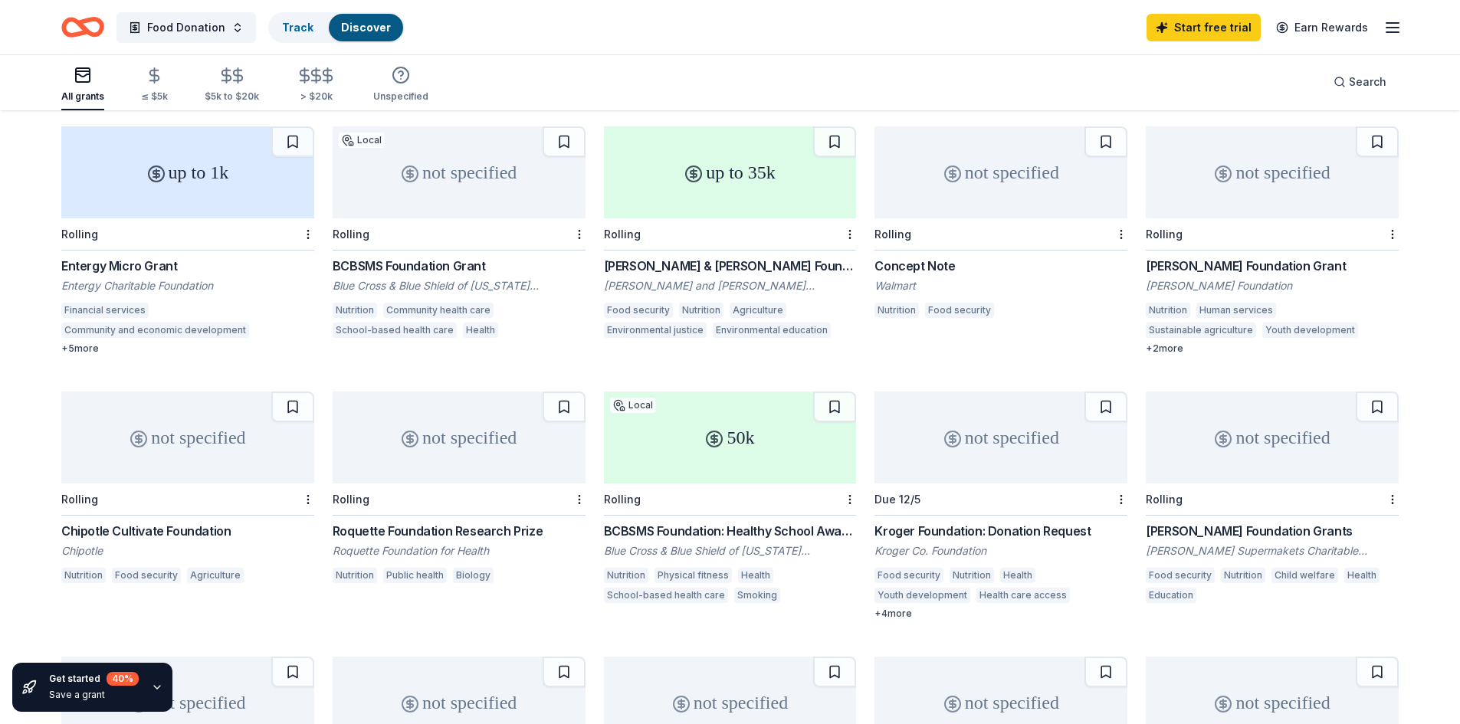
scroll to position [71, 0]
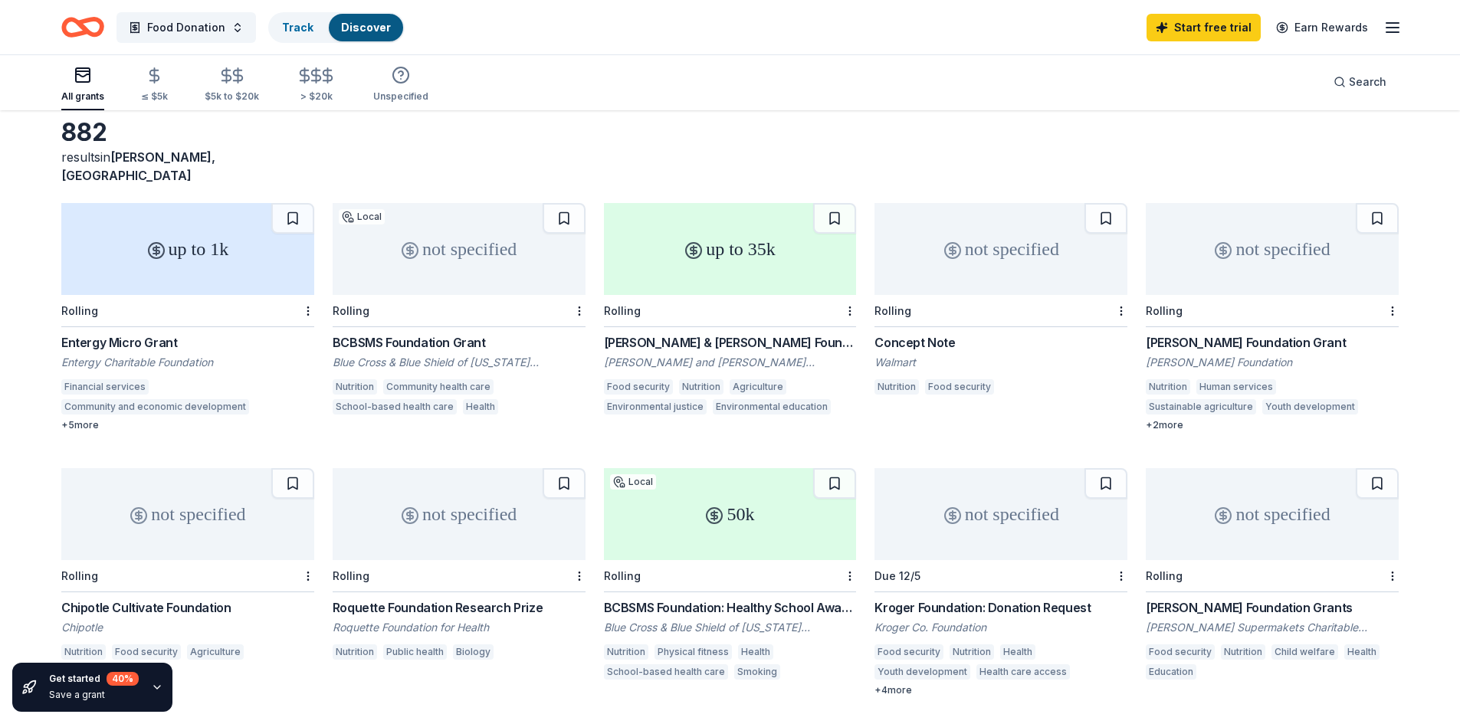
click at [784, 333] on div "Harris & Frances Block Foundation Grant" at bounding box center [730, 342] width 253 height 18
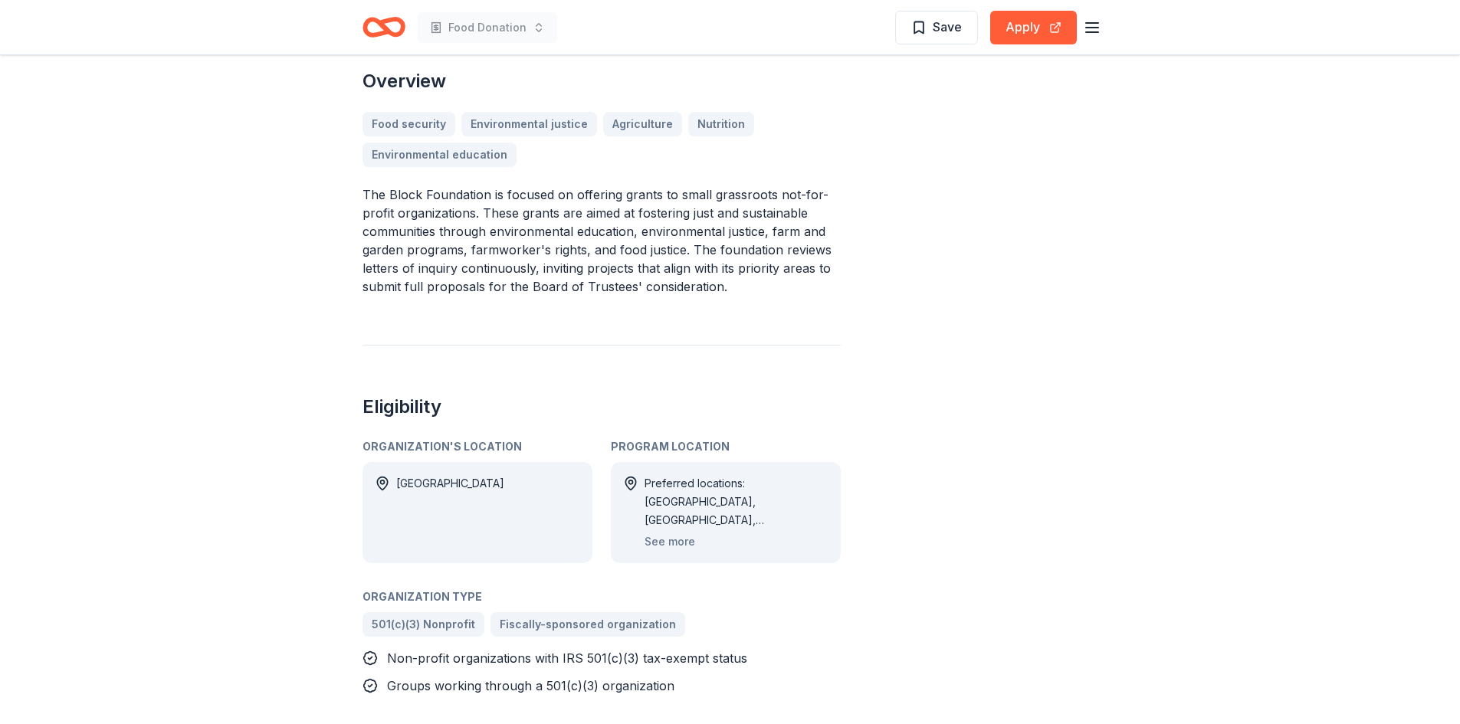
scroll to position [536, 0]
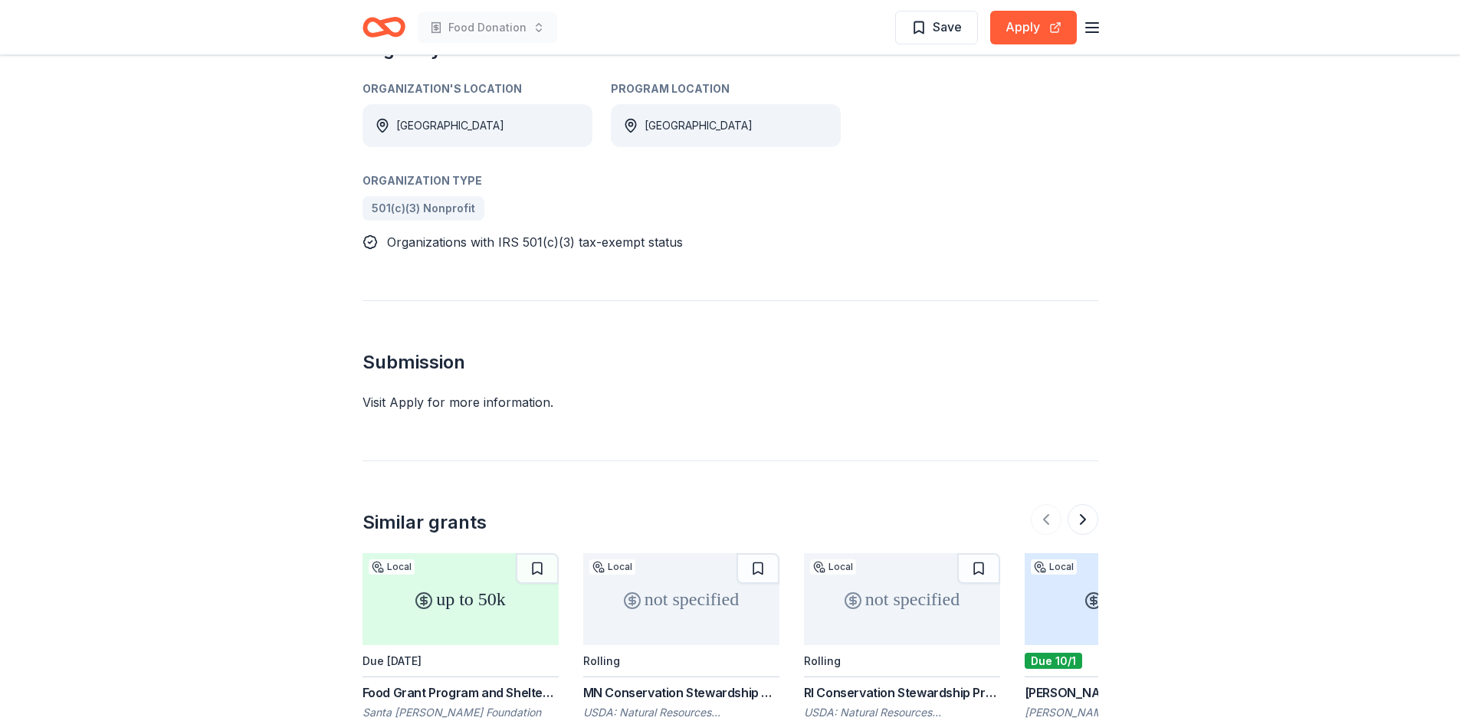
scroll to position [613, 0]
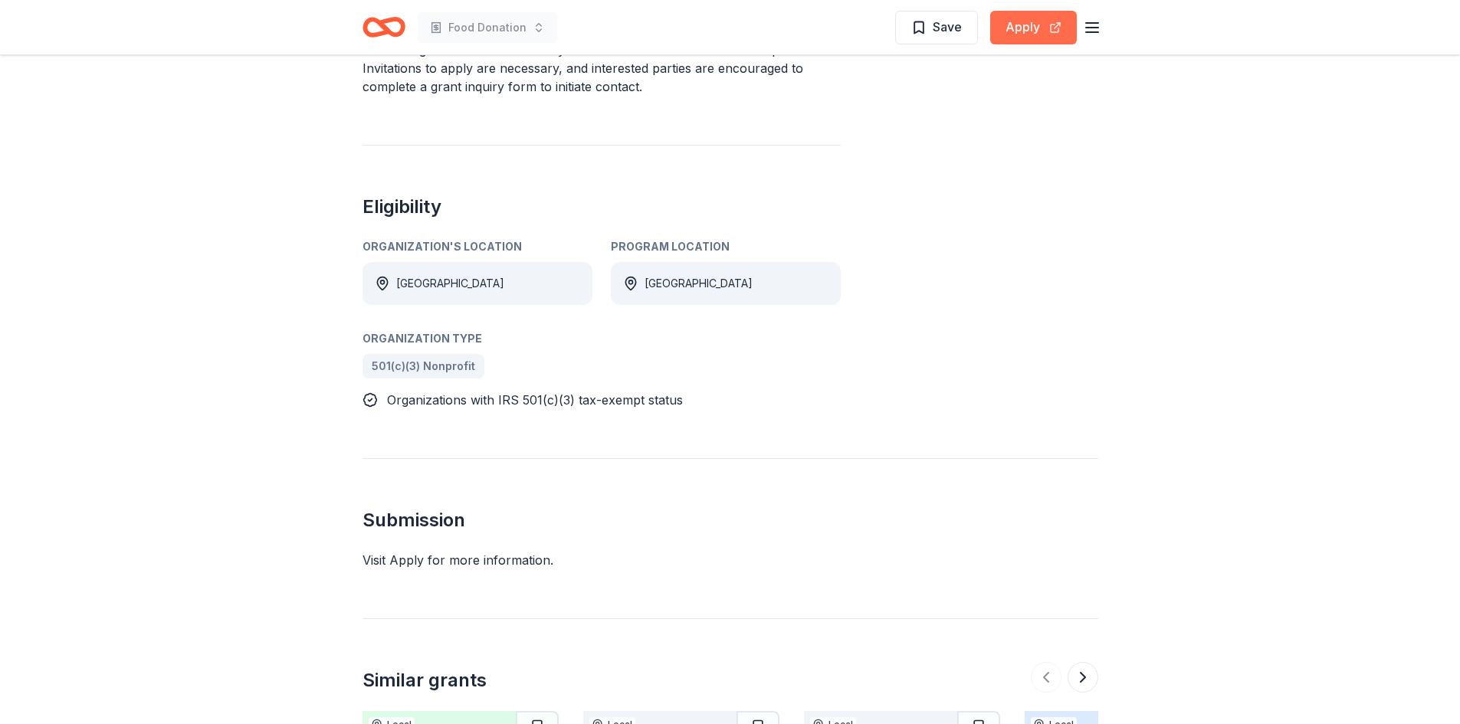
click at [1024, 32] on button "Apply" at bounding box center [1033, 28] width 87 height 34
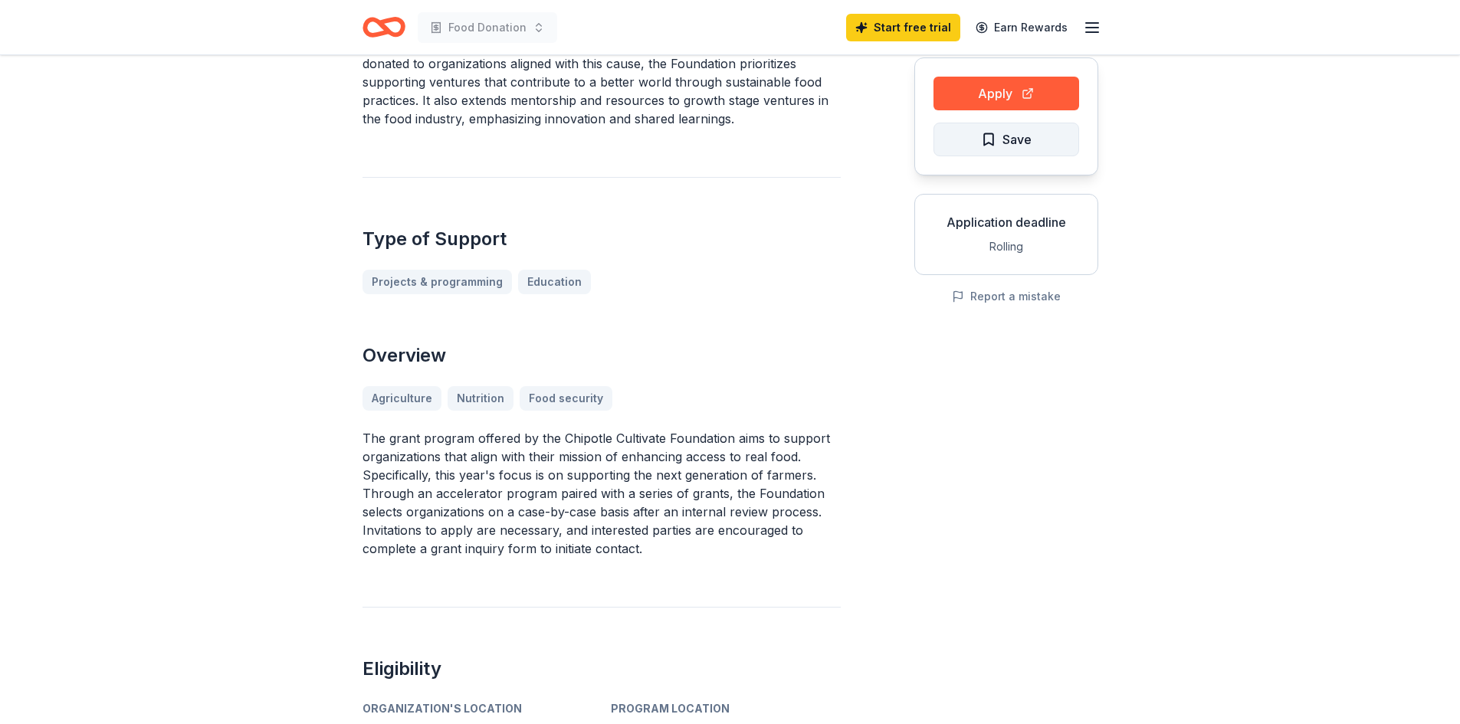
scroll to position [230, 0]
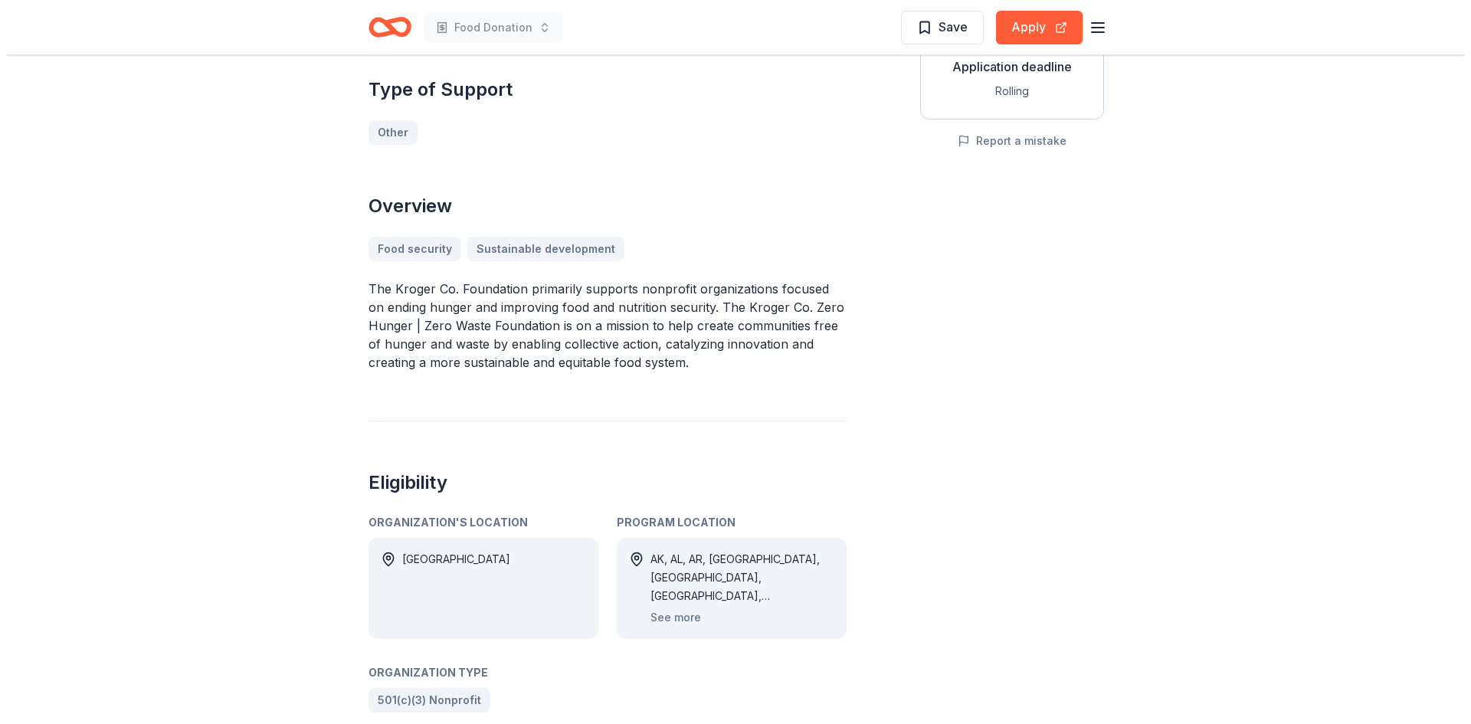
scroll to position [230, 0]
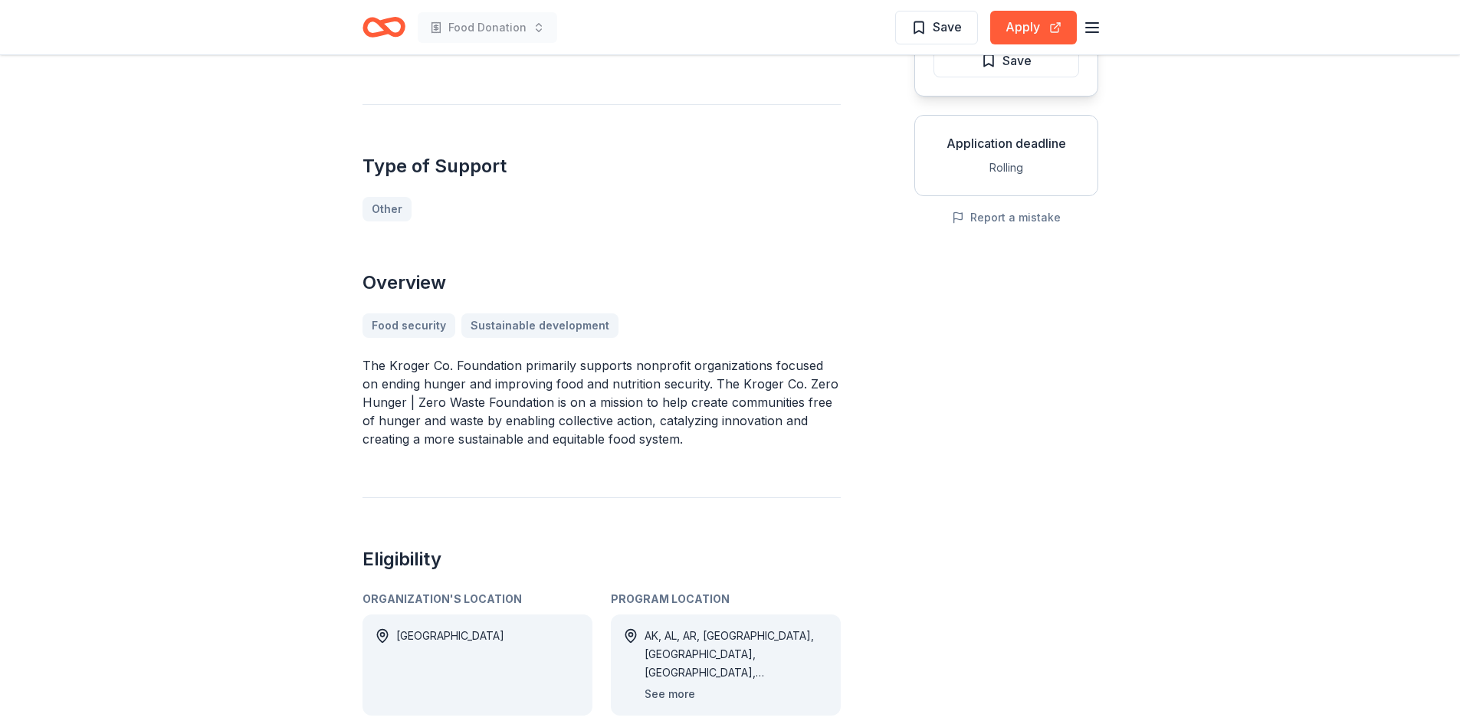
click at [682, 692] on button "See more" at bounding box center [669, 694] width 51 height 18
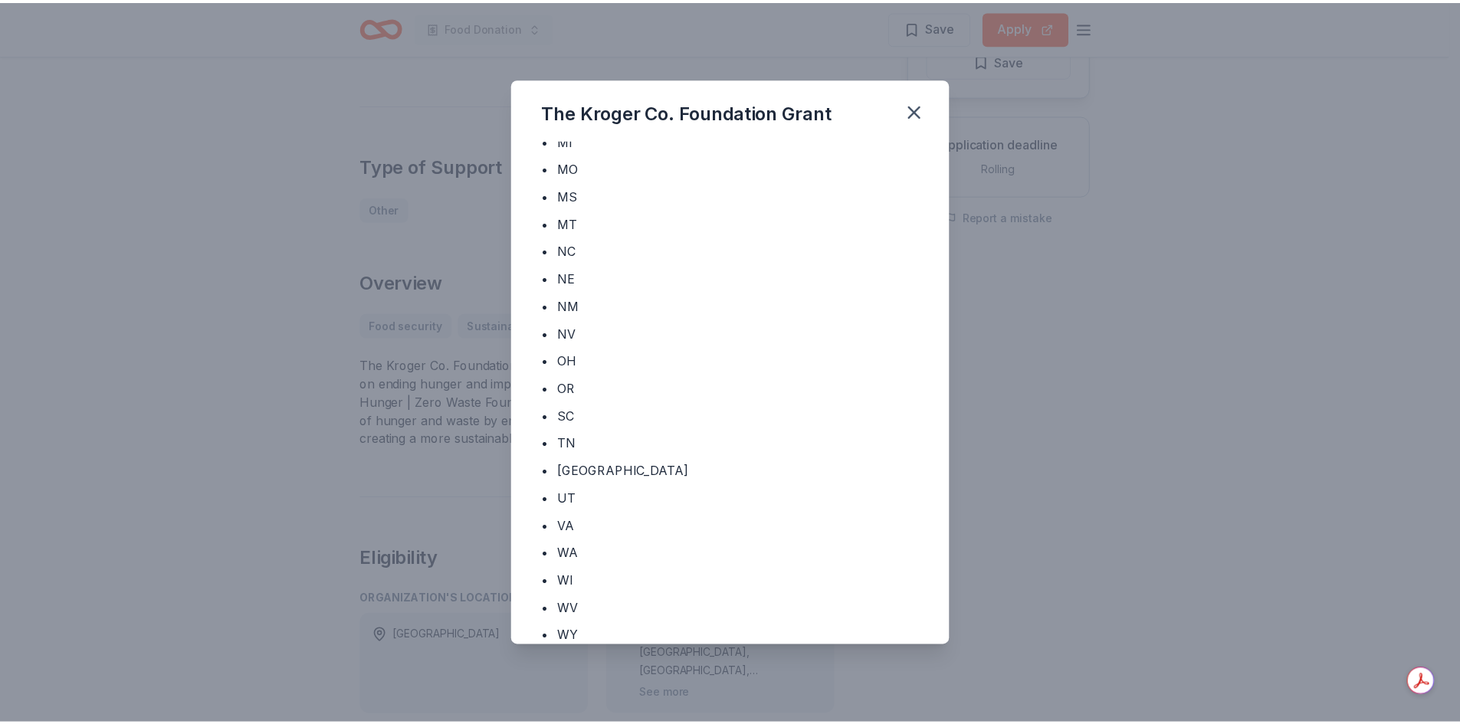
scroll to position [532, 0]
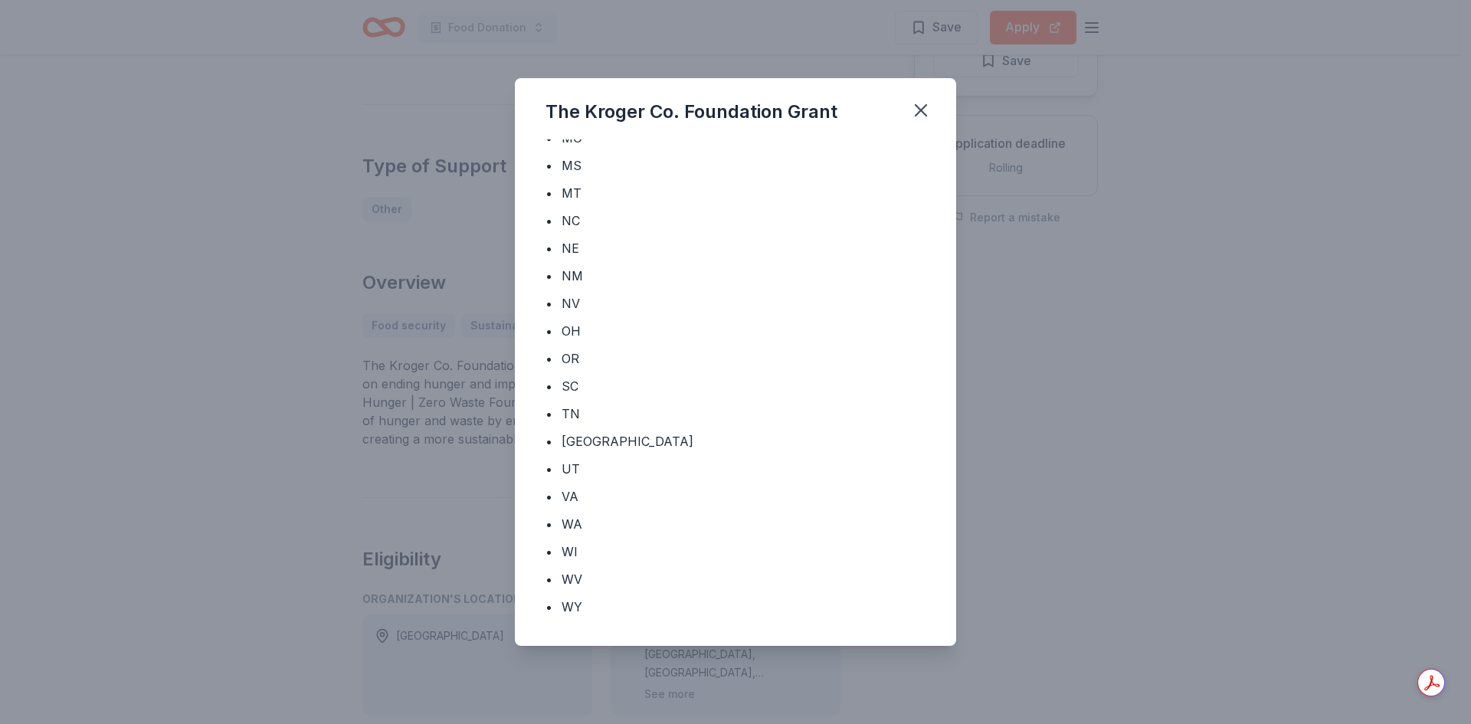
click at [1201, 326] on div "The Kroger Co. Foundation Grant Program Location • AK • AL • AR • AZ • CA • CO …" at bounding box center [735, 362] width 1471 height 724
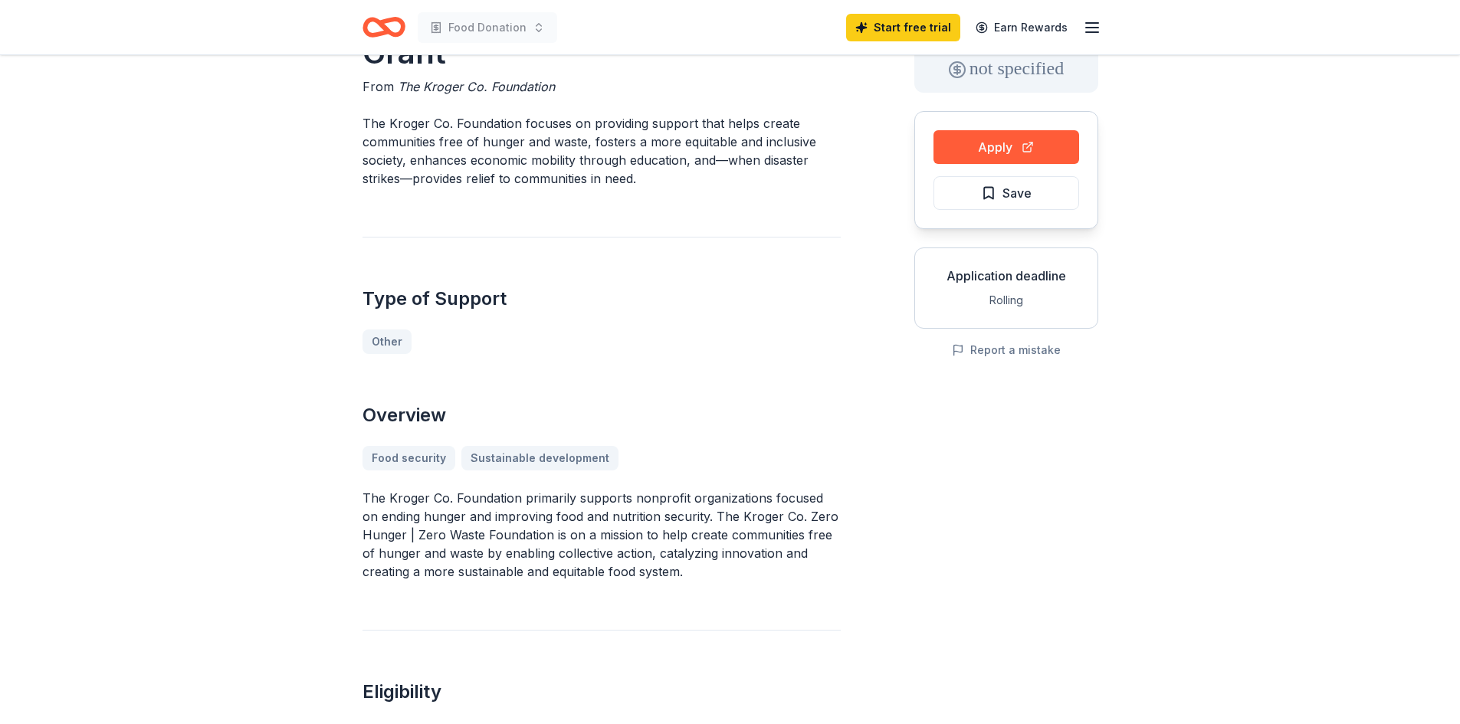
scroll to position [0, 0]
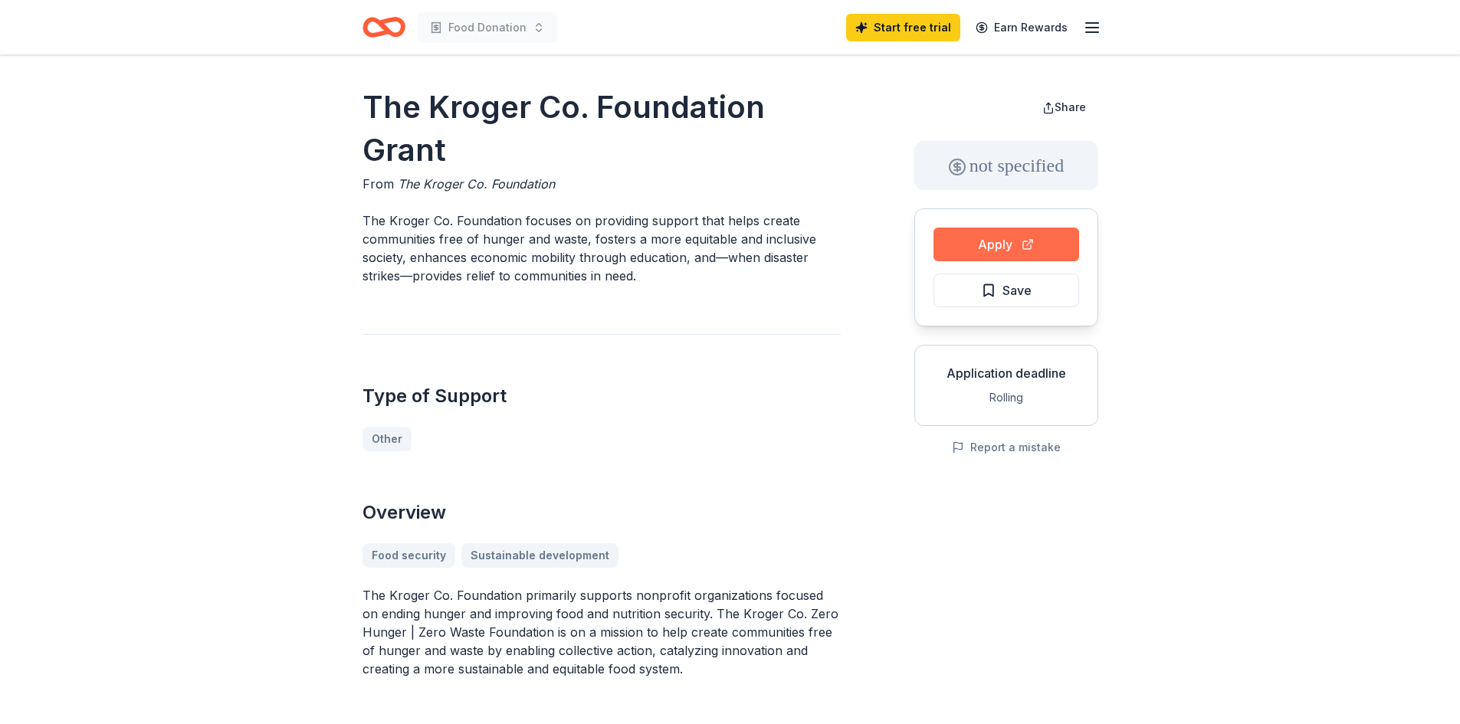
click at [1001, 240] on button "Apply" at bounding box center [1006, 245] width 146 height 34
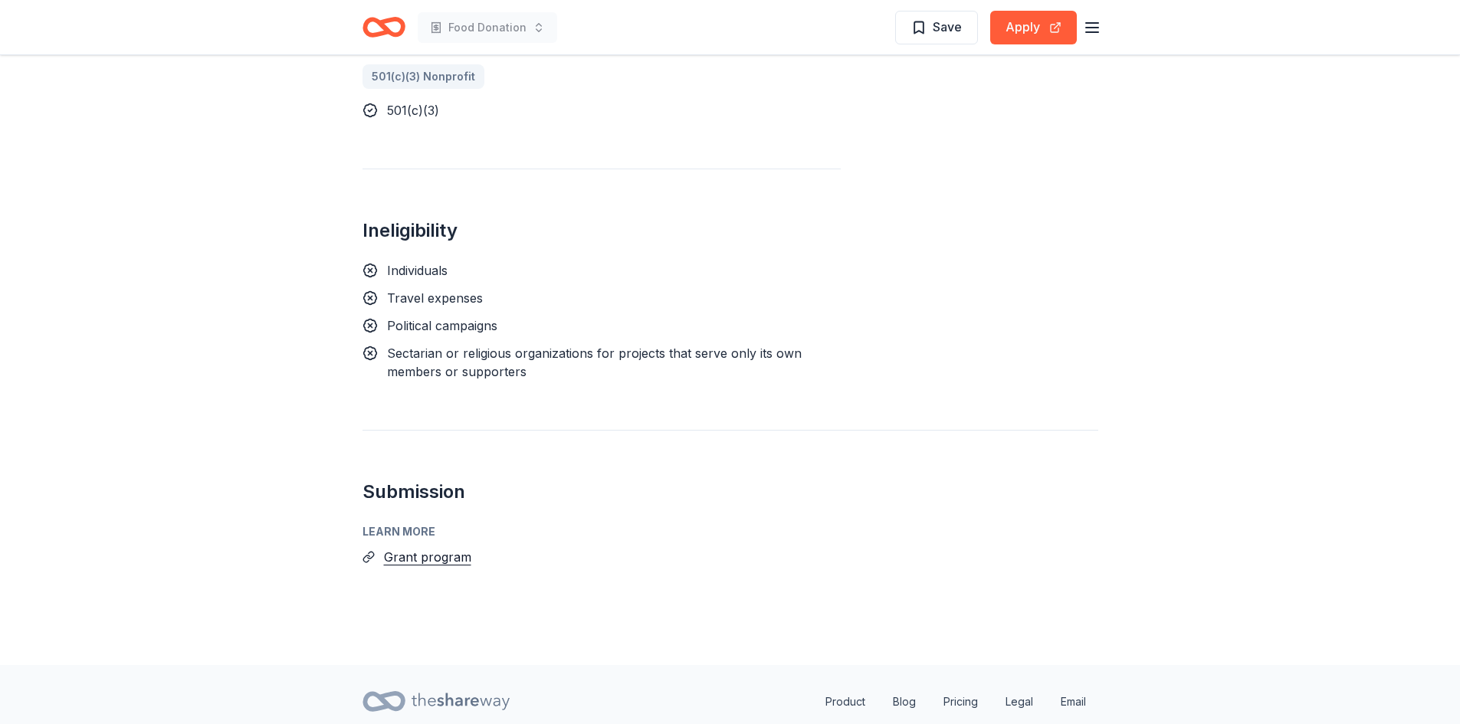
scroll to position [981, 0]
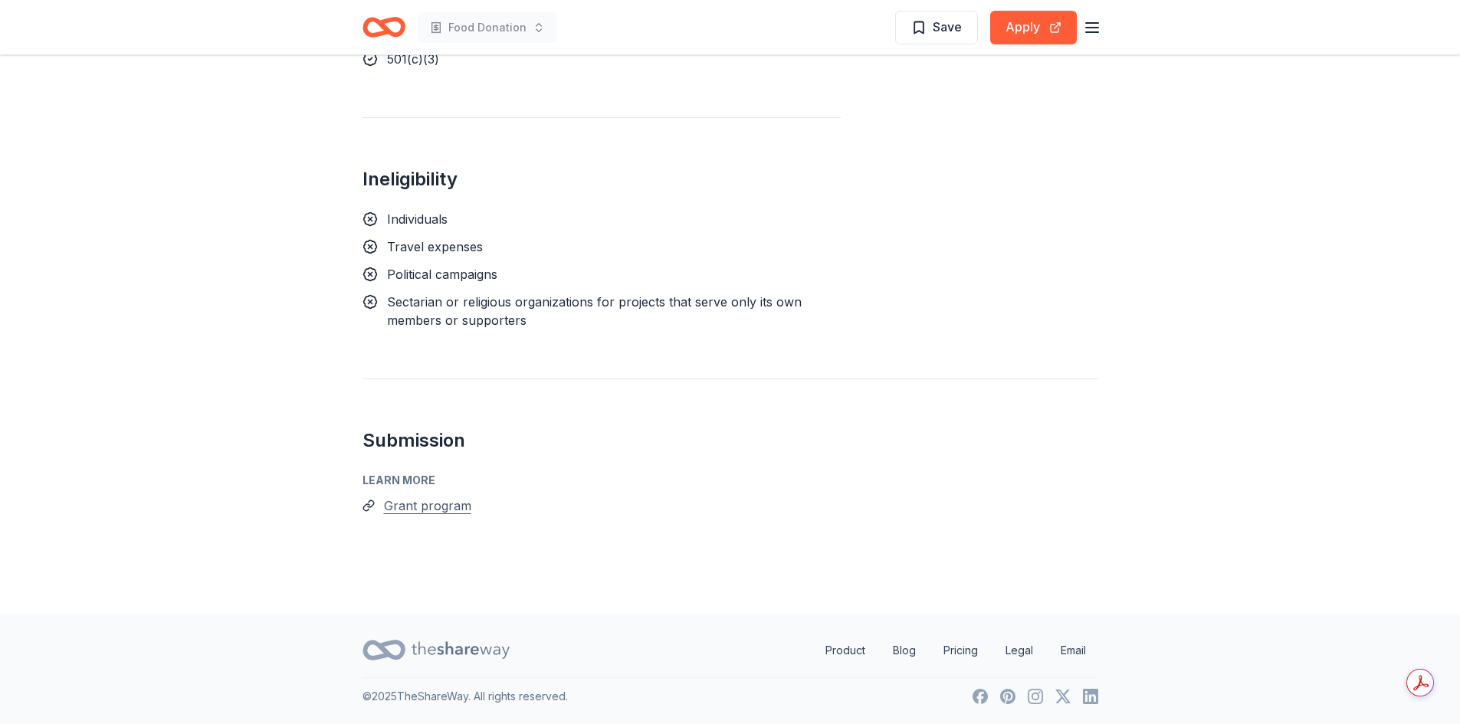
click at [417, 503] on button "Grant program" at bounding box center [427, 506] width 87 height 20
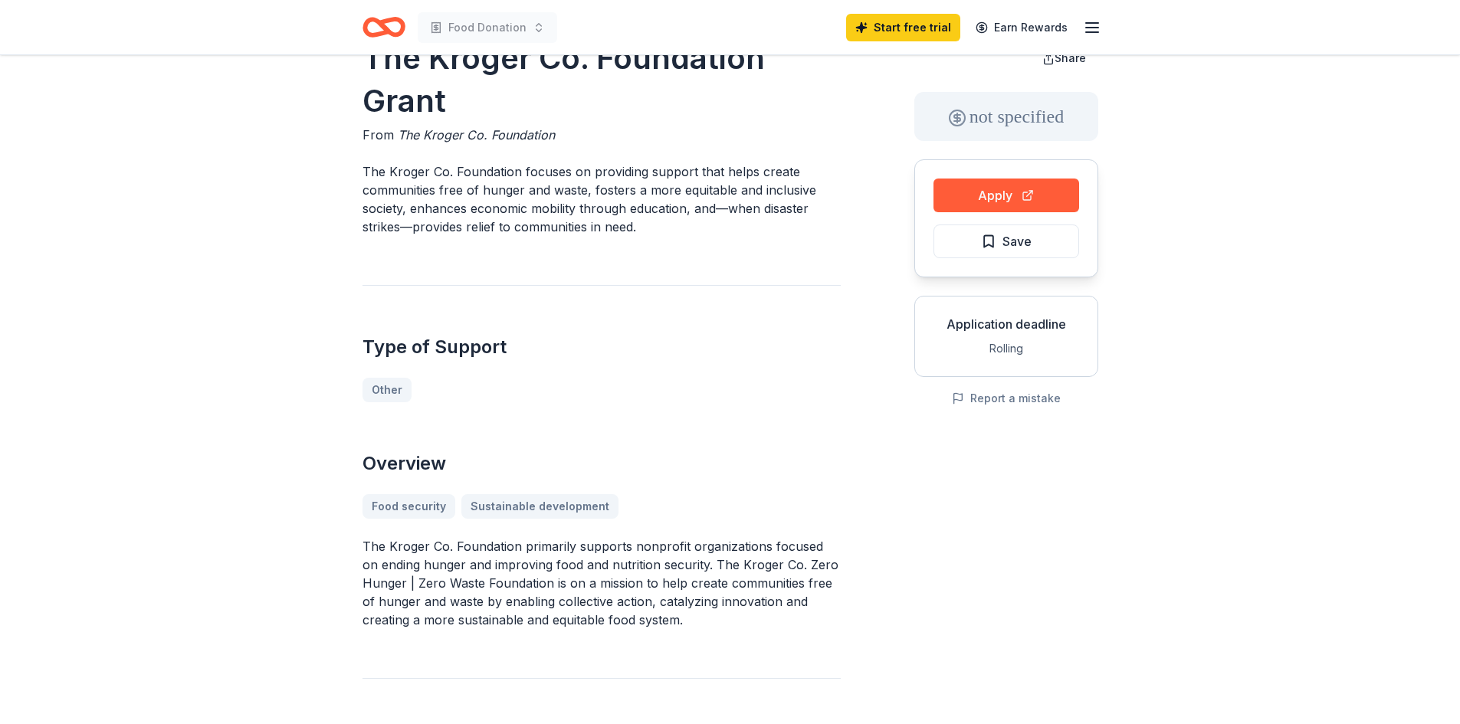
scroll to position [0, 0]
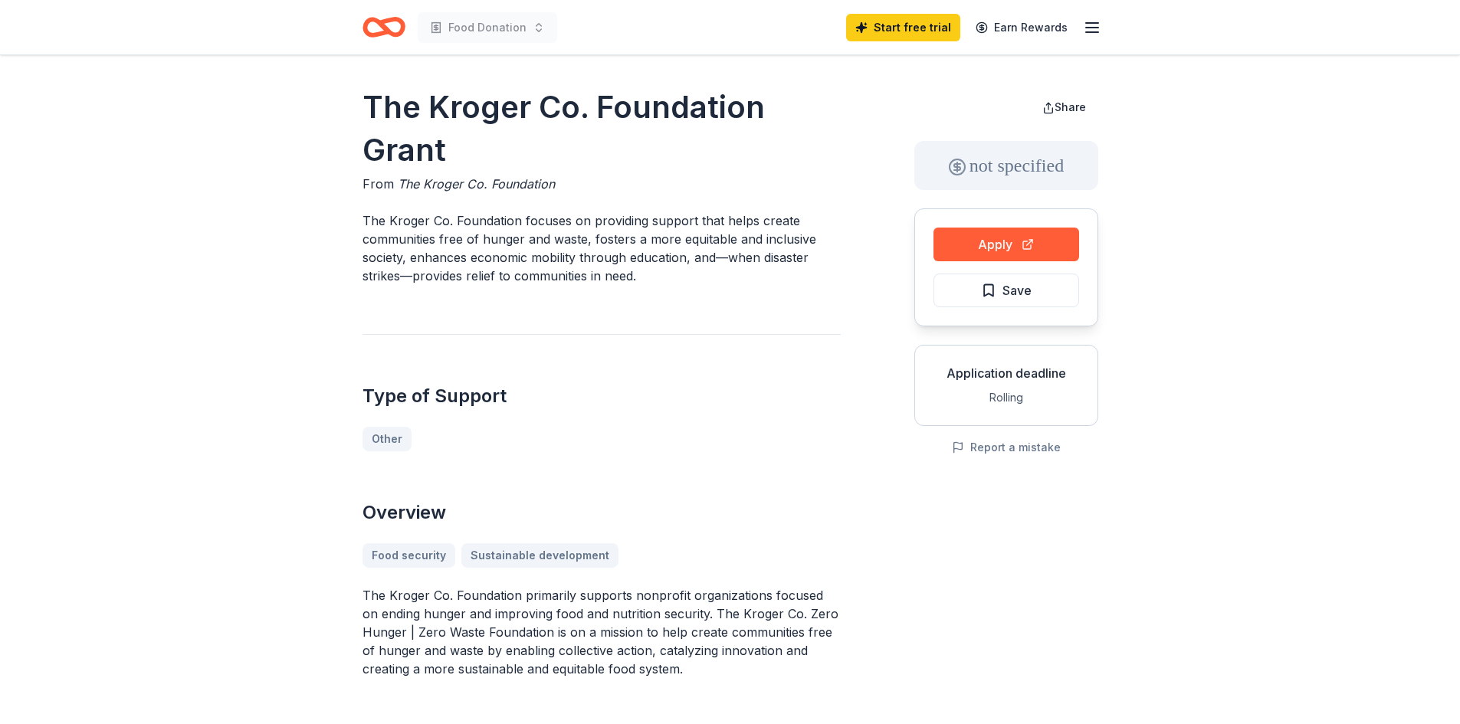
drag, startPoint x: 363, startPoint y: 110, endPoint x: 411, endPoint y: 116, distance: 48.7
click at [411, 116] on h1 "The Kroger Co. Foundation Grant" at bounding box center [601, 129] width 478 height 86
drag, startPoint x: 553, startPoint y: 182, endPoint x: 502, endPoint y: 185, distance: 51.4
click at [502, 185] on div "From The Kroger Co. Foundation" at bounding box center [601, 184] width 478 height 18
click at [496, 185] on span "The Kroger Co. Foundation" at bounding box center [476, 183] width 157 height 15
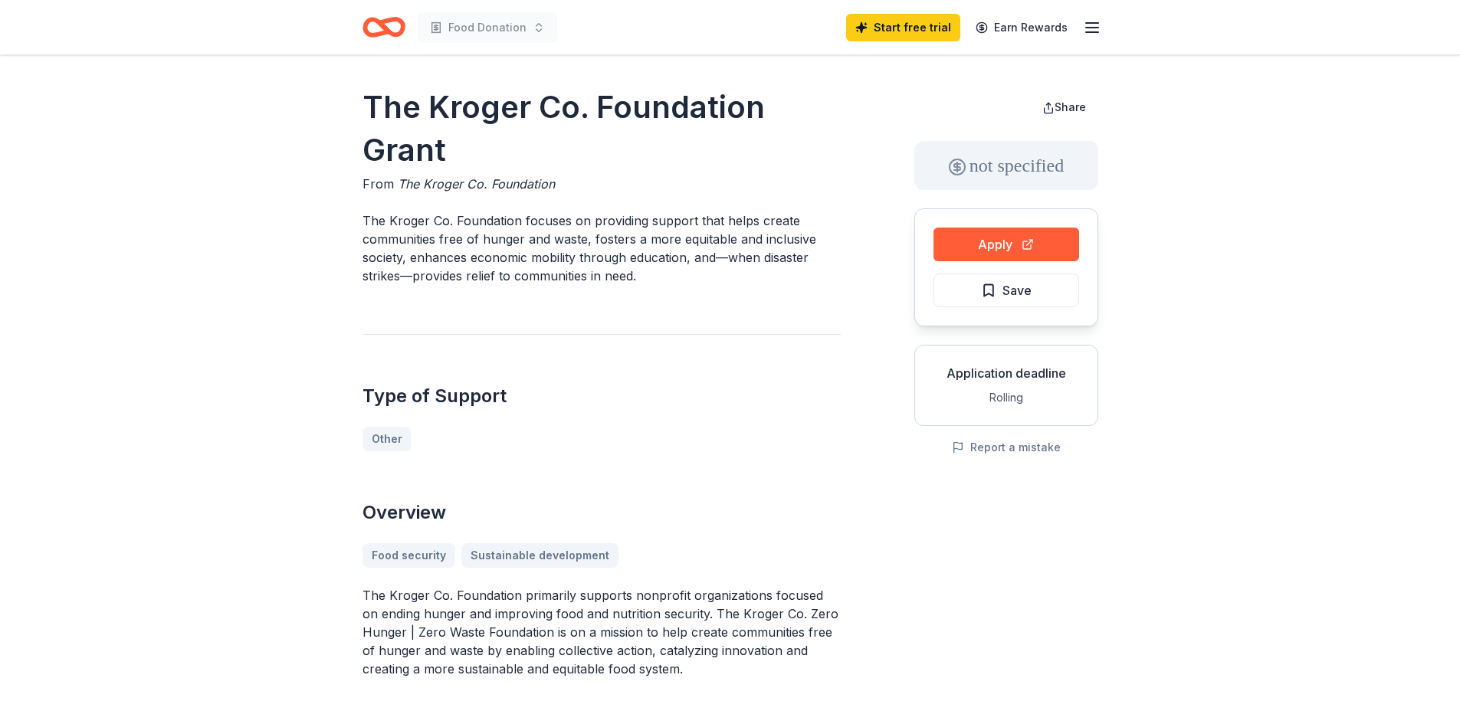
click at [496, 185] on span "The Kroger Co. Foundation" at bounding box center [476, 183] width 157 height 15
drag, startPoint x: 364, startPoint y: 221, endPoint x: 499, endPoint y: 218, distance: 134.9
click at [499, 218] on p "The Kroger Co. Foundation focuses on providing support that helps create commun…" at bounding box center [601, 248] width 478 height 74
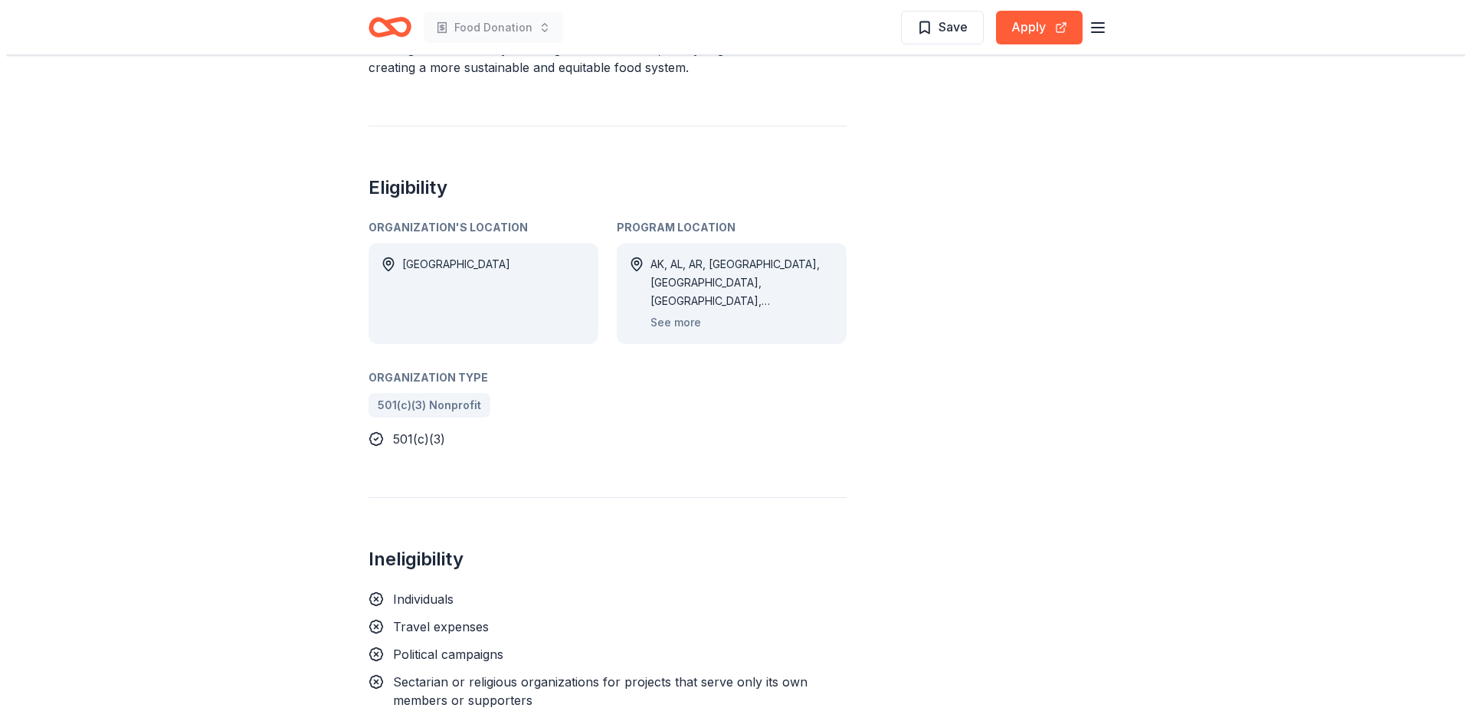
scroll to position [613, 0]
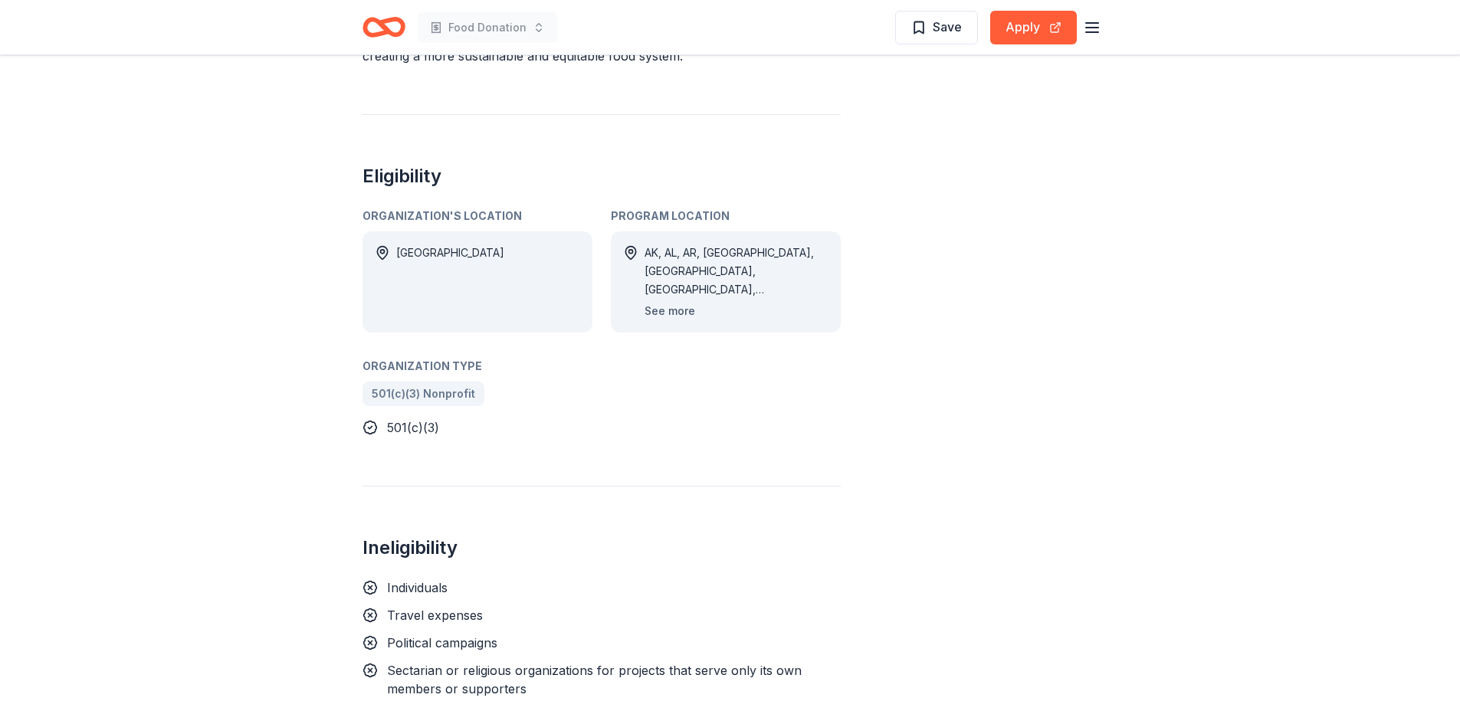
click at [670, 312] on button "See more" at bounding box center [669, 311] width 51 height 18
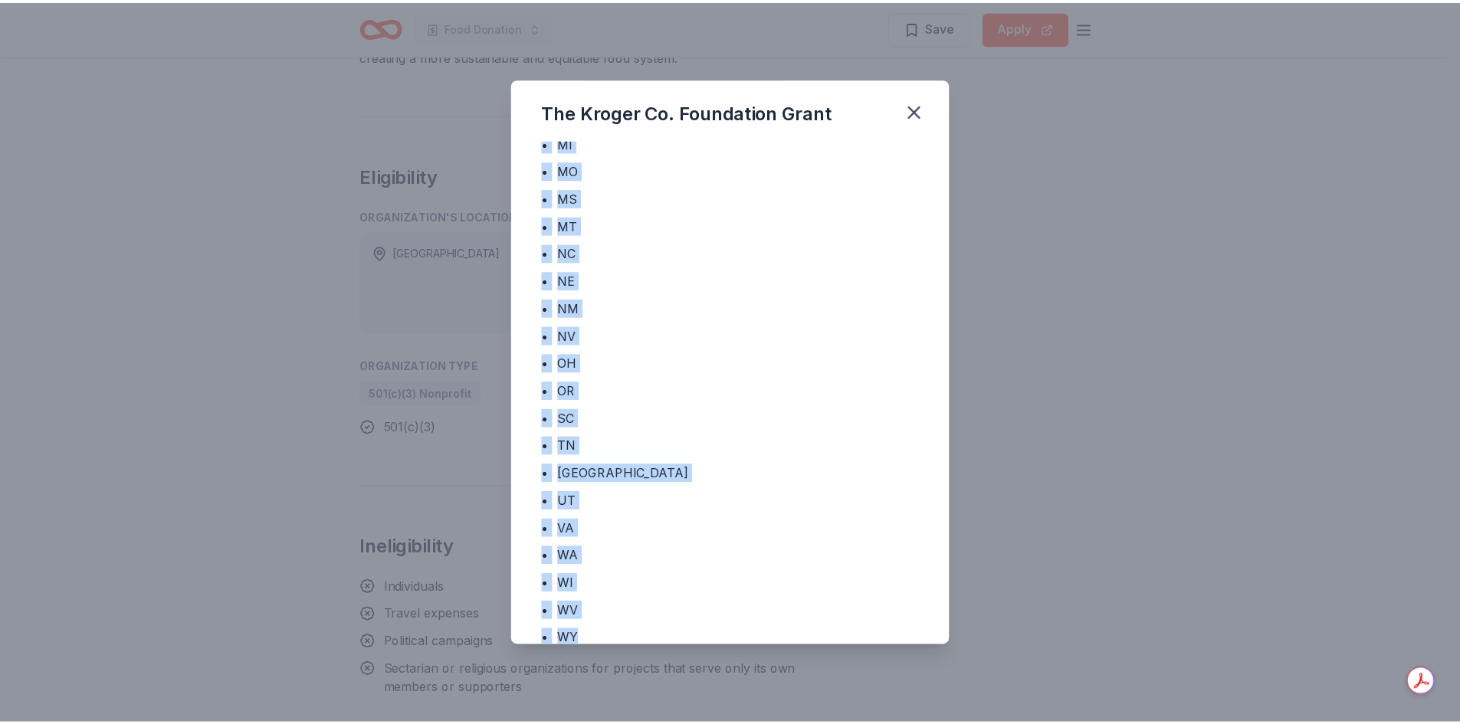
scroll to position [532, 0]
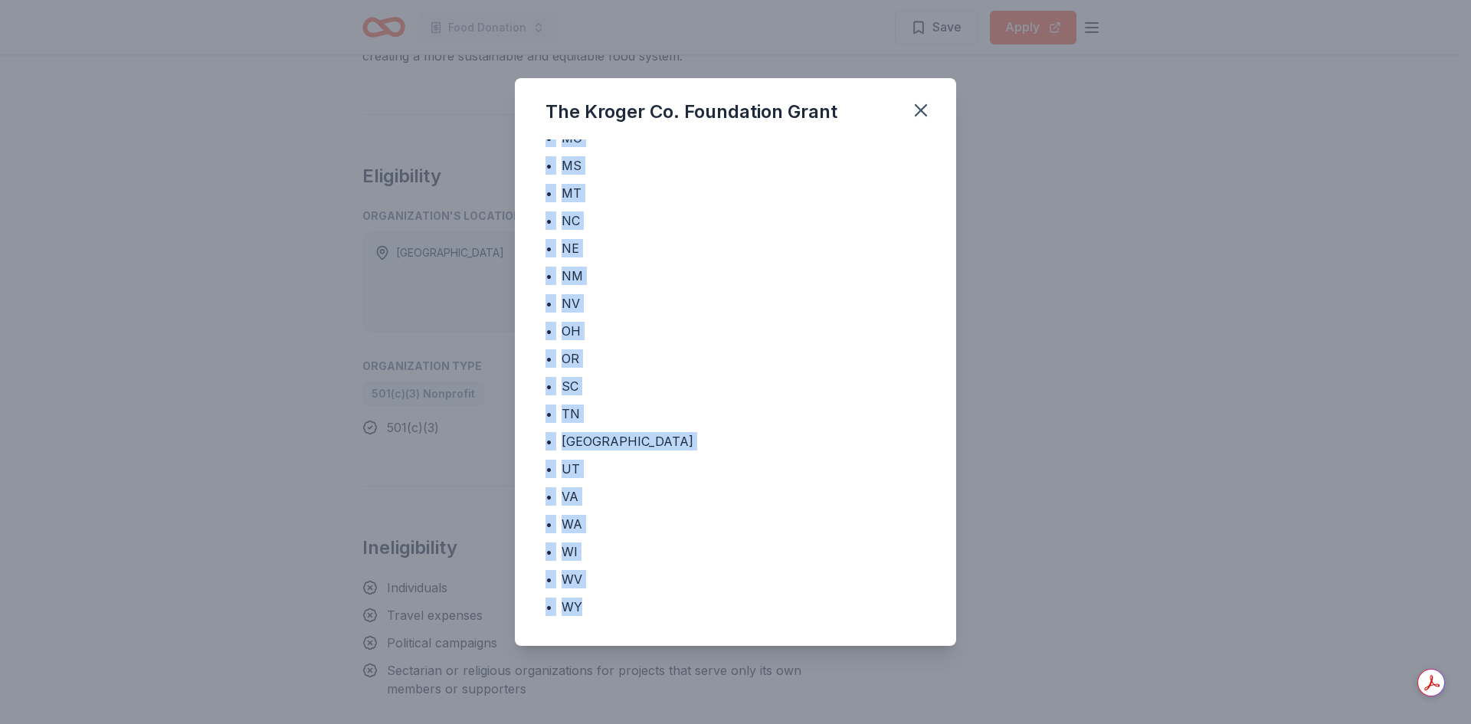
drag, startPoint x: 564, startPoint y: 172, endPoint x: 588, endPoint y: 649, distance: 477.2
click at [588, 649] on div "The Kroger Co. Foundation Grant Program Location • AK • AL • AR • AZ • CA • CO …" at bounding box center [735, 362] width 1471 height 724
copy div "AK • AL • AR • AZ • CA • CO • DC • DE • FL • GA • ID • IL • IN • KS • KY • LA •…"
click at [926, 106] on icon "button" at bounding box center [921, 110] width 11 height 11
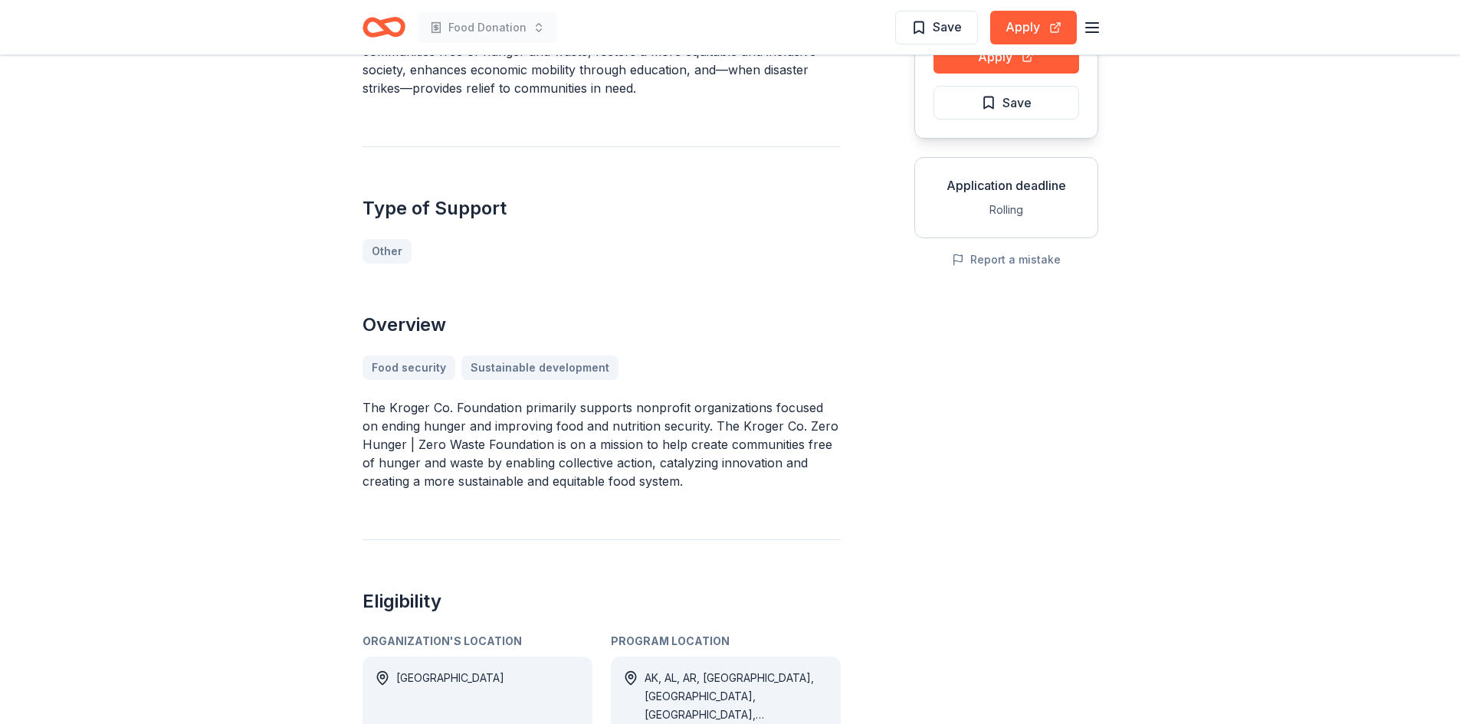
scroll to position [139, 0]
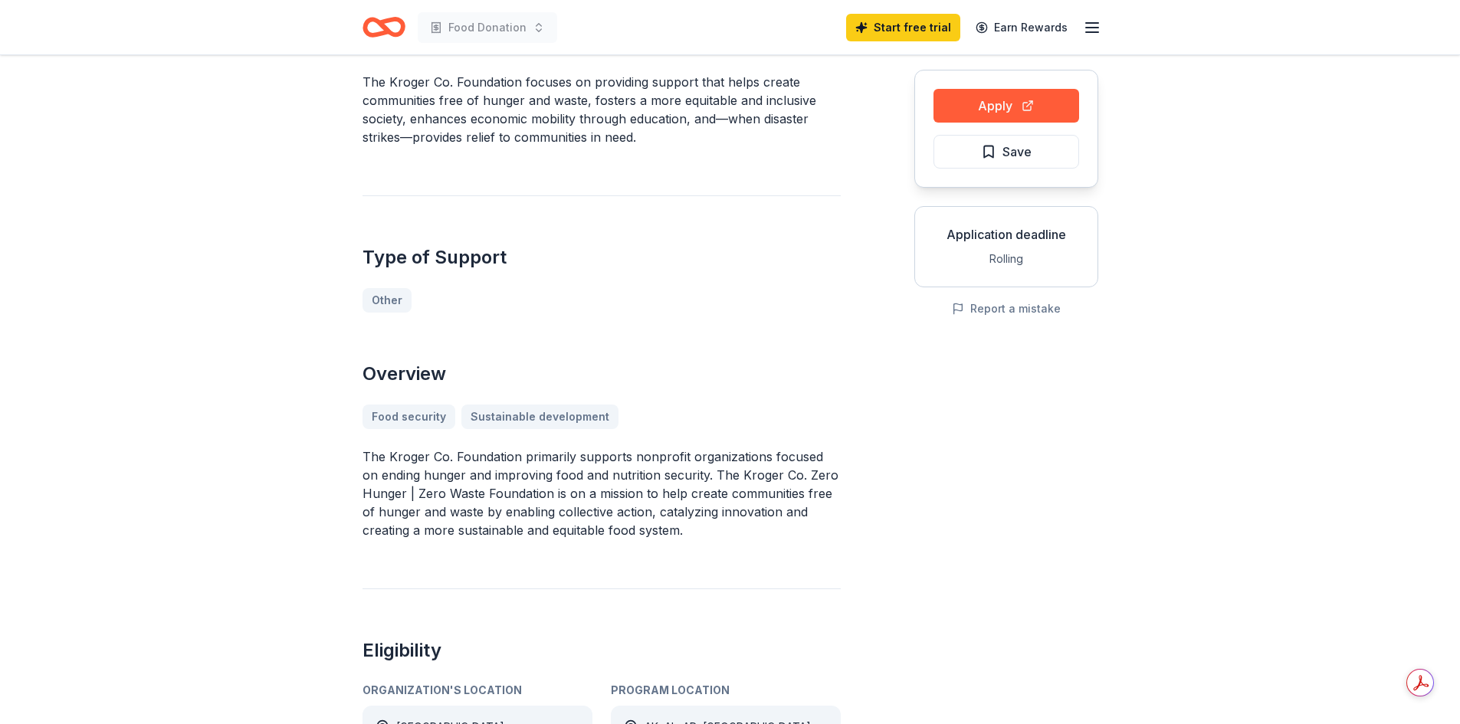
drag, startPoint x: 680, startPoint y: 526, endPoint x: 556, endPoint y: 510, distance: 124.5
click at [556, 510] on p "The Kroger Co. Foundation primarily supports nonprofit organizations focused on…" at bounding box center [601, 493] width 478 height 92
drag, startPoint x: 362, startPoint y: 452, endPoint x: 461, endPoint y: 484, distance: 103.9
click at [461, 484] on p "The Kroger Co. Foundation primarily supports nonprofit organizations focused on…" at bounding box center [601, 493] width 478 height 92
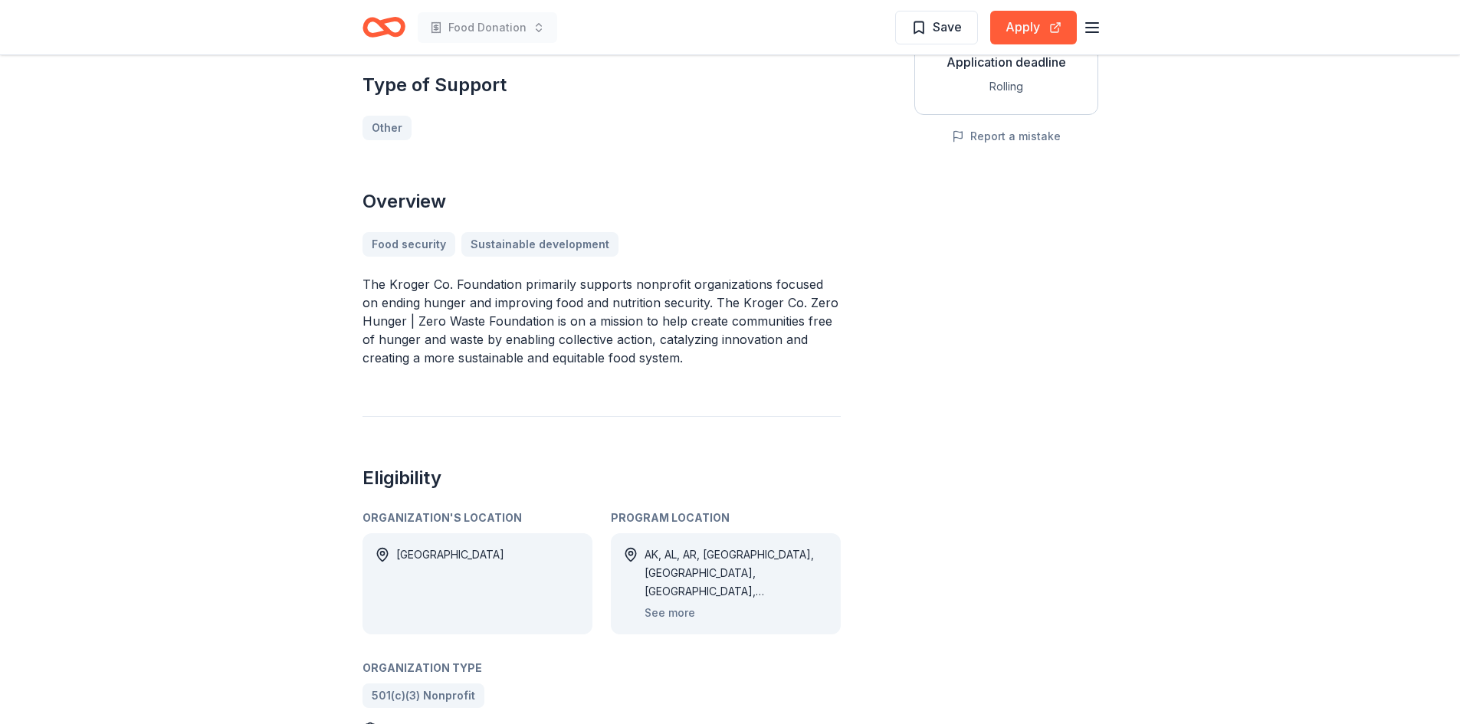
scroll to position [292, 0]
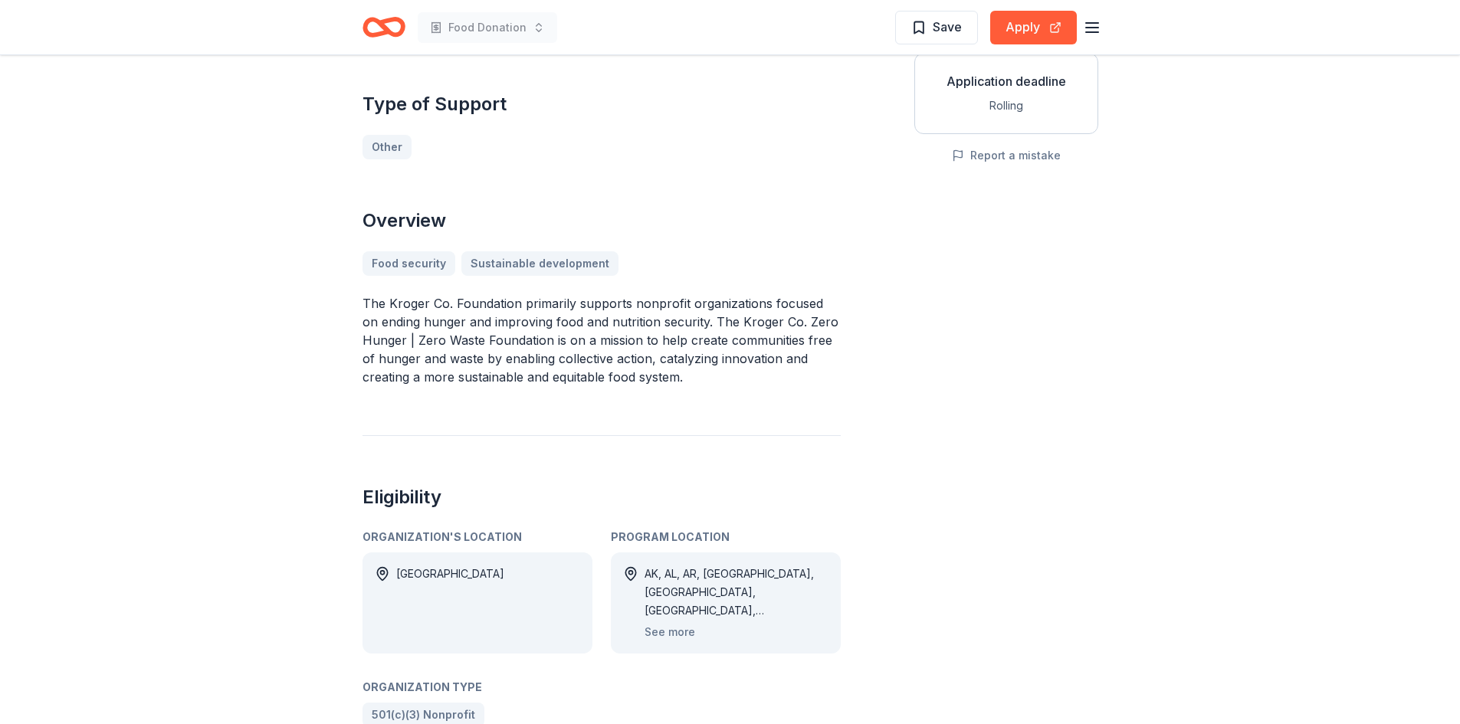
drag, startPoint x: 360, startPoint y: 297, endPoint x: 421, endPoint y: 297, distance: 60.5
click at [421, 297] on div "The Kroger Co. Foundation Grant From The Kroger Co. Foundation The Kroger Co. F…" at bounding box center [730, 533] width 785 height 1540
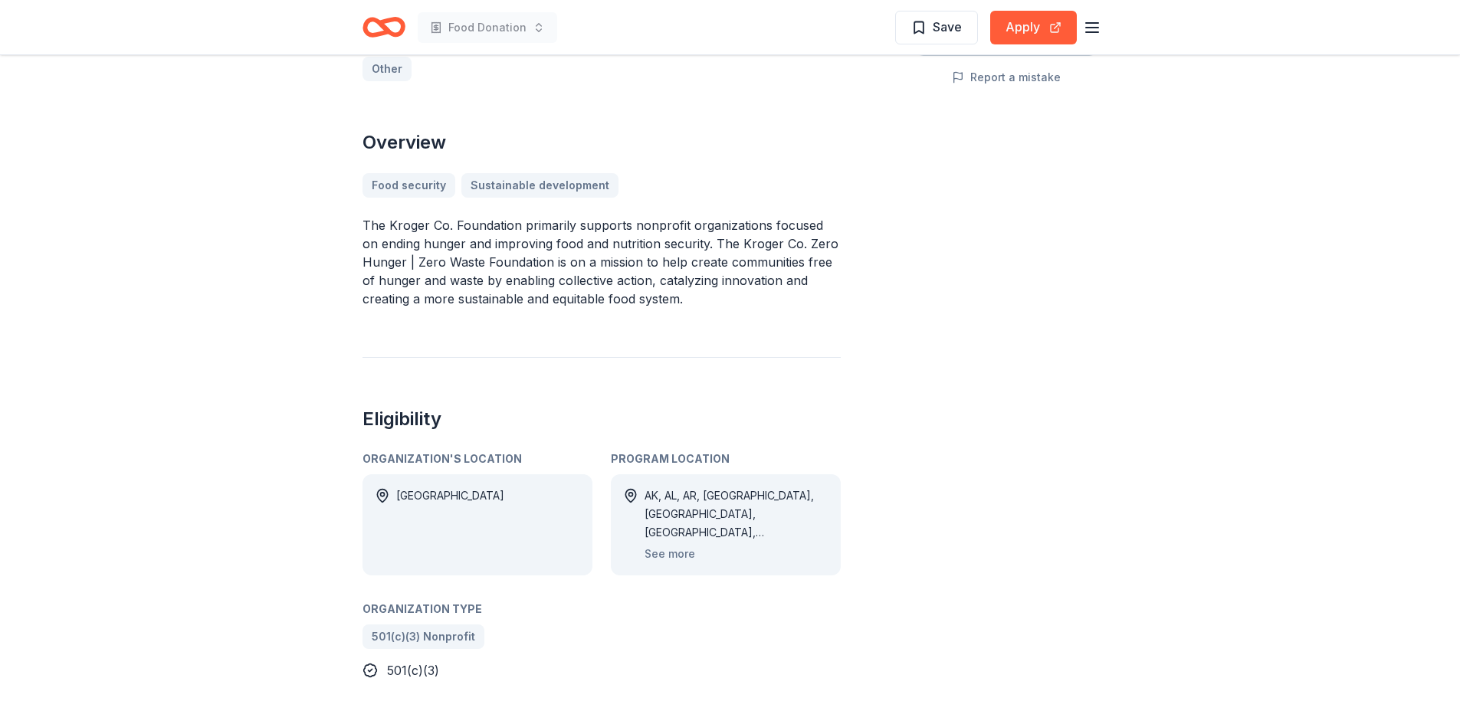
scroll to position [369, 0]
click at [1011, 28] on button "Apply" at bounding box center [1033, 28] width 87 height 34
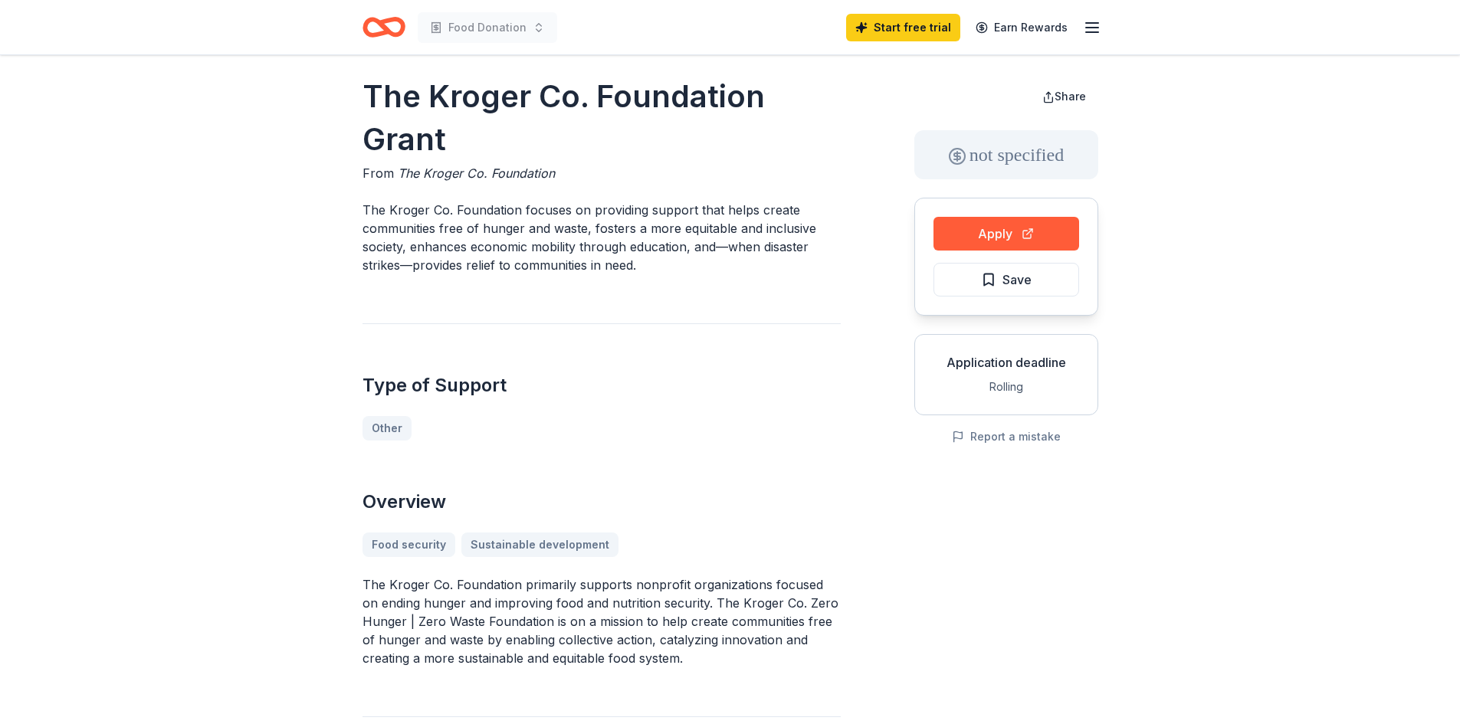
scroll to position [0, 0]
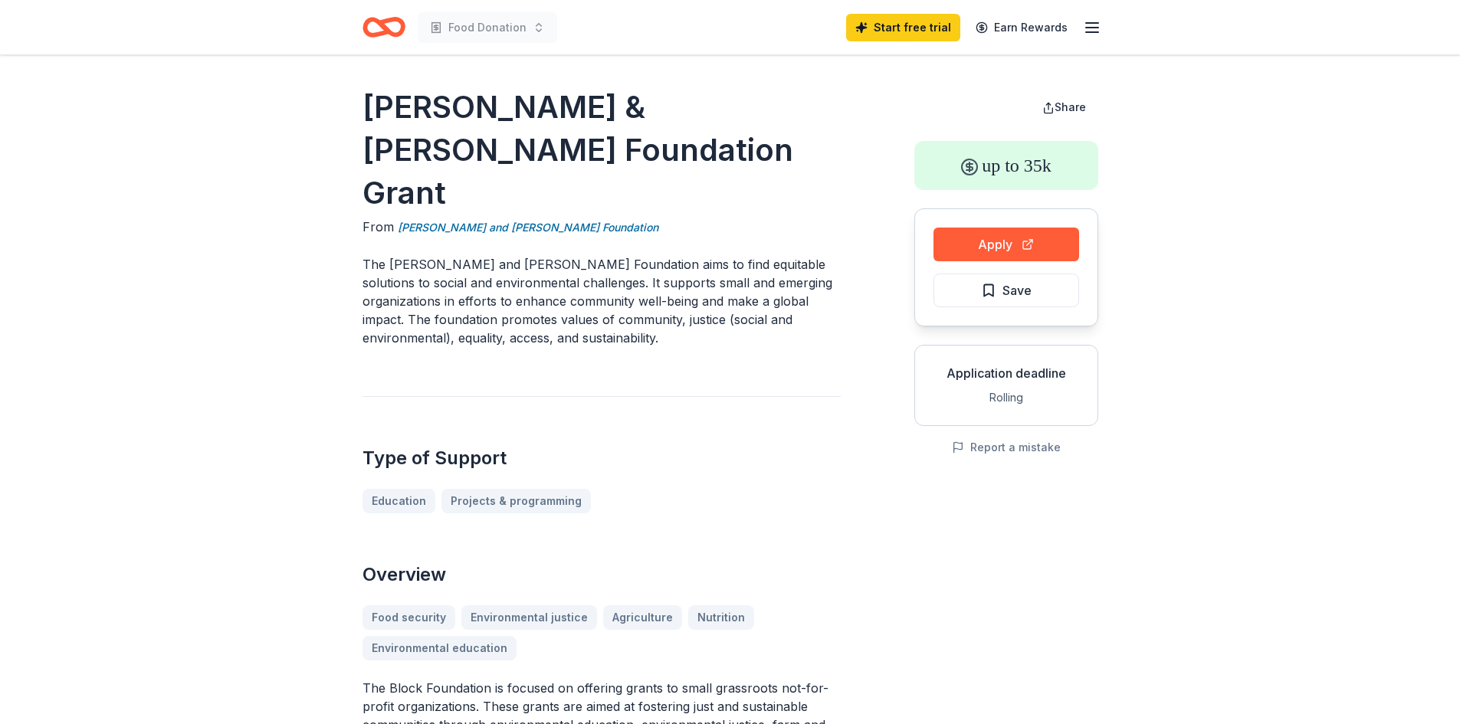
drag, startPoint x: 573, startPoint y: 297, endPoint x: 421, endPoint y: 288, distance: 152.7
click at [421, 288] on p "The [PERSON_NAME] and [PERSON_NAME] Foundation aims to find equitable solutions…" at bounding box center [601, 301] width 478 height 92
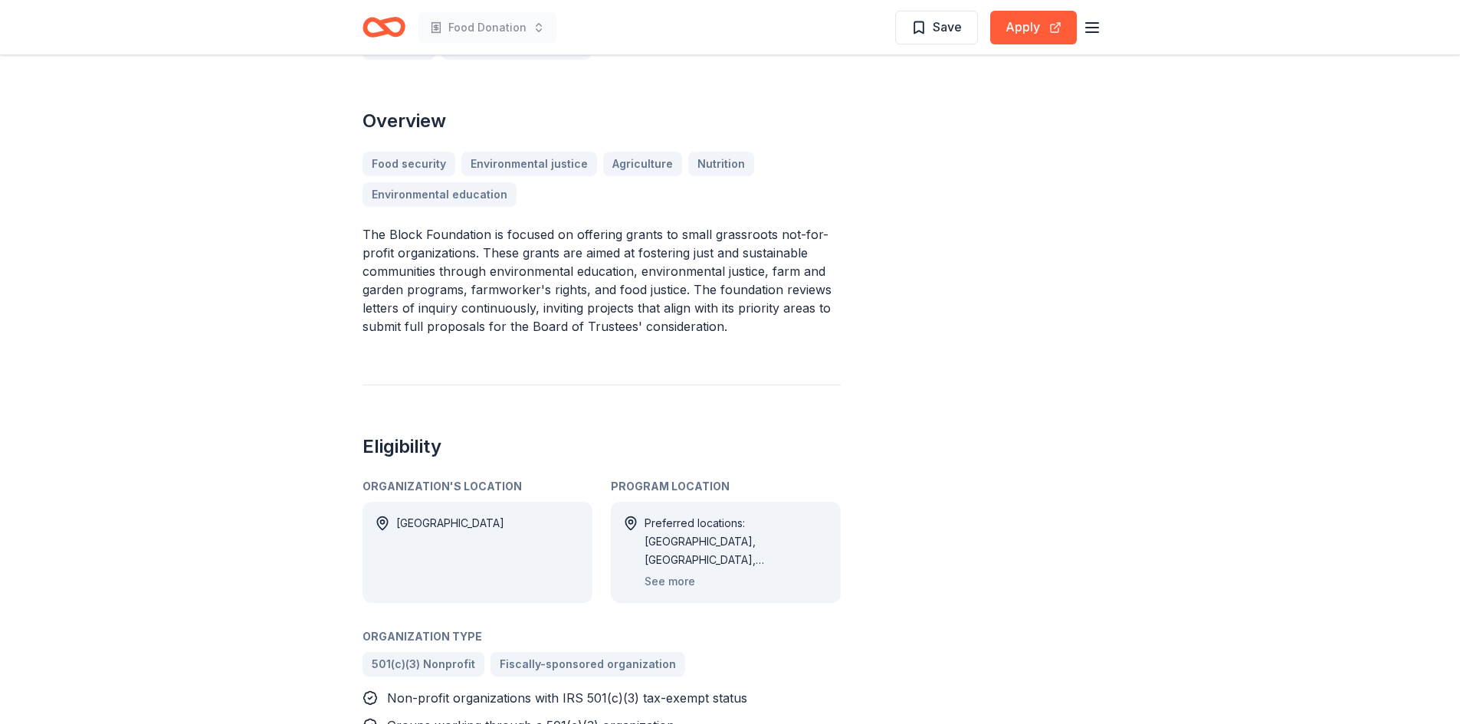
scroll to position [460, 0]
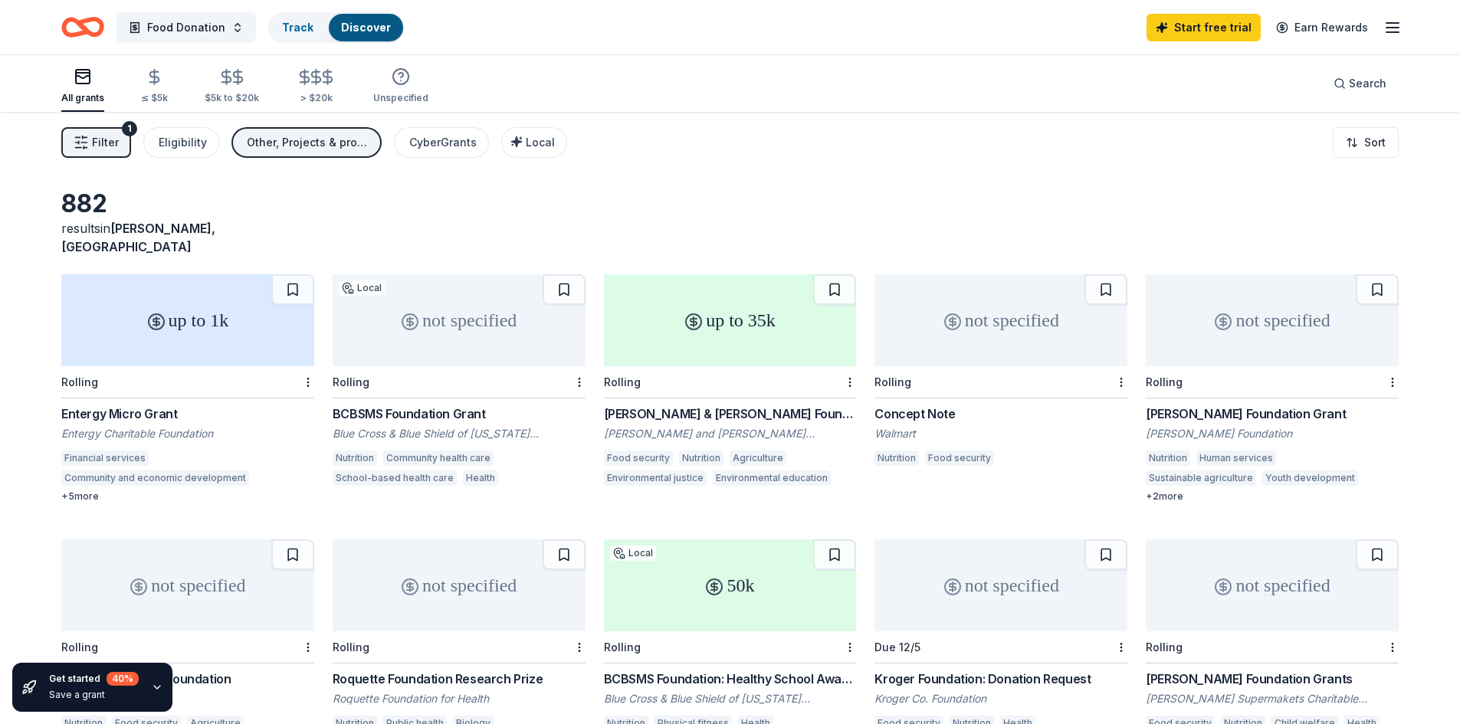
scroll to position [71, 0]
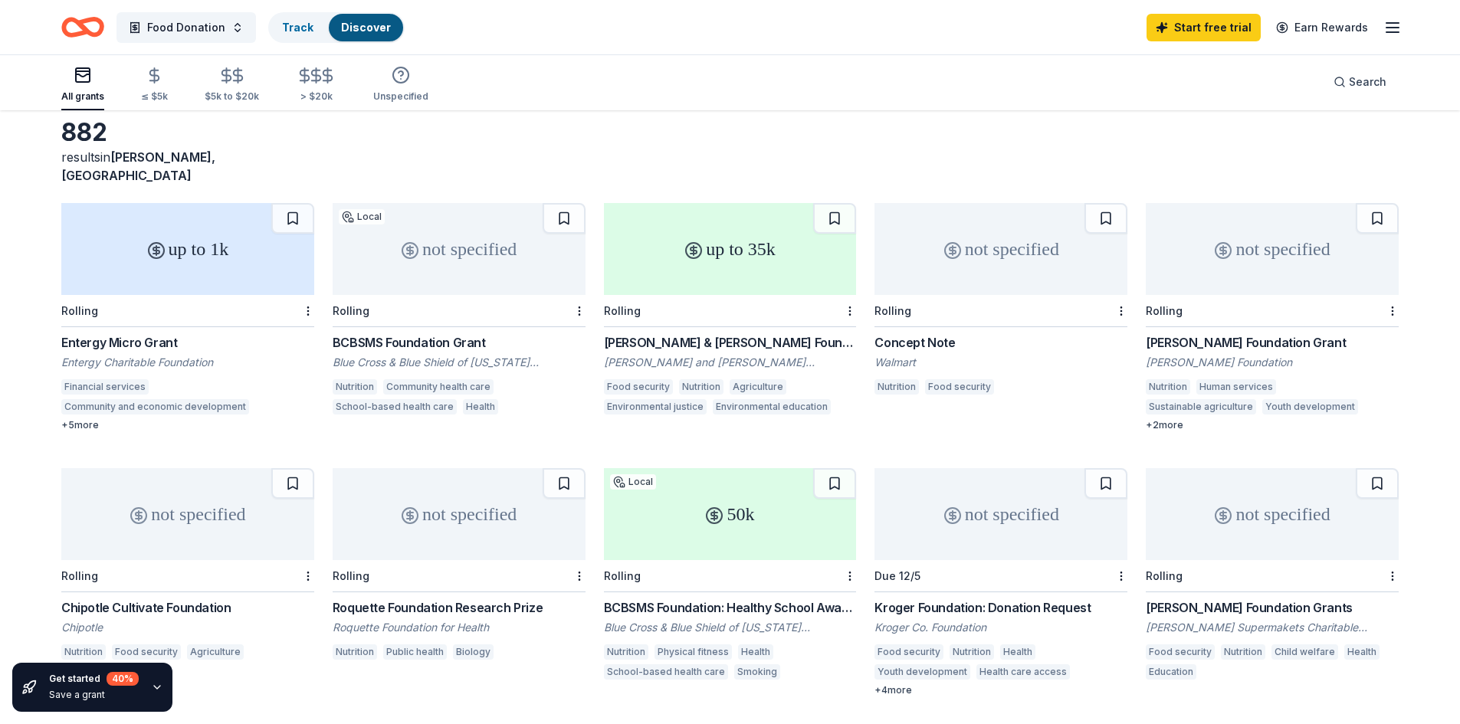
click at [219, 274] on div "up to 1k" at bounding box center [187, 249] width 253 height 92
click at [940, 333] on div "Concept Note" at bounding box center [1000, 342] width 253 height 18
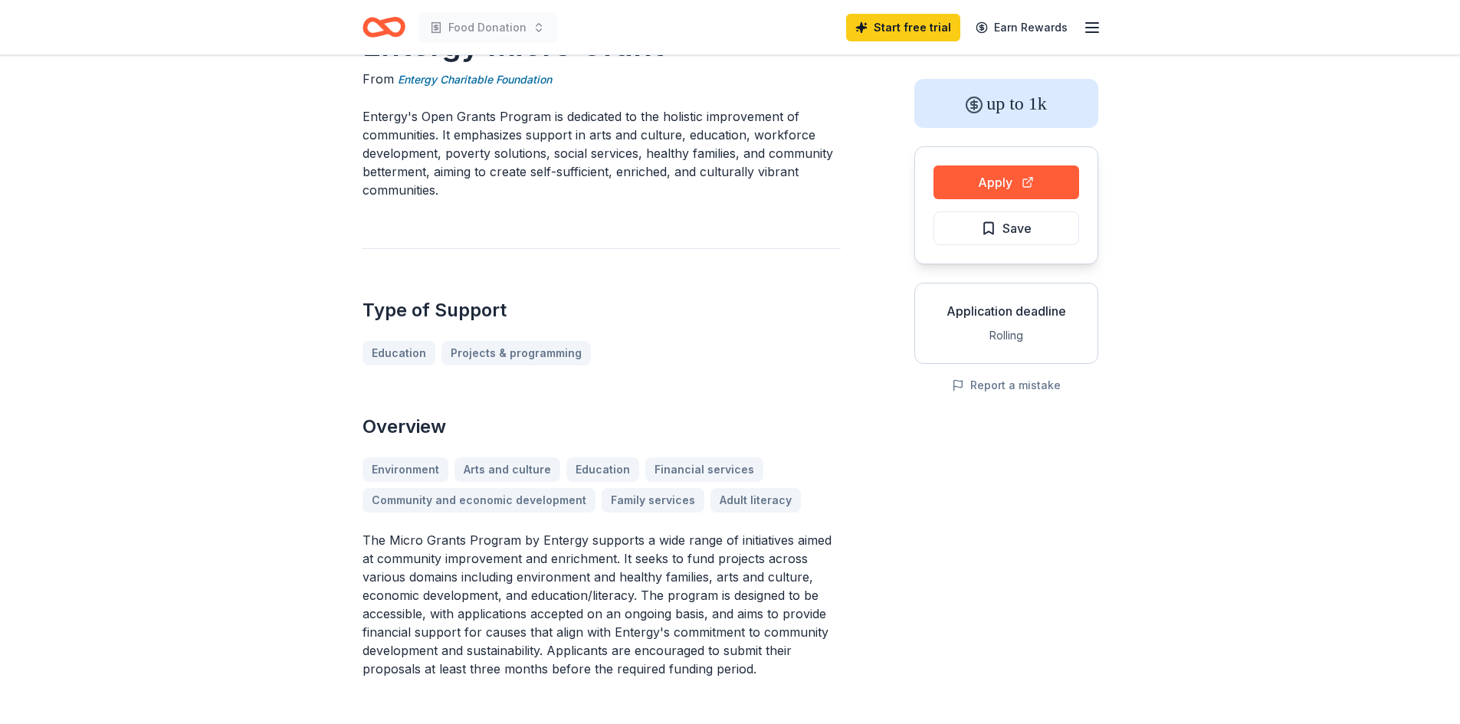
scroll to position [306, 0]
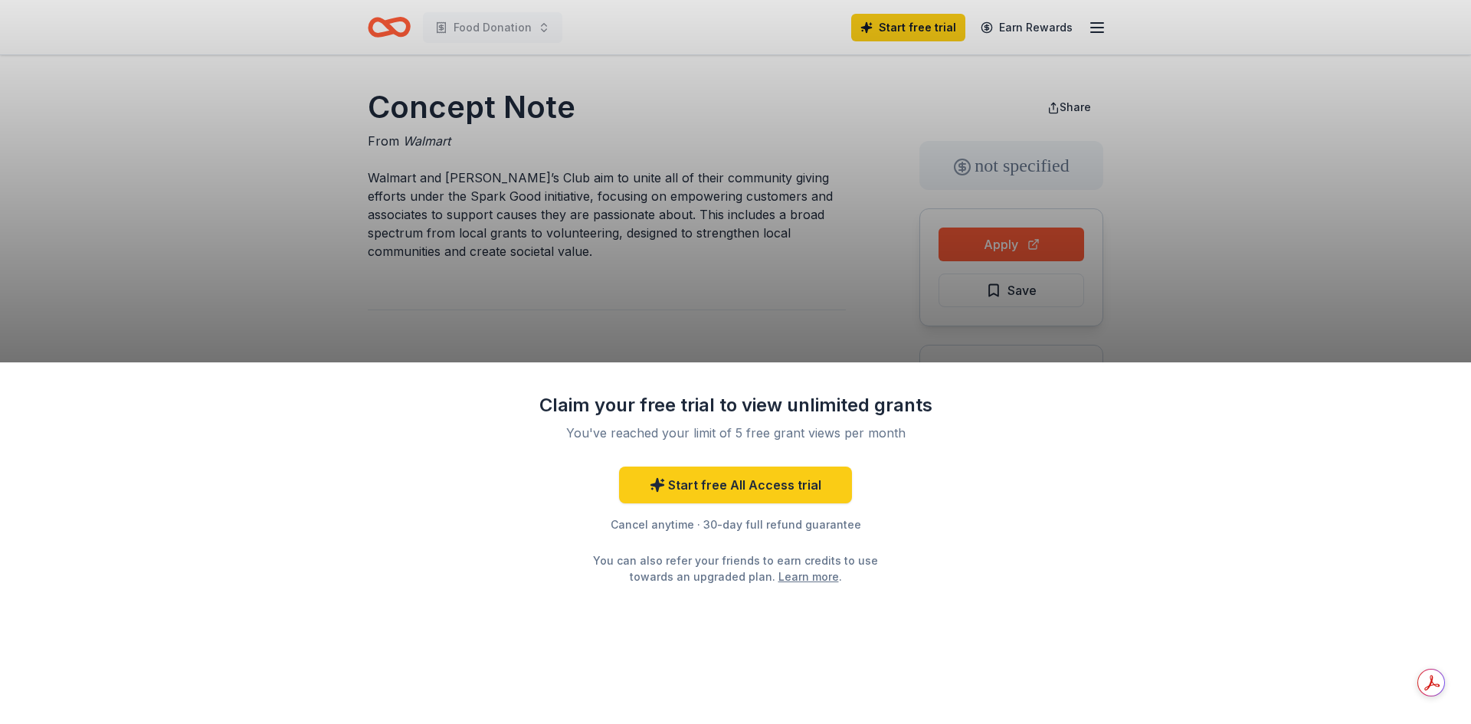
click at [1202, 255] on div "Claim your free trial to view unlimited grants You've reached your limit of 5 f…" at bounding box center [735, 362] width 1471 height 724
